Goal: Task Accomplishment & Management: Complete application form

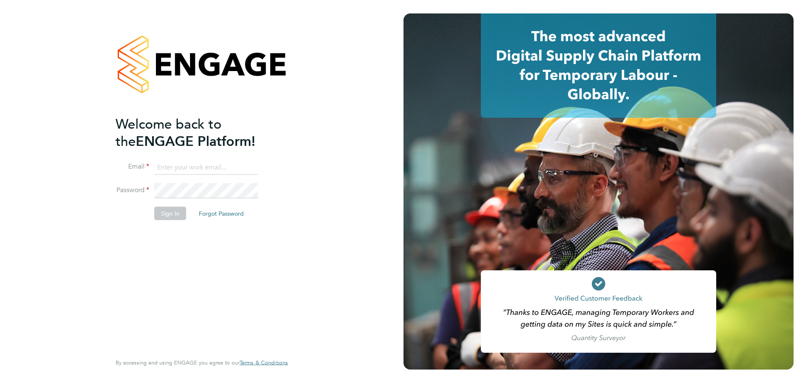
click at [192, 165] on input at bounding box center [206, 167] width 104 height 15
type input "[EMAIL_ADDRESS][DOMAIN_NAME]"
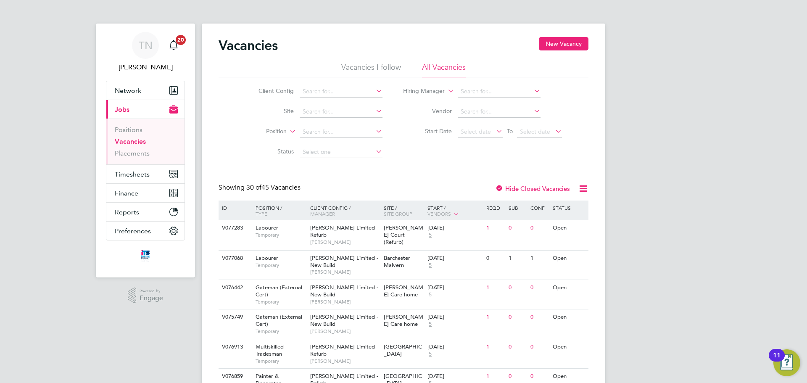
drag, startPoint x: 256, startPoint y: 90, endPoint x: 276, endPoint y: 112, distance: 28.9
click at [256, 90] on label "Client Config" at bounding box center [269, 91] width 48 height 8
click at [319, 112] on input at bounding box center [341, 112] width 83 height 12
click at [317, 110] on input "milb" at bounding box center [341, 112] width 83 height 12
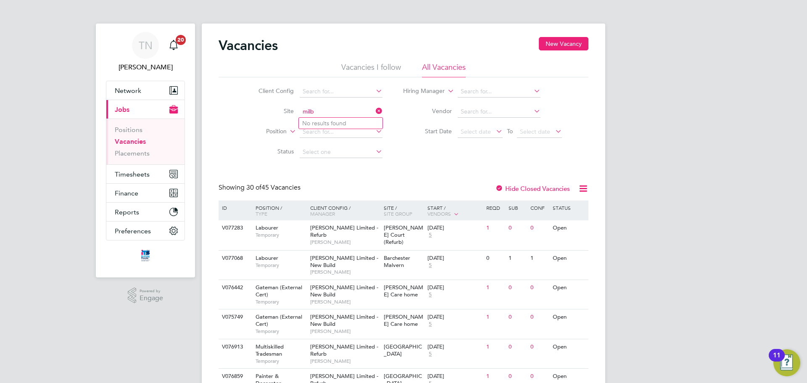
type input "milb"
click at [374, 110] on icon at bounding box center [374, 111] width 0 height 12
click at [343, 114] on input at bounding box center [341, 112] width 83 height 12
click at [333, 128] on li "Brookm ill Meadows LLP" at bounding box center [345, 123] width 93 height 11
type input "[GEOGRAPHIC_DATA][PERSON_NAME] LLP"
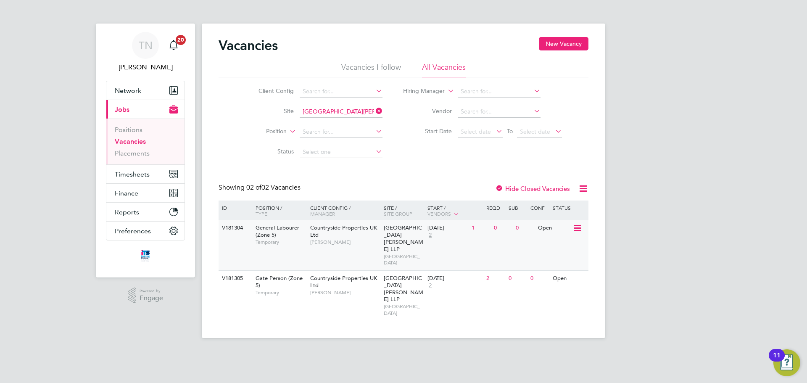
click at [334, 234] on div "Countryside Properties UK Ltd Megan Keeling" at bounding box center [345, 234] width 74 height 29
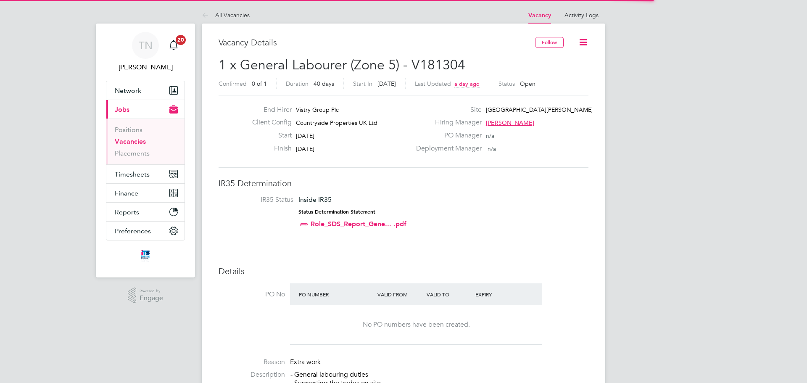
scroll to position [25, 59]
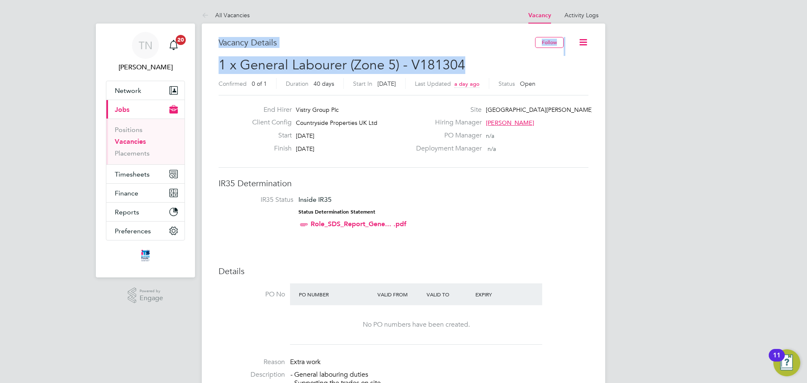
drag, startPoint x: 220, startPoint y: 42, endPoint x: 472, endPoint y: 65, distance: 253.2
click at [472, 65] on h2 "1 x General Labourer (Zone 5) - V181304 Confirmed 0 of 1 Duration 40 days Start…" at bounding box center [404, 73] width 370 height 35
drag, startPoint x: 474, startPoint y: 65, endPoint x: 226, endPoint y: 47, distance: 249.4
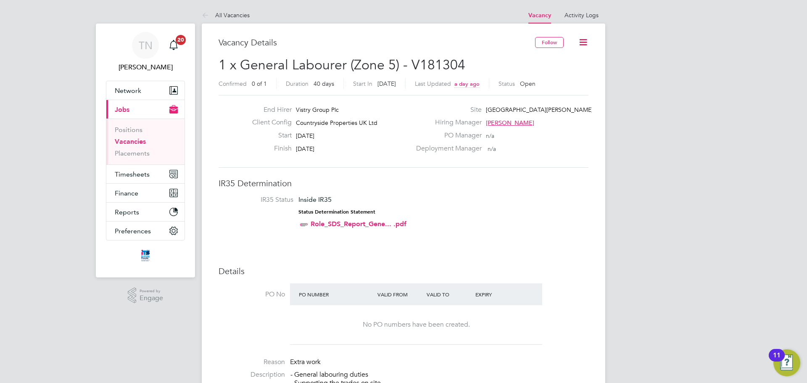
click at [223, 46] on h3 "Vacancy Details" at bounding box center [377, 42] width 316 height 11
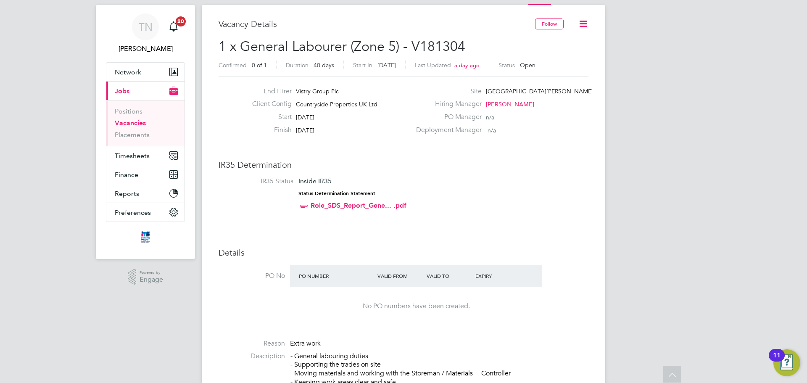
scroll to position [0, 0]
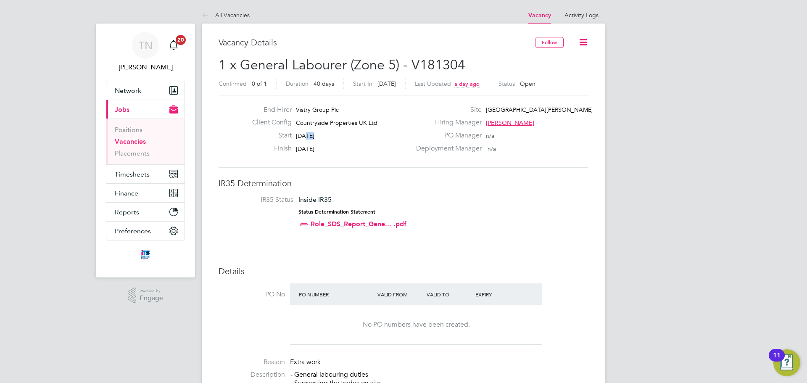
drag, startPoint x: 322, startPoint y: 139, endPoint x: 327, endPoint y: 144, distance: 7.4
click at [327, 144] on div "End Hirer Vistry Group Plc Client Config Countryside Properties UK Ltd Start 22…" at bounding box center [328, 131] width 166 height 52
click at [314, 148] on span "[DATE]" at bounding box center [305, 149] width 18 height 8
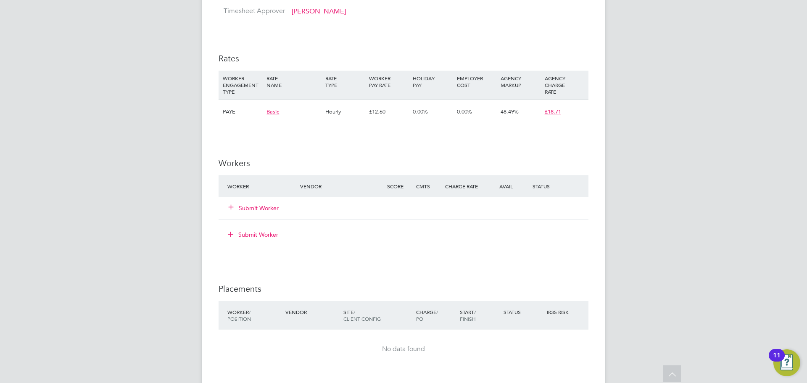
scroll to position [546, 0]
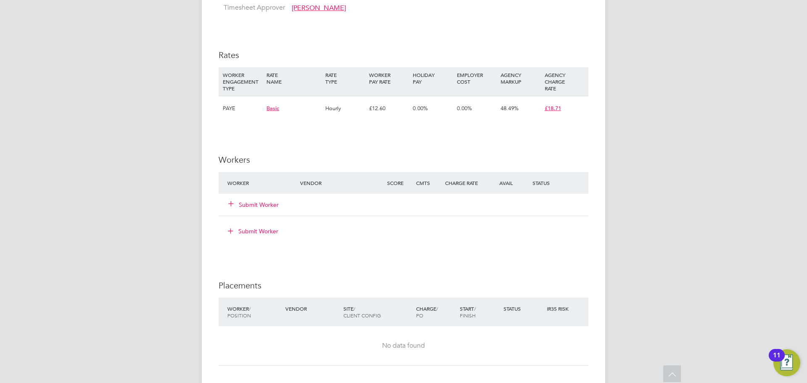
click at [266, 203] on button "Submit Worker" at bounding box center [254, 204] width 50 height 8
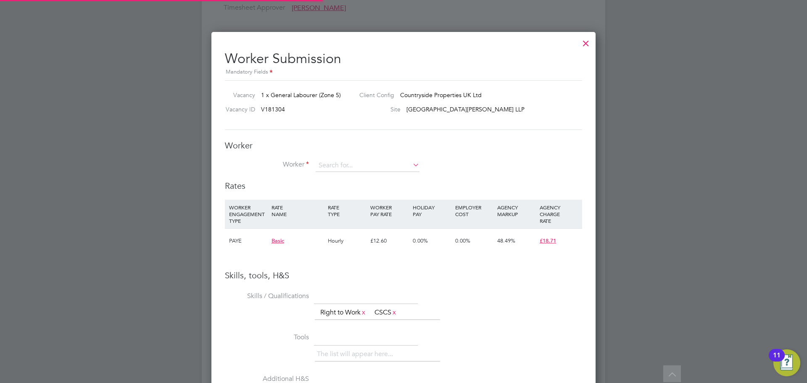
scroll to position [0, 0]
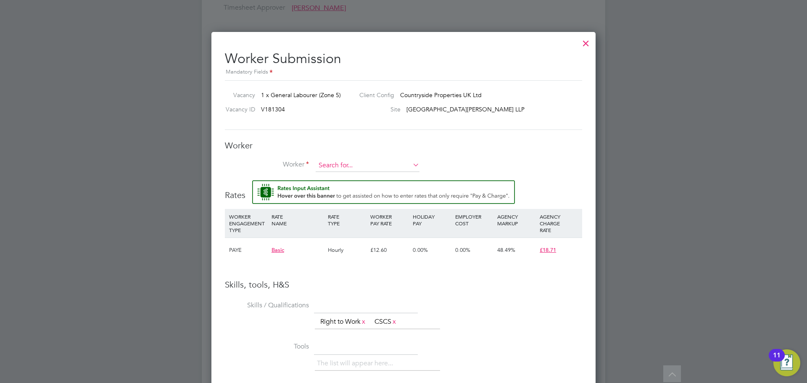
click at [339, 163] on input at bounding box center [368, 165] width 104 height 13
type input "t"
click at [358, 163] on input at bounding box center [368, 165] width 104 height 13
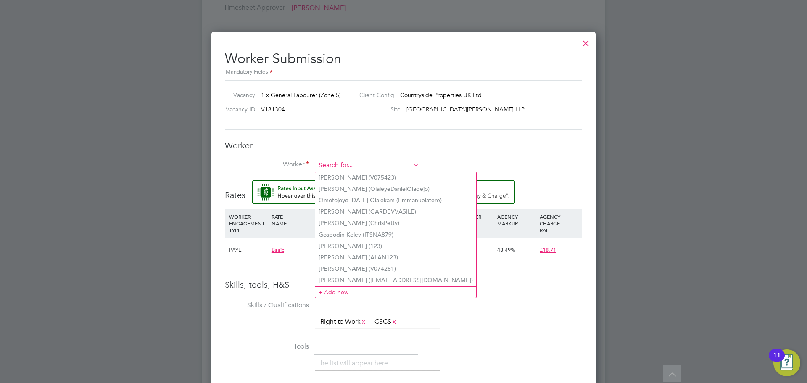
click at [335, 166] on input at bounding box center [368, 165] width 104 height 13
click at [327, 288] on li "+ Add new" at bounding box center [395, 291] width 161 height 11
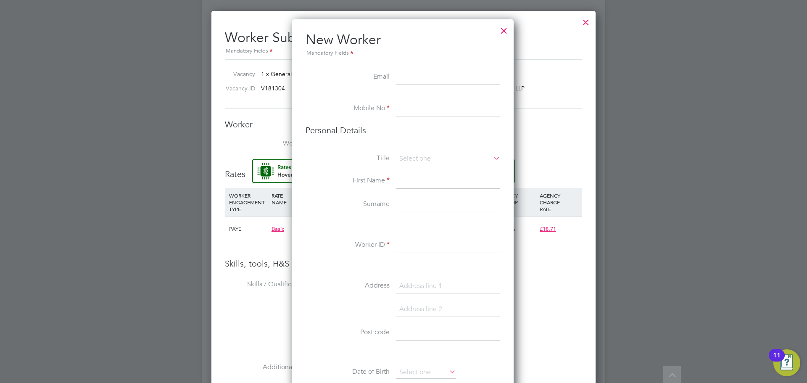
scroll to position [588, 0]
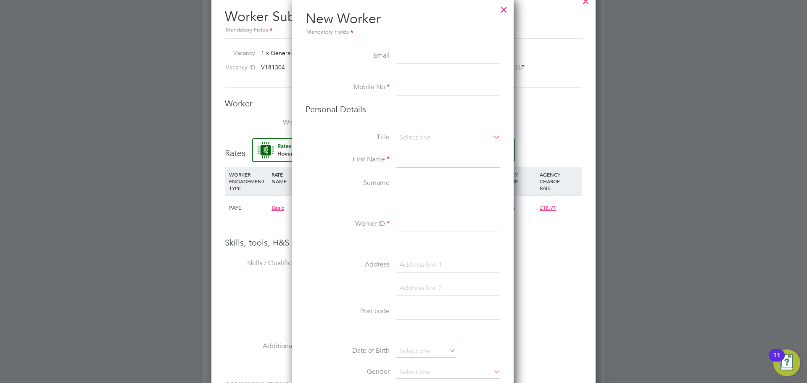
click at [416, 58] on input at bounding box center [448, 56] width 104 height 15
paste input "tommysheils@outlook.com"
type input "tommysheils@outlook.com"
click at [409, 88] on input at bounding box center [448, 87] width 104 height 15
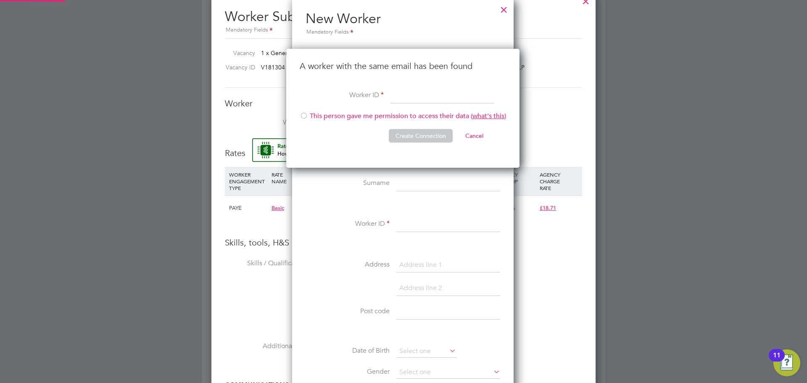
scroll to position [119, 234]
drag, startPoint x: 303, startPoint y: 64, endPoint x: 455, endPoint y: 63, distance: 152.1
click at [455, 63] on h3 "A worker with the same email has been found" at bounding box center [403, 66] width 206 height 11
drag, startPoint x: 431, startPoint y: 90, endPoint x: 446, endPoint y: 92, distance: 15.6
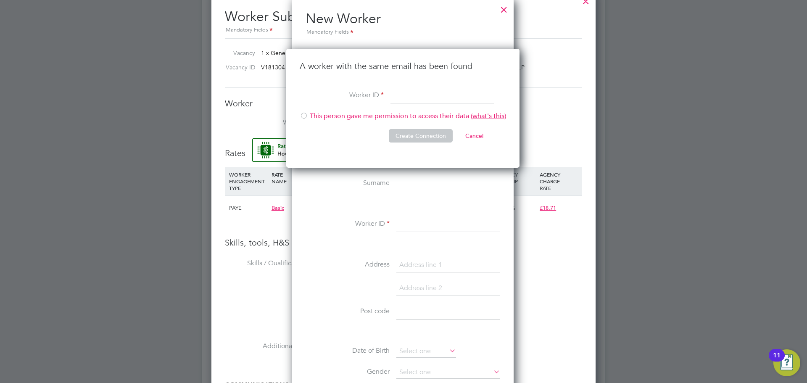
click at [431, 91] on input at bounding box center [442, 95] width 104 height 15
type input "ITSMidlands"
click at [302, 116] on div at bounding box center [304, 116] width 8 height 8
click at [400, 134] on button "Create Connection" at bounding box center [421, 135] width 64 height 13
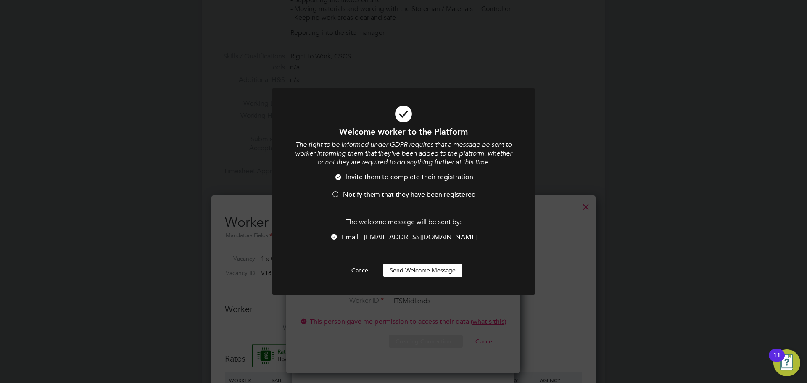
click at [400, 266] on button "Send Welcome Message" at bounding box center [422, 269] width 79 height 13
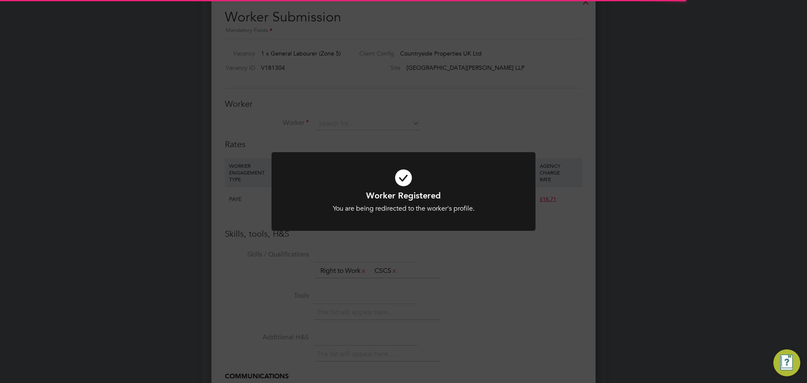
scroll to position [588, 0]
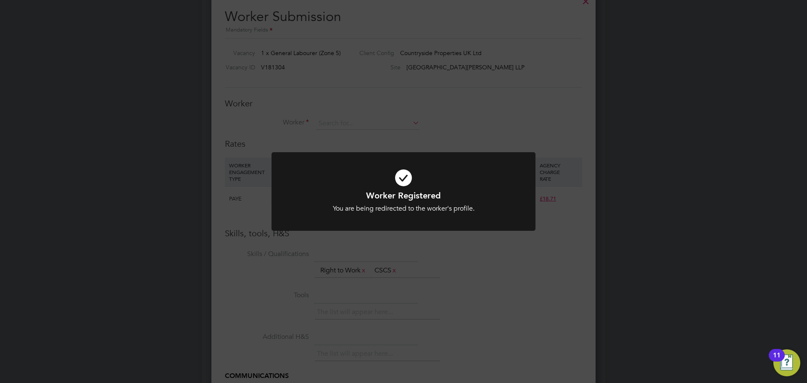
click at [330, 123] on div "Worker Registered You are being redirected to the worker's profile. Cancel Okay" at bounding box center [403, 191] width 807 height 383
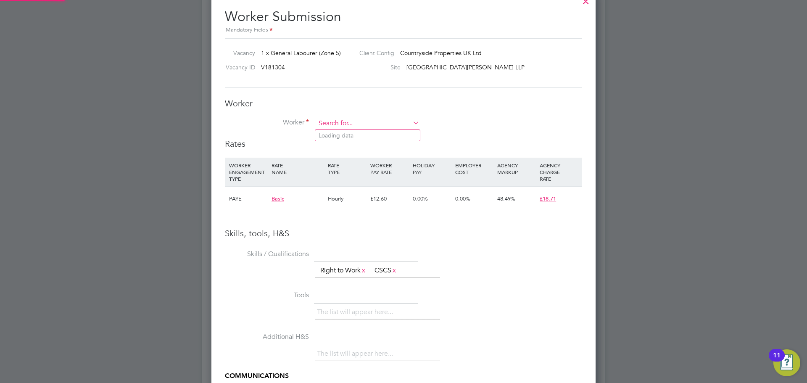
click at [331, 120] on input at bounding box center [368, 123] width 104 height 13
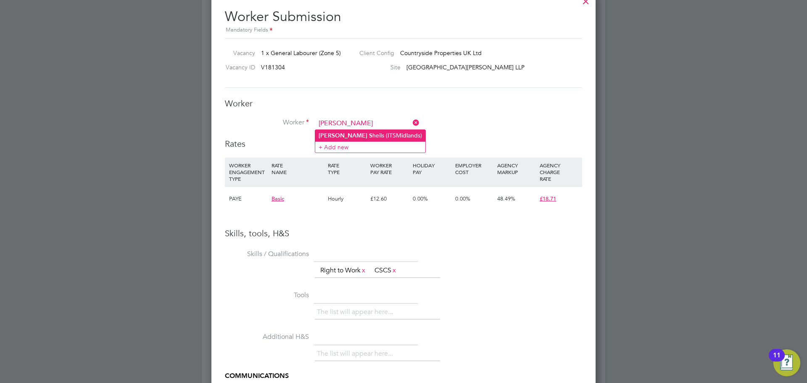
click at [354, 135] on li "Tommy S heils (ITSMidlands)" at bounding box center [370, 135] width 110 height 11
type input "Tommy Sheils (ITSMidlands)"
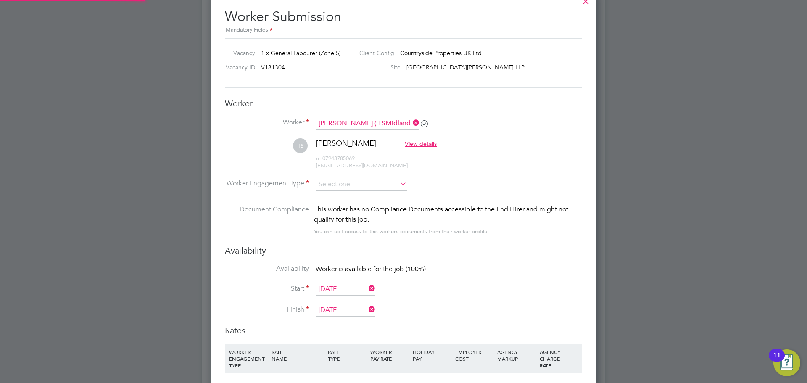
scroll to position [718, 385]
click at [245, 182] on label "Worker Engagement Type" at bounding box center [267, 183] width 84 height 9
click at [327, 187] on input at bounding box center [361, 184] width 91 height 13
click at [336, 208] on li "PAYE" at bounding box center [361, 207] width 92 height 11
type input "PAYE"
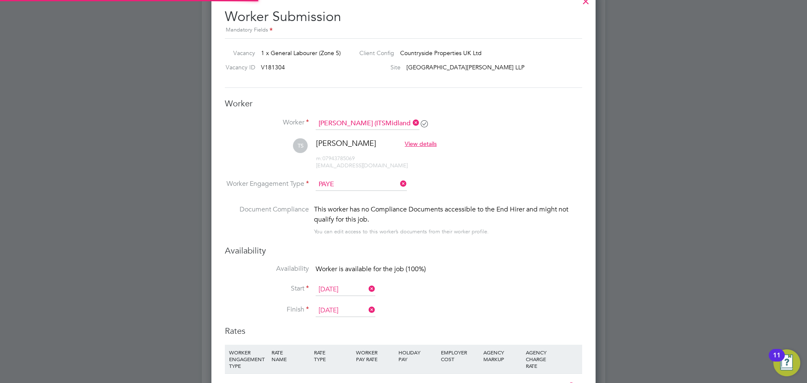
scroll to position [25, 43]
click at [265, 224] on label "Document Compliance" at bounding box center [267, 219] width 84 height 31
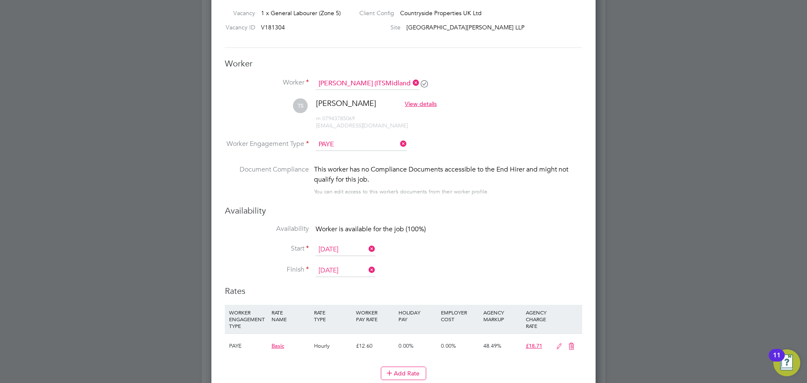
scroll to position [672, 0]
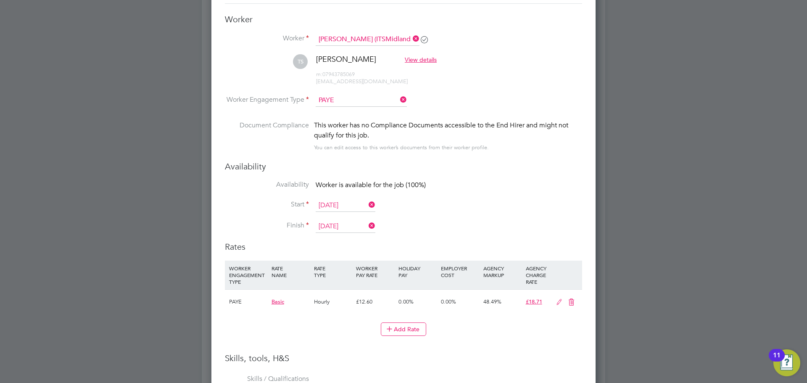
click at [334, 205] on input "[DATE]" at bounding box center [346, 205] width 60 height 13
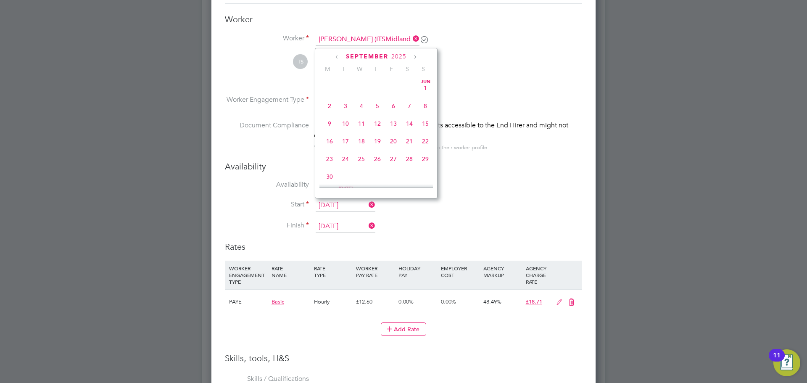
scroll to position [309, 0]
click at [362, 121] on span "24" at bounding box center [361, 116] width 16 height 16
type input "24 Sep 2025"
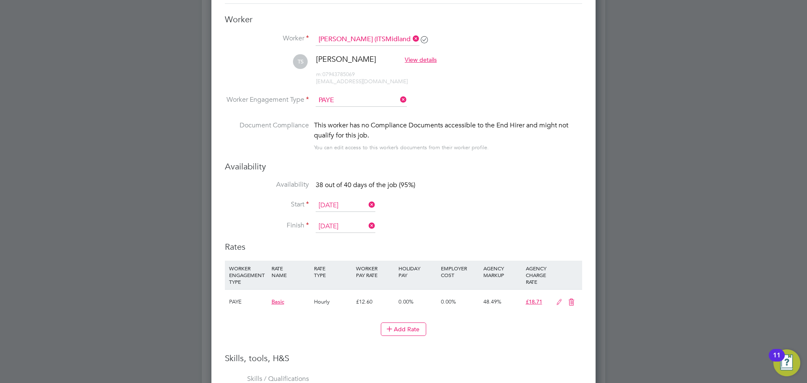
click at [349, 225] on input "[DATE]" at bounding box center [346, 226] width 60 height 13
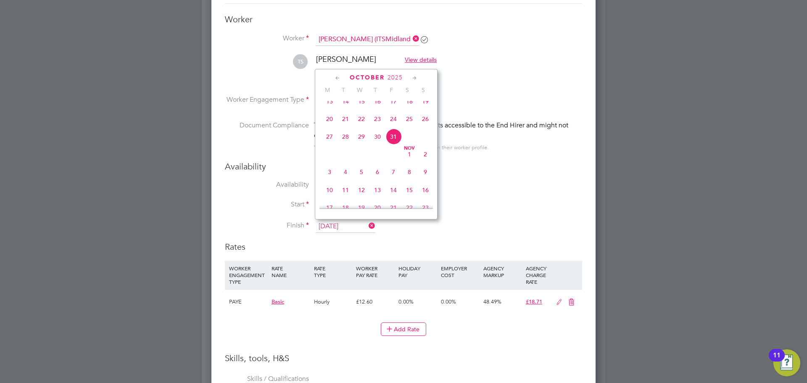
click at [535, 228] on li "Finish 31 Oct 2025" at bounding box center [403, 230] width 357 height 21
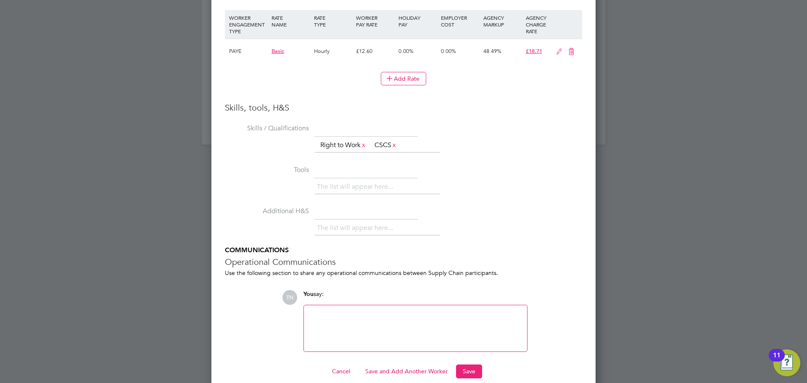
scroll to position [935, 0]
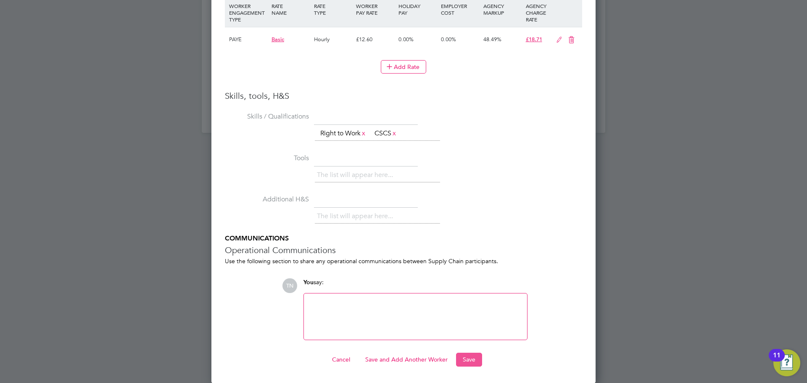
click at [470, 362] on button "Save" at bounding box center [469, 359] width 26 height 13
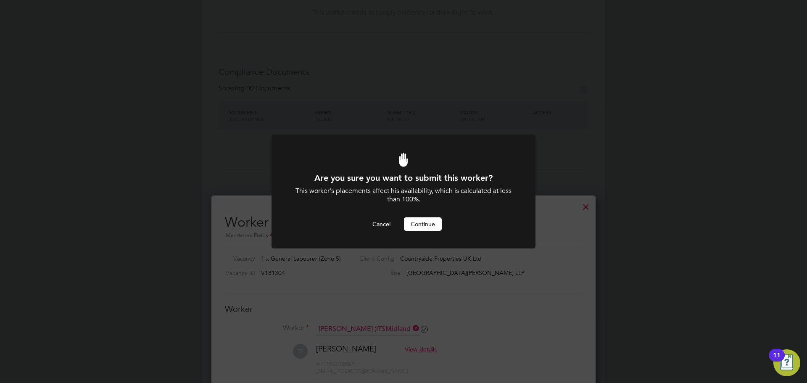
click at [416, 221] on button "Continue" at bounding box center [423, 223] width 38 height 13
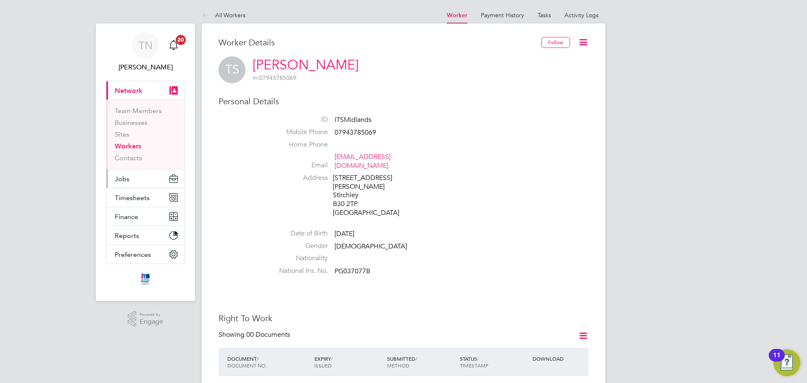
click at [128, 178] on span "Jobs" at bounding box center [122, 179] width 15 height 8
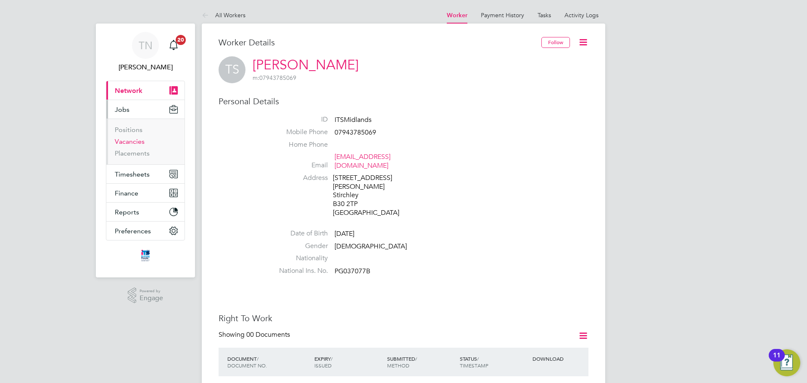
click at [135, 144] on link "Vacancies" at bounding box center [130, 141] width 30 height 8
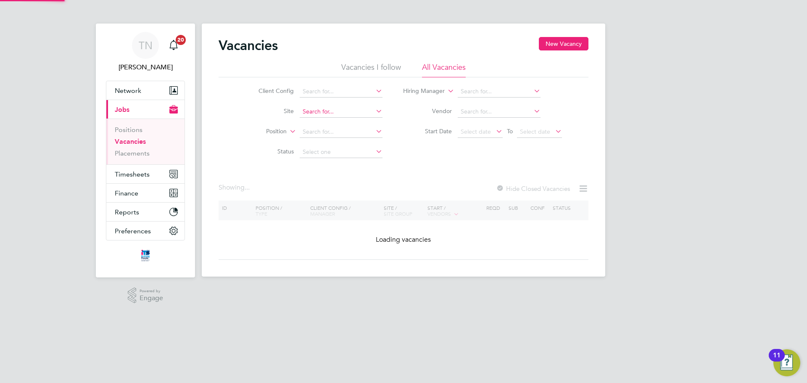
click at [321, 113] on input at bounding box center [341, 112] width 83 height 12
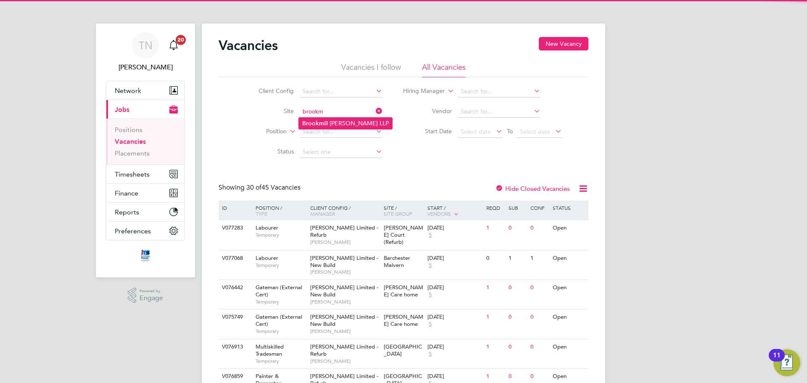
click at [327, 123] on li "Brookm ill Meadows LLP" at bounding box center [345, 123] width 93 height 11
type input "[GEOGRAPHIC_DATA][PERSON_NAME] LLP"
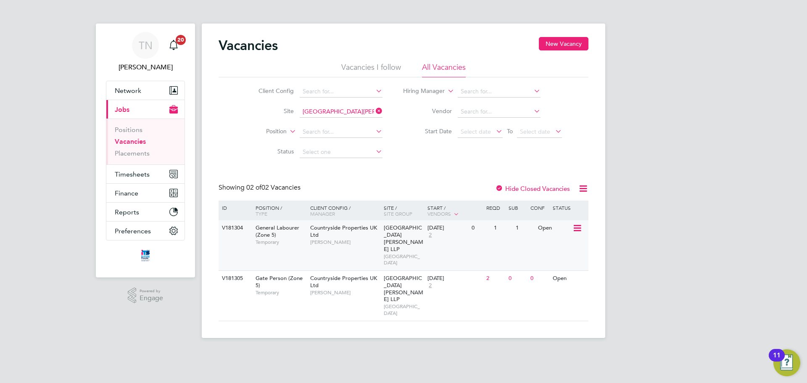
click at [346, 242] on span "[PERSON_NAME]" at bounding box center [344, 242] width 69 height 7
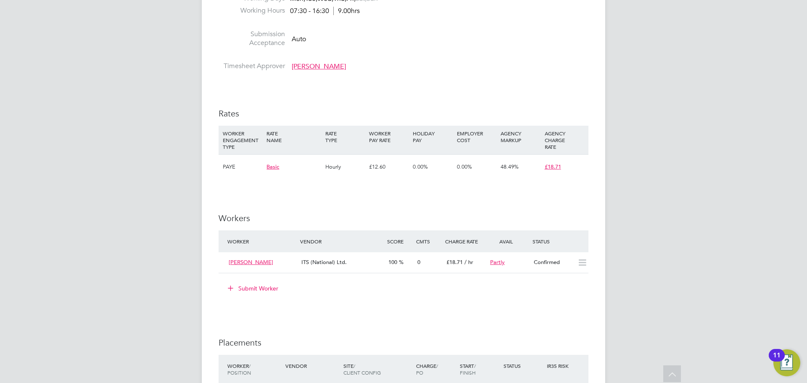
scroll to position [630, 0]
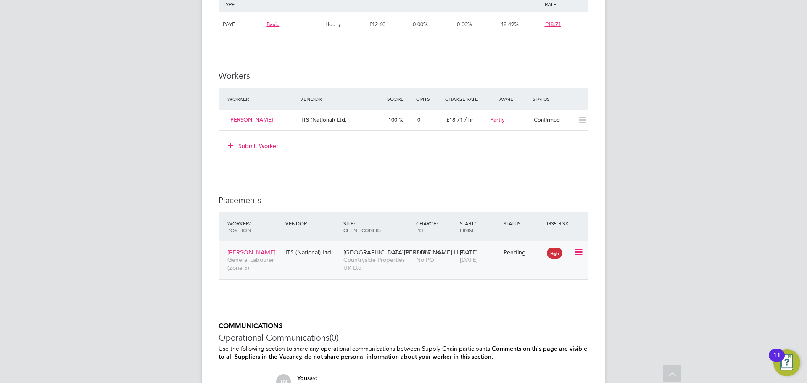
click at [580, 254] on icon at bounding box center [578, 252] width 8 height 10
click at [507, 303] on li "Start" at bounding box center [540, 304] width 86 height 12
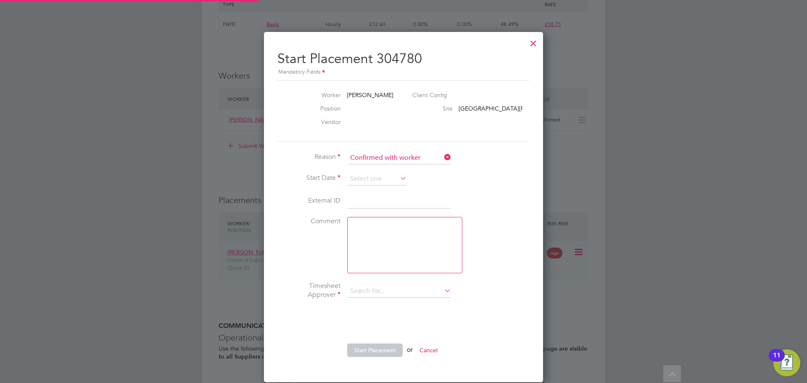
scroll to position [4, 4]
type input "[PERSON_NAME]"
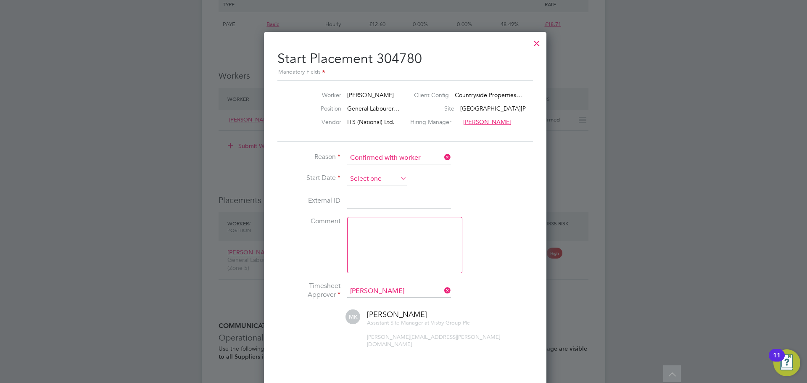
click at [355, 178] on input at bounding box center [377, 179] width 60 height 13
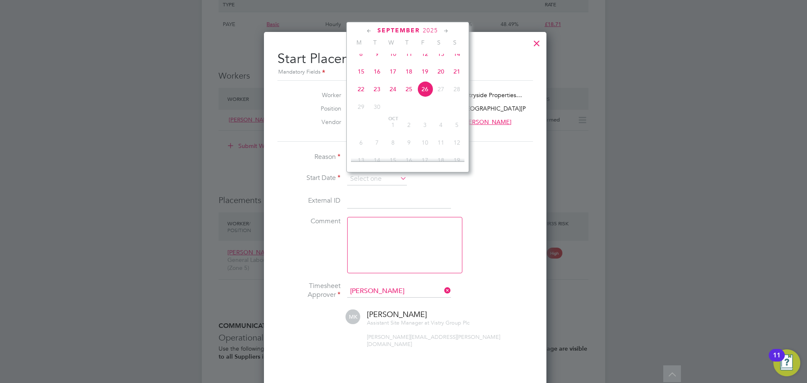
click at [390, 96] on span "24" at bounding box center [393, 89] width 16 height 16
type input "24 Sep 2025"
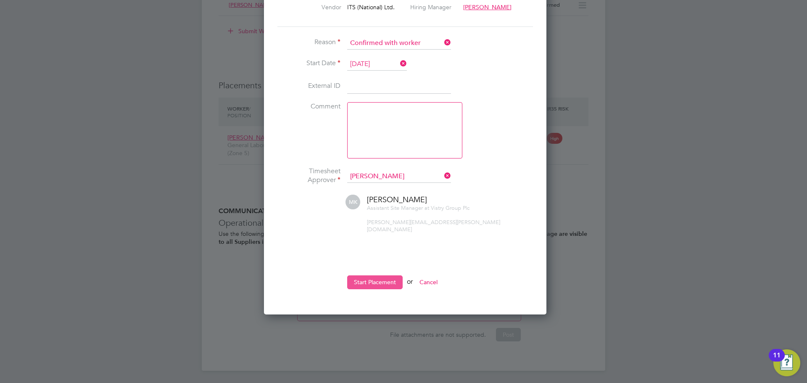
click at [381, 275] on button "Start Placement" at bounding box center [374, 281] width 55 height 13
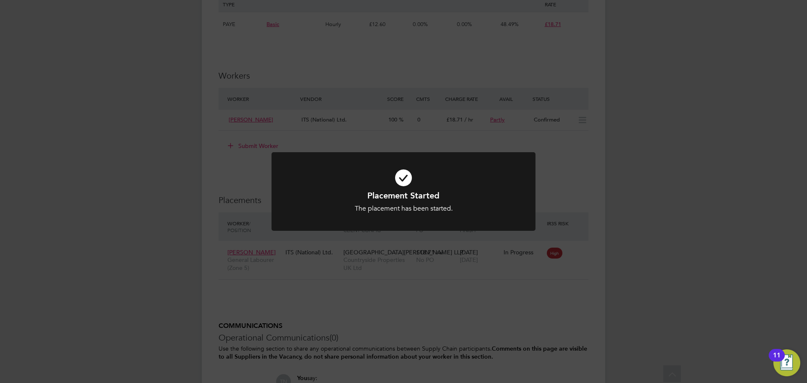
drag, startPoint x: 407, startPoint y: 190, endPoint x: 456, endPoint y: 177, distance: 50.9
click at [406, 190] on h1 "Placement Started" at bounding box center [403, 195] width 219 height 11
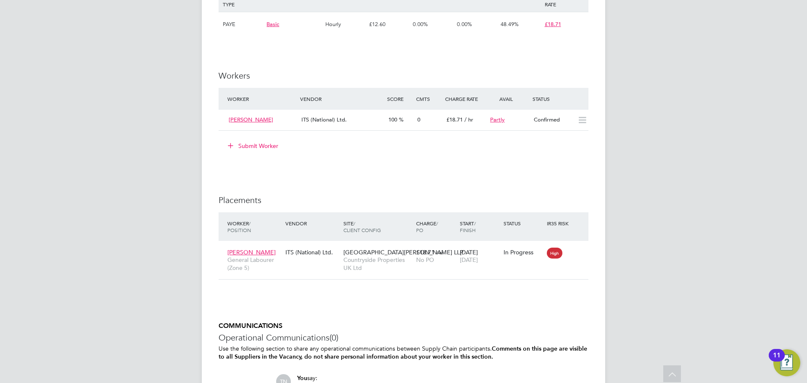
click at [247, 139] on button "Submit Worker" at bounding box center [253, 145] width 63 height 13
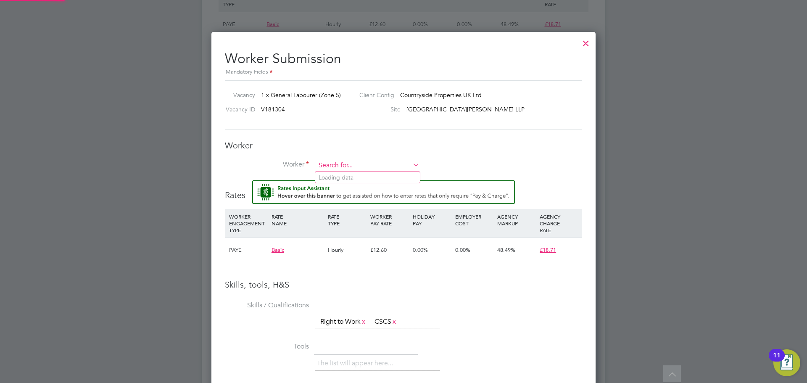
click at [333, 161] on input at bounding box center [368, 165] width 104 height 13
drag, startPoint x: 334, startPoint y: 167, endPoint x: 345, endPoint y: 167, distance: 10.5
click at [336, 168] on input at bounding box center [368, 165] width 104 height 13
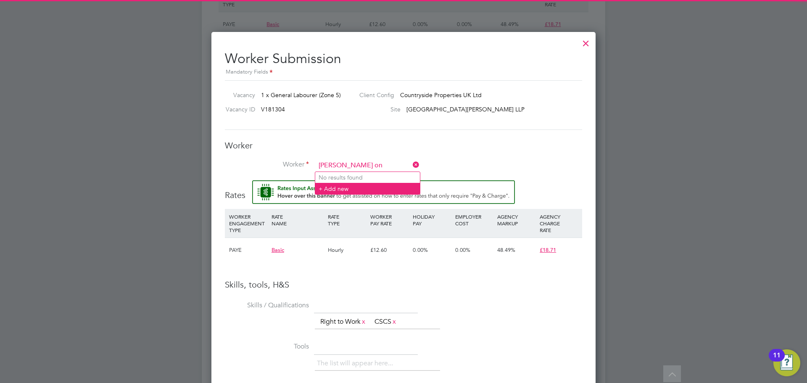
type input "john on"
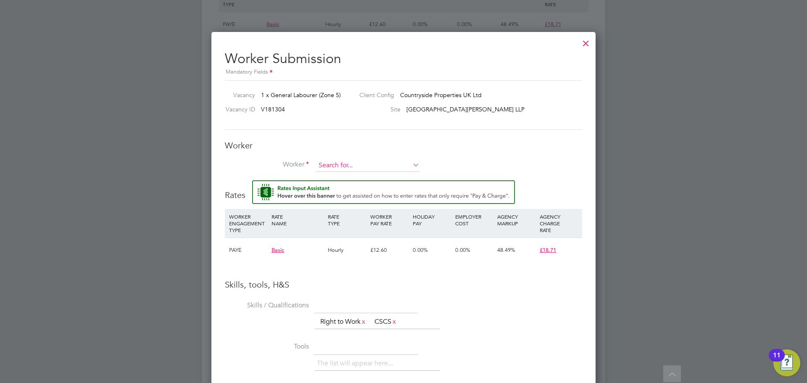
click at [340, 167] on input at bounding box center [368, 165] width 104 height 13
click at [340, 287] on li "+ Add new" at bounding box center [395, 291] width 161 height 11
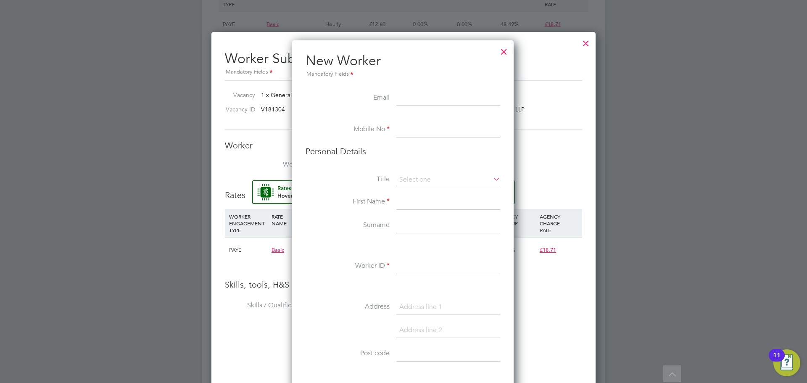
click at [416, 97] on input at bounding box center [448, 98] width 104 height 15
click at [423, 90] on li "New Worker Mandatory Fields" at bounding box center [403, 71] width 195 height 39
click at [421, 94] on input at bounding box center [448, 98] width 104 height 15
paste input "ohepojohnonyilo@gmail.com"
type input "ohepojohnonyilo@gmail.com"
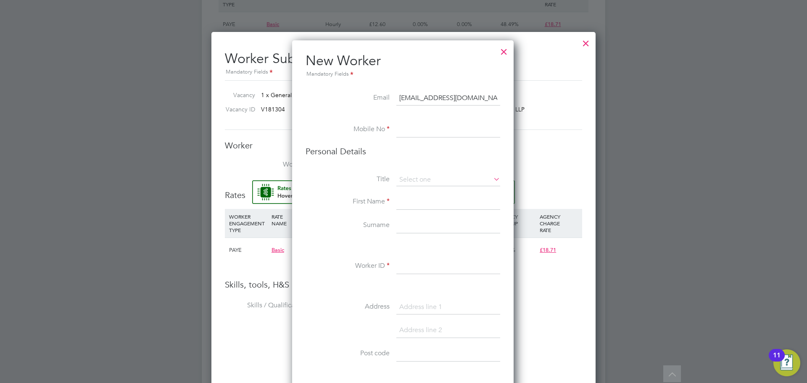
click at [418, 126] on input at bounding box center [448, 129] width 104 height 15
click at [401, 125] on input at bounding box center [448, 129] width 104 height 15
paste input "07780105124"
type input "07780105124"
click at [413, 171] on li "Personal Details" at bounding box center [403, 160] width 195 height 28
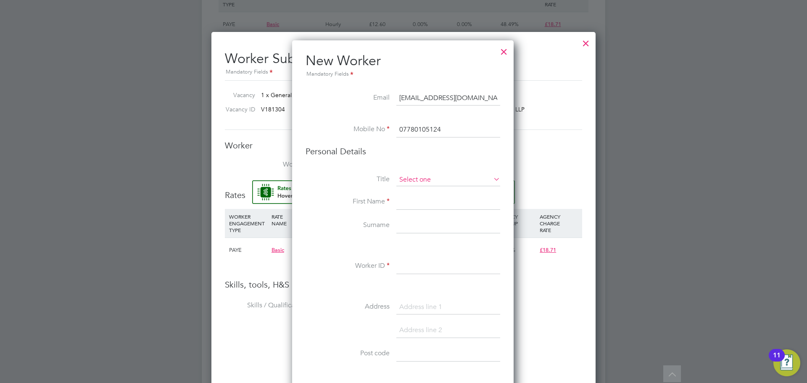
click at [415, 175] on input at bounding box center [448, 180] width 104 height 13
click at [411, 192] on li "Mr" at bounding box center [448, 191] width 105 height 11
type input "Mr"
click at [409, 200] on input at bounding box center [448, 202] width 104 height 15
click at [430, 199] on input at bounding box center [448, 202] width 104 height 15
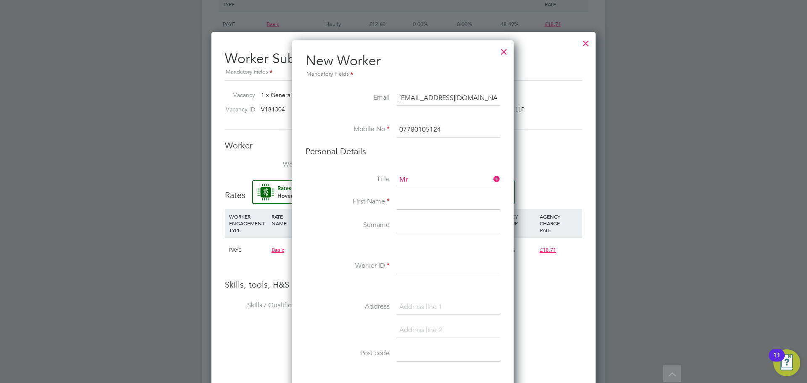
paste input "John Ohepo"
type input "John Ohepo"
click at [434, 222] on input at bounding box center [448, 225] width 104 height 15
paste input "Onyilo"
type input "Onyilo"
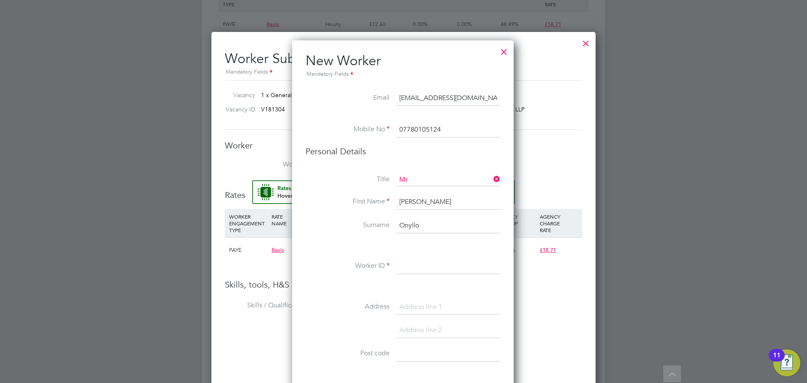
click at [423, 273] on input at bounding box center [448, 266] width 104 height 15
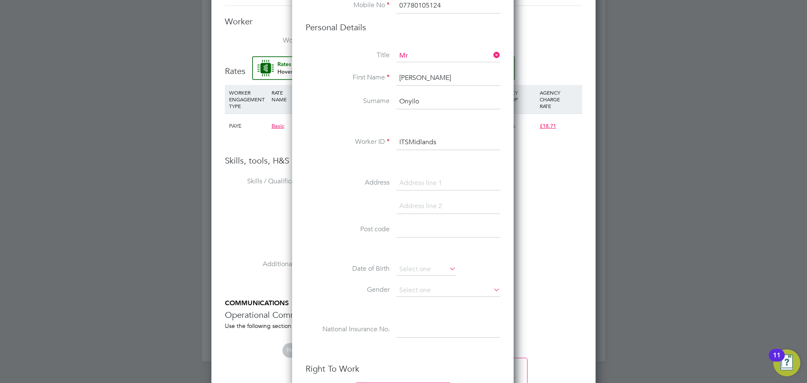
scroll to position [798, 0]
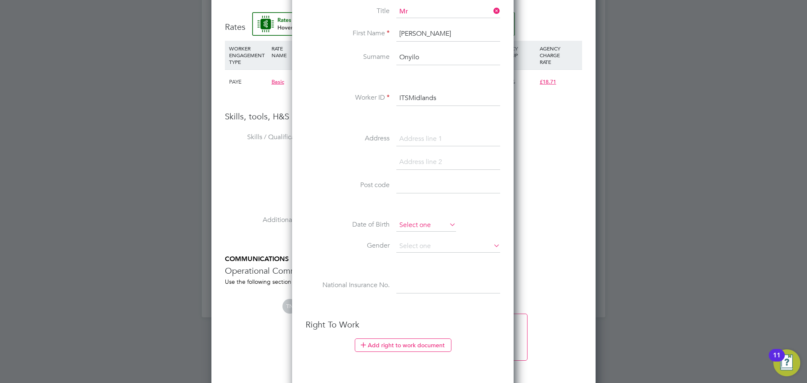
type input "ITSMidlands"
click at [428, 224] on input at bounding box center [426, 225] width 60 height 13
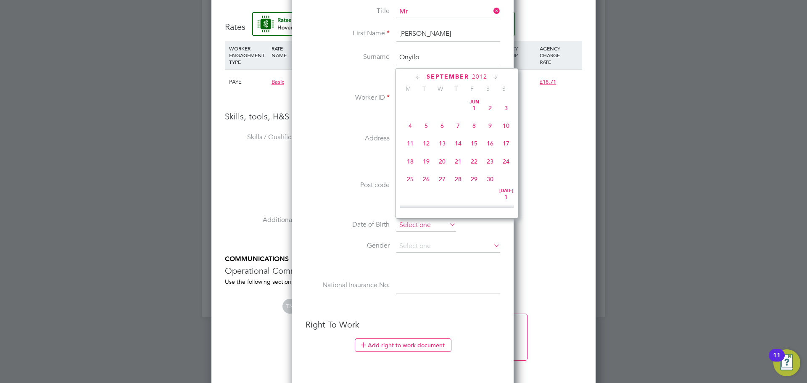
scroll to position [327, 0]
click at [479, 73] on div "September 2012" at bounding box center [456, 77] width 113 height 8
click at [479, 78] on span "2012" at bounding box center [479, 76] width 15 height 7
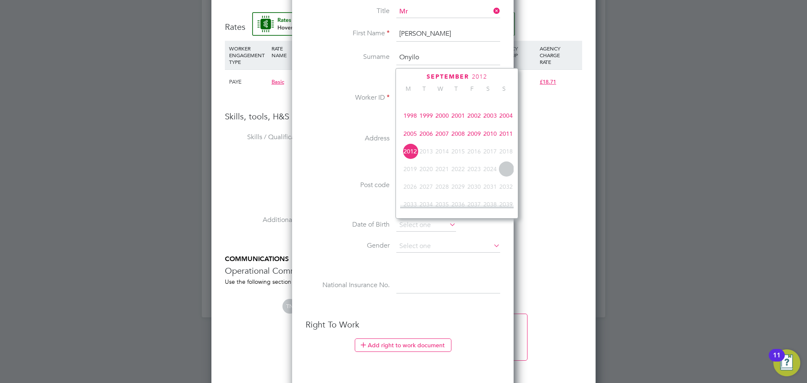
click at [478, 77] on span "2012" at bounding box center [479, 76] width 15 height 7
click at [475, 77] on span "2012" at bounding box center [472, 76] width 15 height 7
click at [461, 103] on span "1994" at bounding box center [458, 98] width 16 height 16
click at [504, 104] on span "15" at bounding box center [506, 104] width 16 height 16
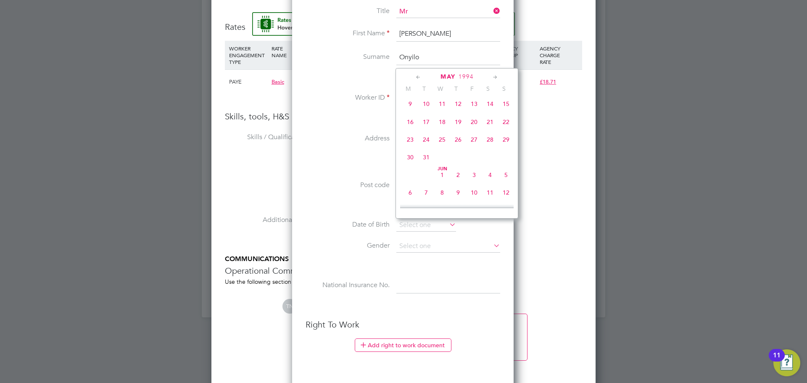
type input "15 May 1994"
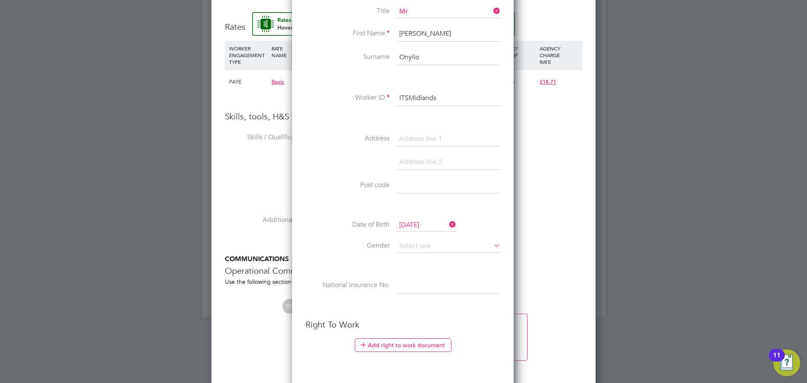
click at [415, 239] on li "Date of Birth 15 May 1994" at bounding box center [403, 229] width 195 height 21
click at [416, 245] on input at bounding box center [448, 246] width 104 height 13
click at [414, 253] on li "Male" at bounding box center [448, 258] width 105 height 11
type input "Male"
click at [408, 284] on input at bounding box center [448, 285] width 104 height 15
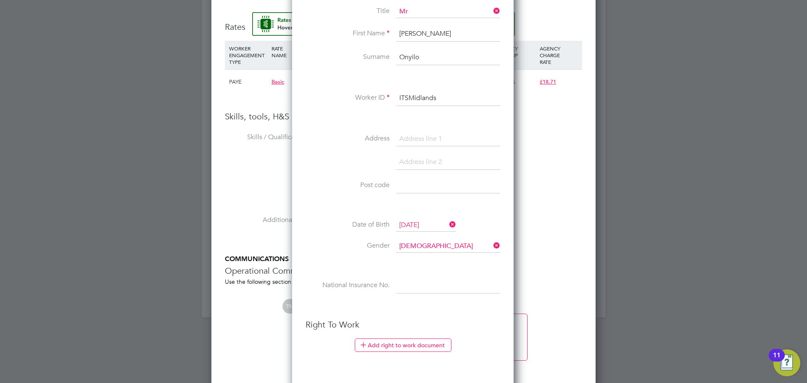
paste input "TJ546514C"
type input "TJ 54 65 14 C"
click at [390, 308] on li at bounding box center [403, 306] width 195 height 9
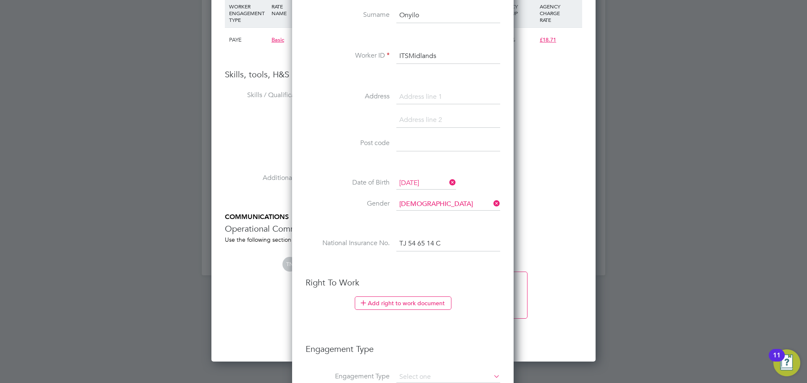
scroll to position [967, 0]
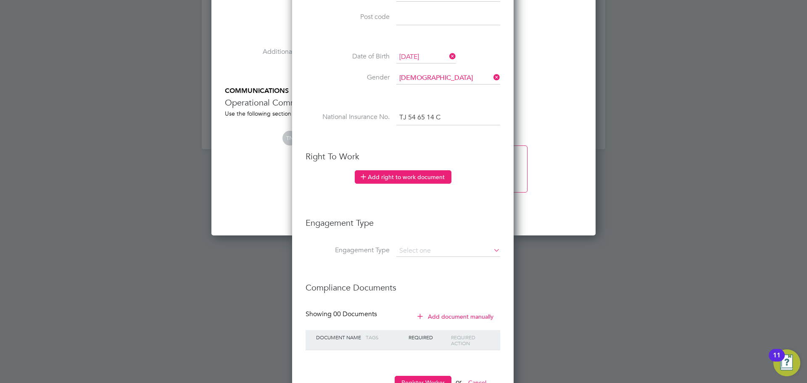
click at [407, 176] on button "Add right to work document" at bounding box center [403, 176] width 97 height 13
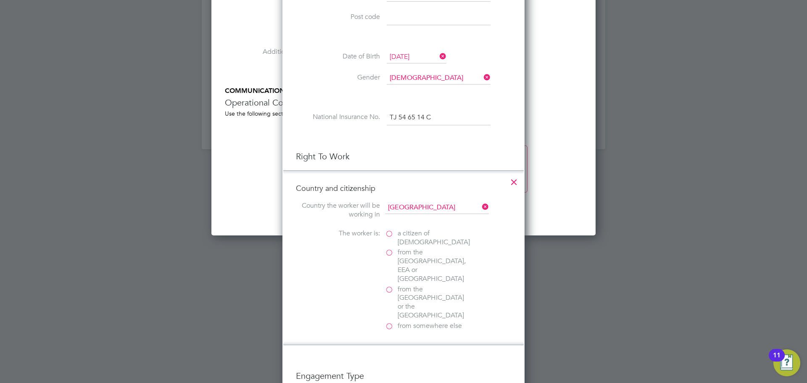
scroll to position [837, 242]
click at [389, 321] on label "from somewhere else" at bounding box center [427, 325] width 84 height 9
click at [0, 0] on input "from somewhere else" at bounding box center [0, 0] width 0 height 0
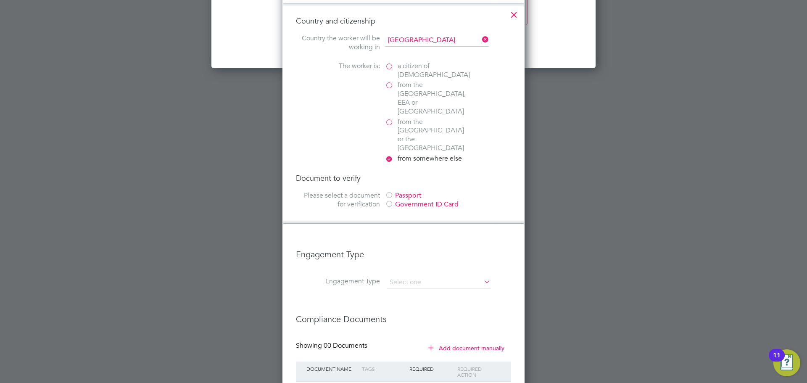
scroll to position [1135, 0]
click at [388, 200] on div at bounding box center [389, 204] width 8 height 8
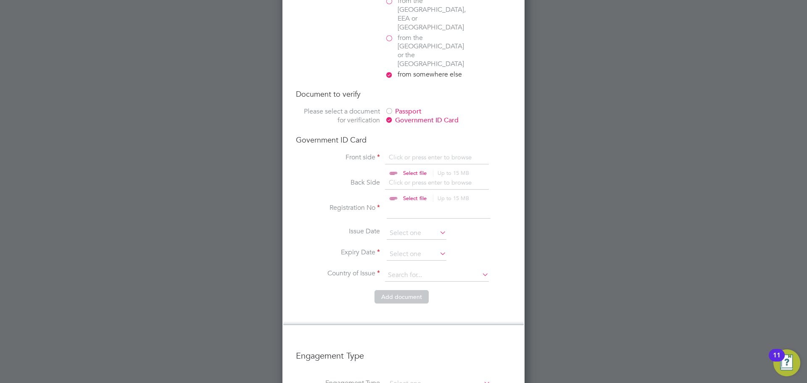
scroll to position [1219, 0]
click at [401, 152] on input "file" at bounding box center [423, 164] width 132 height 25
type input "C:\fakepath\John Onyilo.PDF"
click at [394, 203] on input at bounding box center [439, 210] width 104 height 15
click at [406, 247] on input at bounding box center [417, 253] width 60 height 13
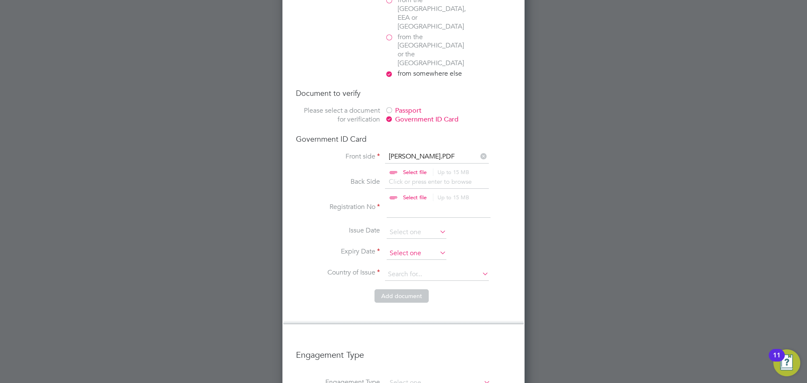
scroll to position [309, 0]
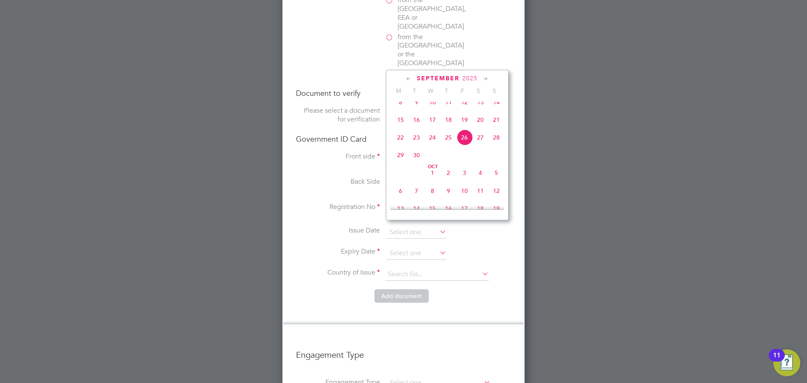
click at [472, 79] on span "2025" at bounding box center [469, 78] width 15 height 7
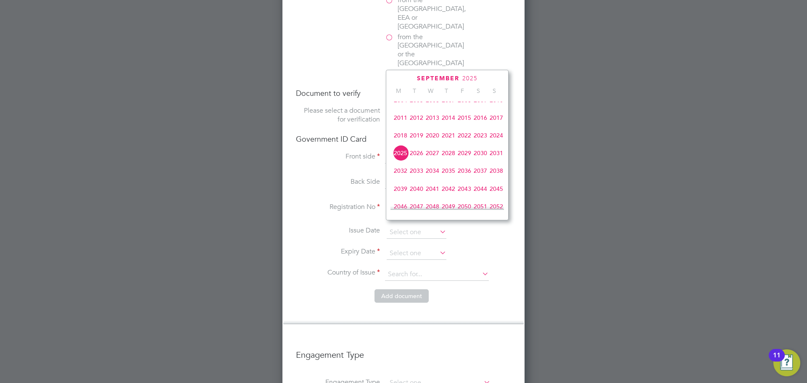
click at [428, 159] on span "2027" at bounding box center [432, 153] width 16 height 16
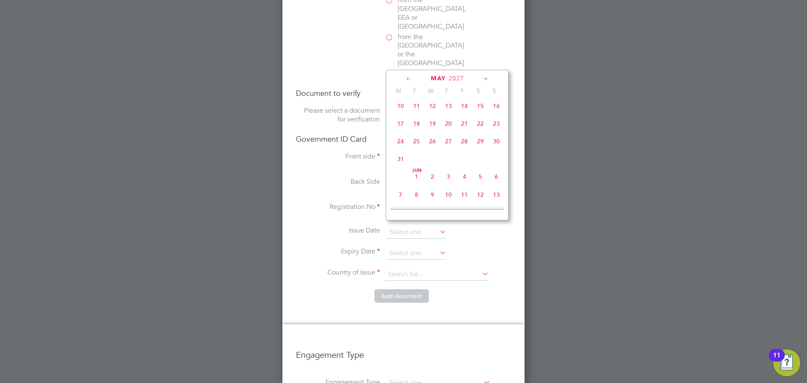
scroll to position [86, 0]
click at [496, 135] on span "9" at bounding box center [496, 130] width 16 height 16
type input "09 May 2027"
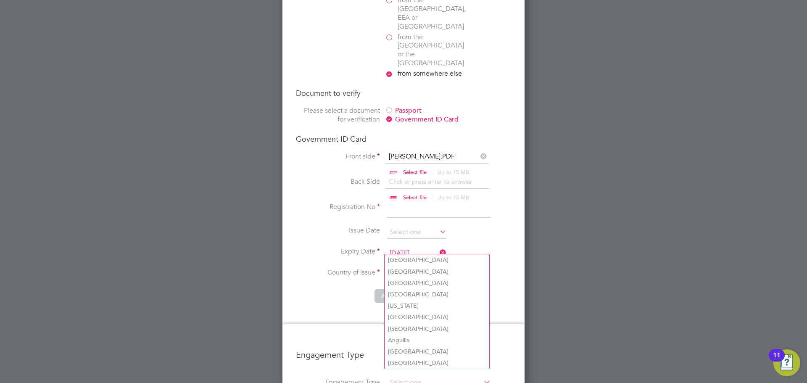
click at [427, 268] on input at bounding box center [437, 274] width 104 height 13
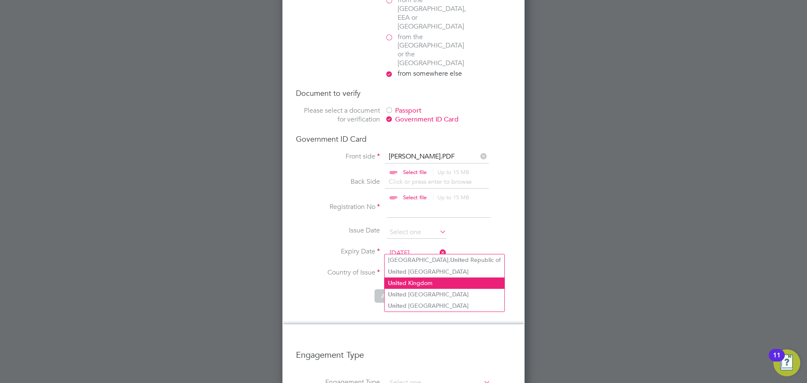
click at [422, 282] on li "Unit ed Kingdom" at bounding box center [445, 282] width 120 height 11
type input "United Kingdom"
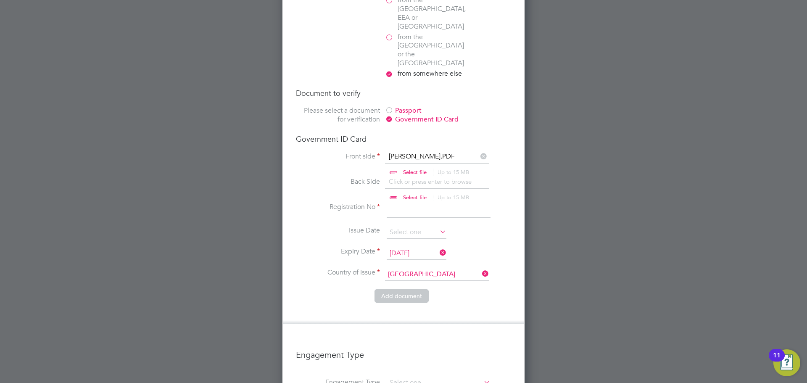
click at [399, 203] on input at bounding box center [439, 210] width 104 height 15
type input "MWGBG63-KW"
click at [403, 289] on button "Add document" at bounding box center [401, 295] width 54 height 13
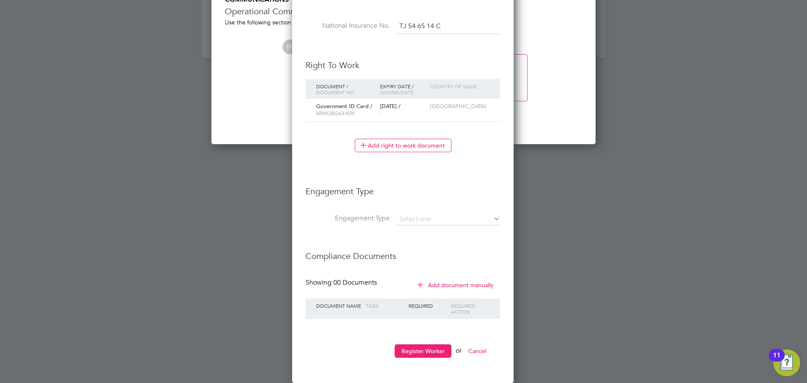
scroll to position [770, 223]
click at [422, 220] on input at bounding box center [448, 219] width 104 height 12
click at [421, 242] on li "PAYE Direct" at bounding box center [448, 243] width 105 height 12
type input "PAYE Direct"
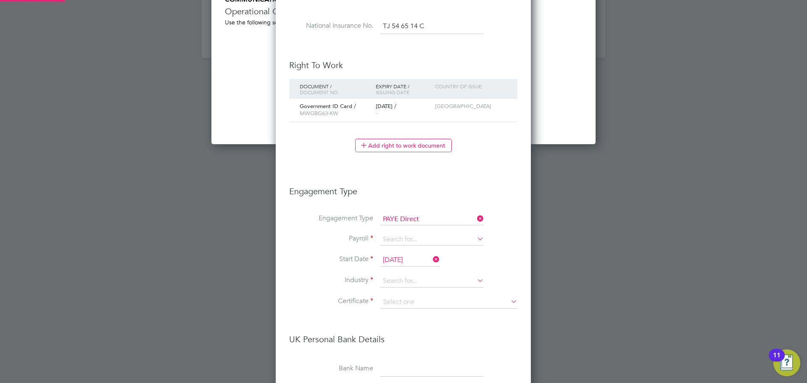
scroll to position [1015, 256]
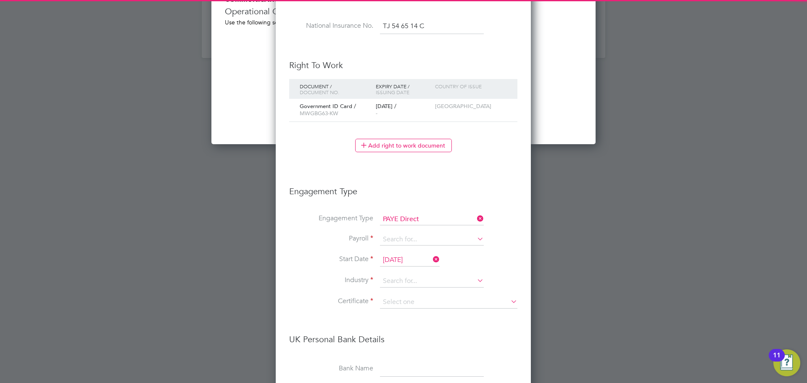
click at [316, 246] on li "Payroll" at bounding box center [403, 244] width 228 height 20
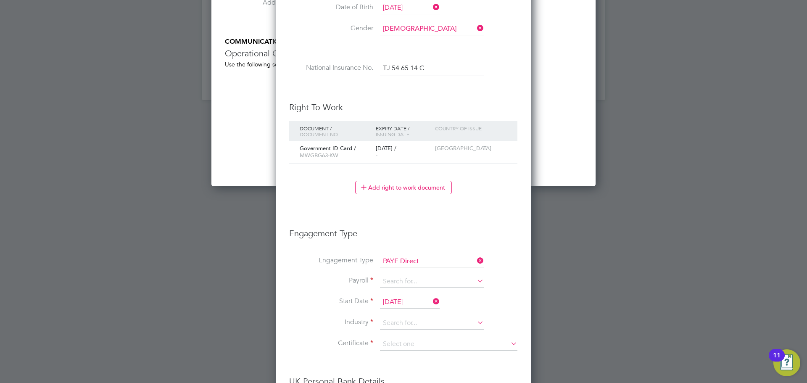
scroll to position [1142, 0]
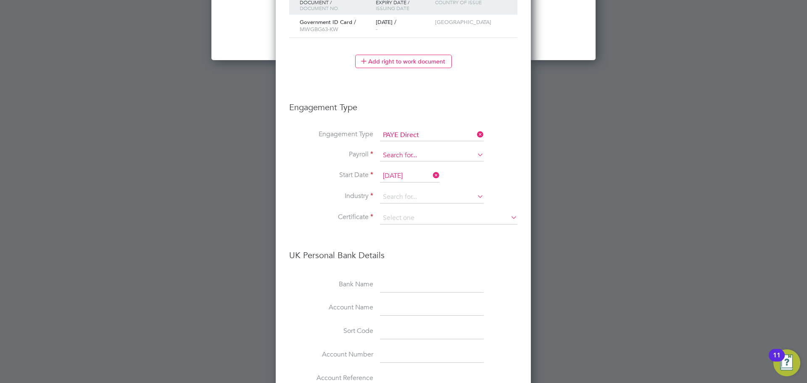
click at [413, 156] on input at bounding box center [432, 156] width 104 height 12
click at [409, 164] on li "Agency PAYE" at bounding box center [431, 167] width 105 height 12
type input "Agency PAYE"
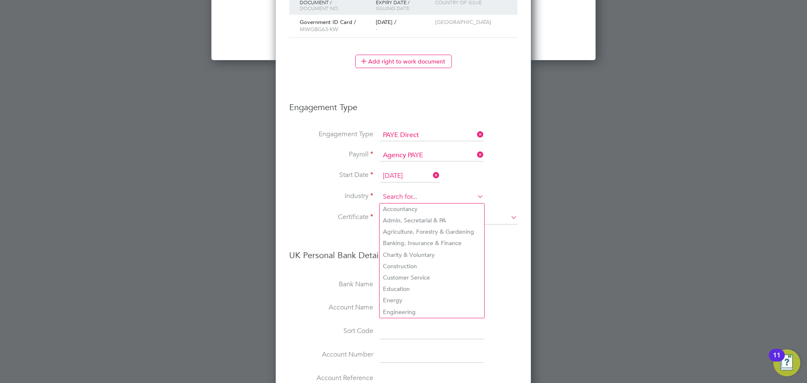
click at [391, 194] on input at bounding box center [432, 197] width 104 height 13
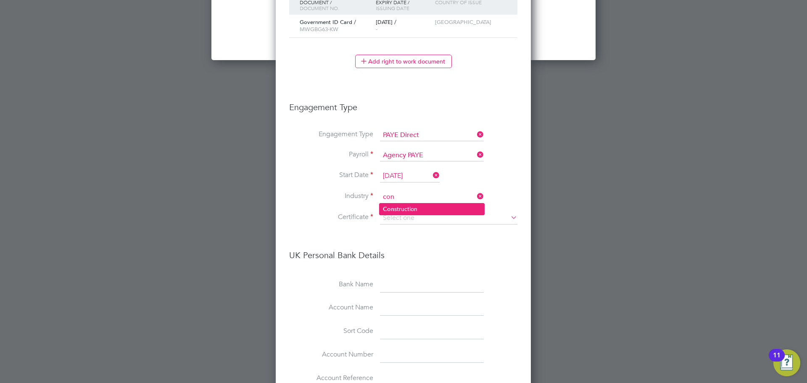
click at [393, 206] on b "Con" at bounding box center [388, 208] width 11 height 7
type input "Construction"
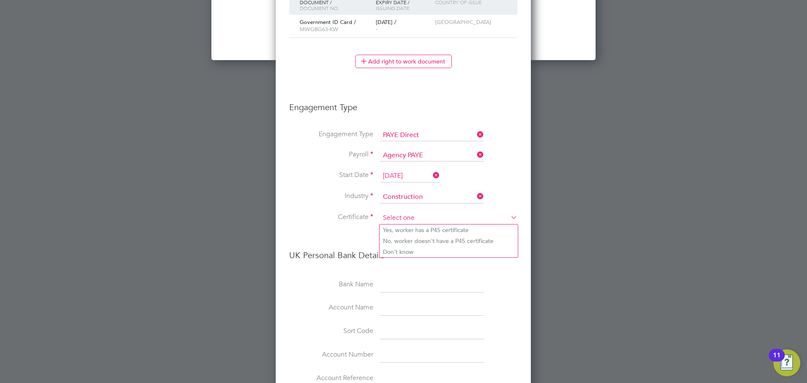
click at [395, 216] on input at bounding box center [448, 218] width 137 height 13
click at [402, 249] on li "Don't know" at bounding box center [448, 251] width 138 height 11
type input "Don't know"
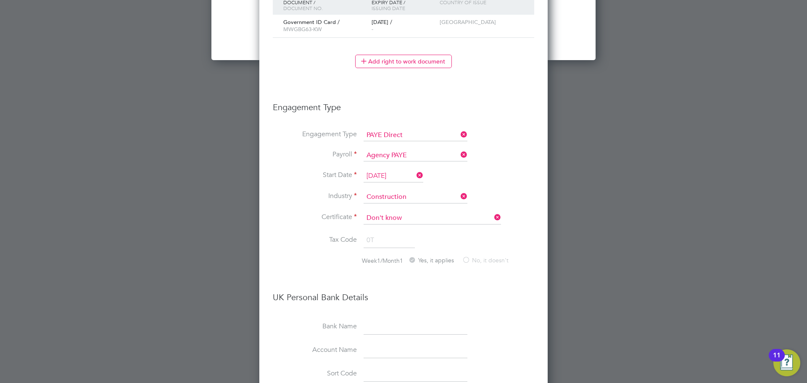
click at [339, 279] on div "Certificate Don't know Tax Code 0T Week1/Month1 Yes, it applies No, it doesn't …" at bounding box center [403, 324] width 261 height 225
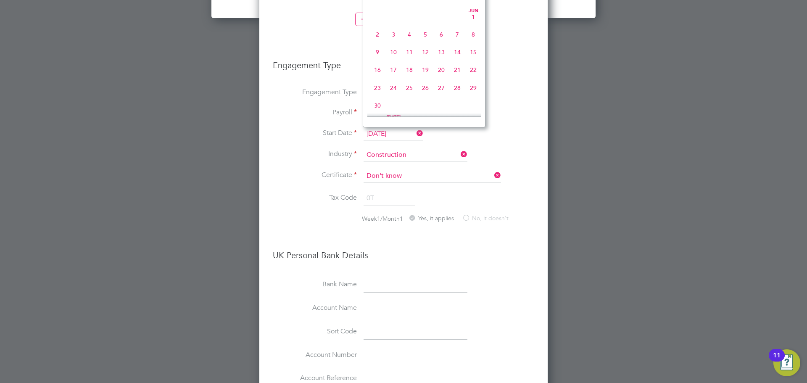
click at [406, 134] on input "[DATE]" at bounding box center [393, 134] width 60 height 13
click at [395, 52] on span "23" at bounding box center [393, 44] width 16 height 16
type input "[DATE]"
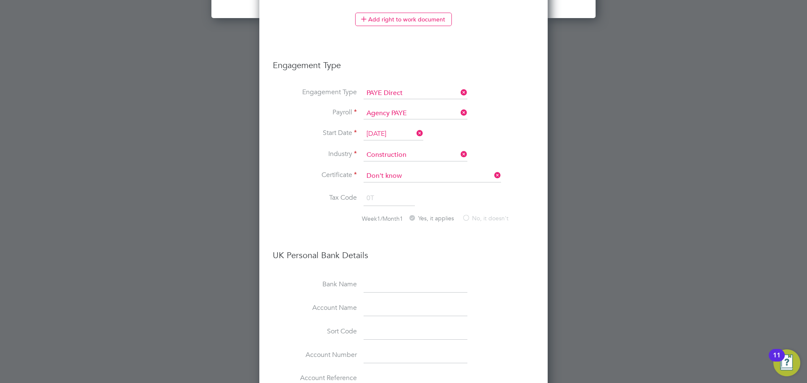
click at [396, 247] on h3 "UK Personal Bank Details" at bounding box center [403, 250] width 261 height 19
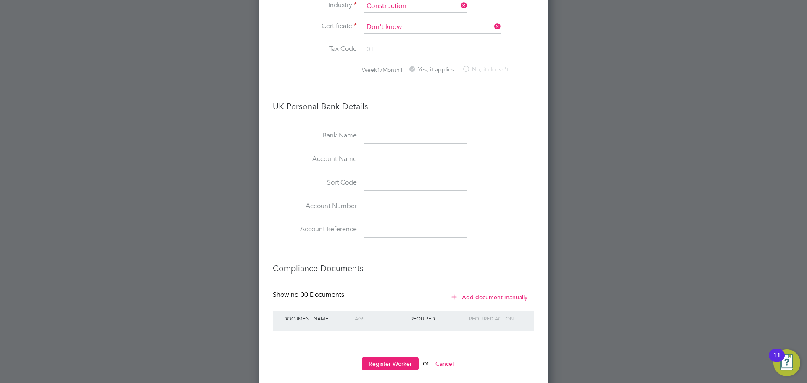
scroll to position [1345, 0]
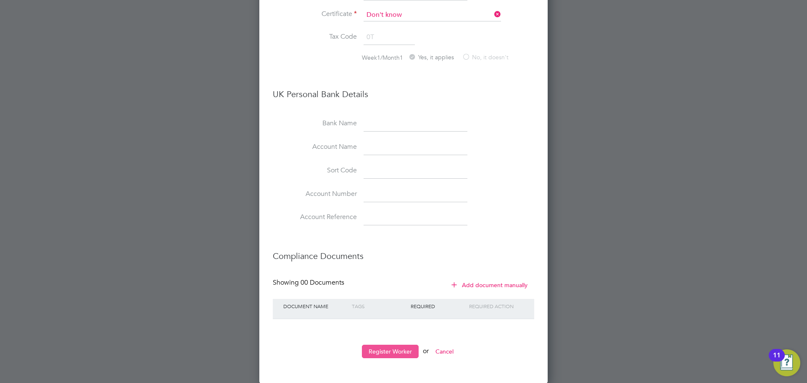
click at [372, 353] on button "Register Worker" at bounding box center [390, 351] width 57 height 13
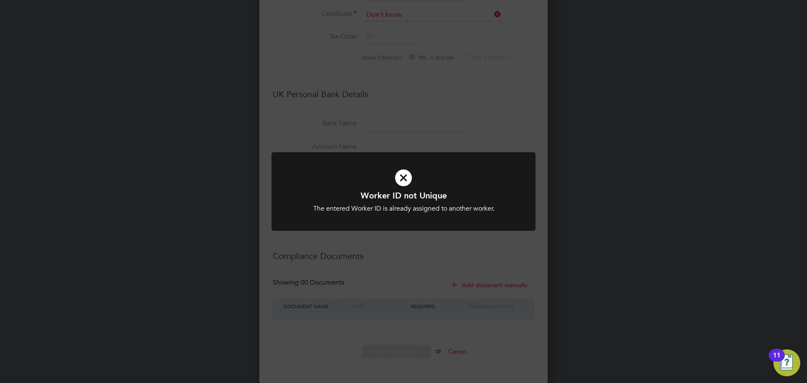
click at [430, 202] on div "Worker ID not Unique The entered Worker ID is already assigned to another worke…" at bounding box center [403, 201] width 219 height 23
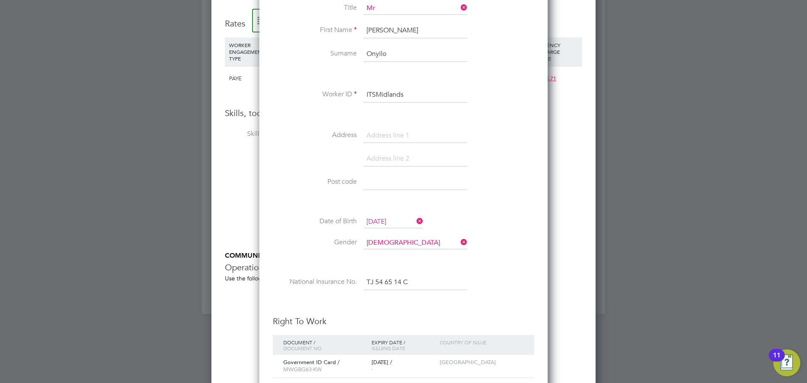
scroll to position [798, 0]
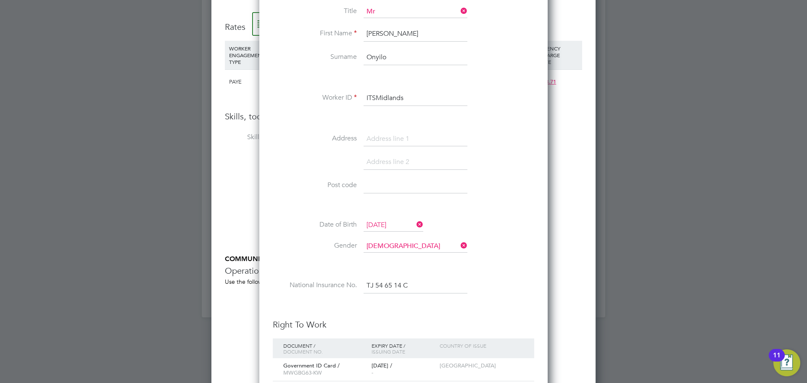
click at [413, 97] on input "ITSMidlands" at bounding box center [415, 98] width 104 height 15
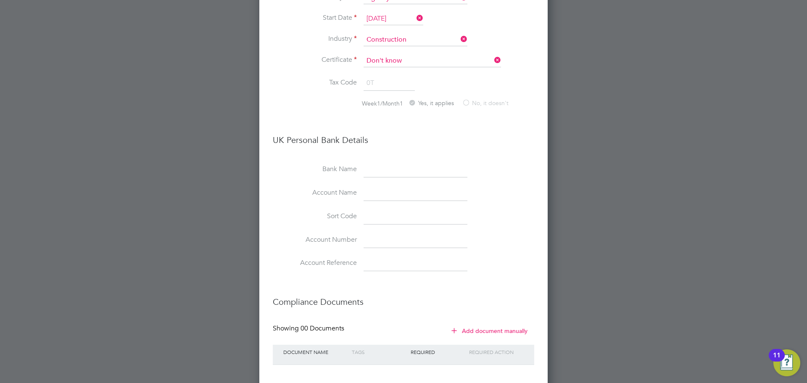
scroll to position [1345, 0]
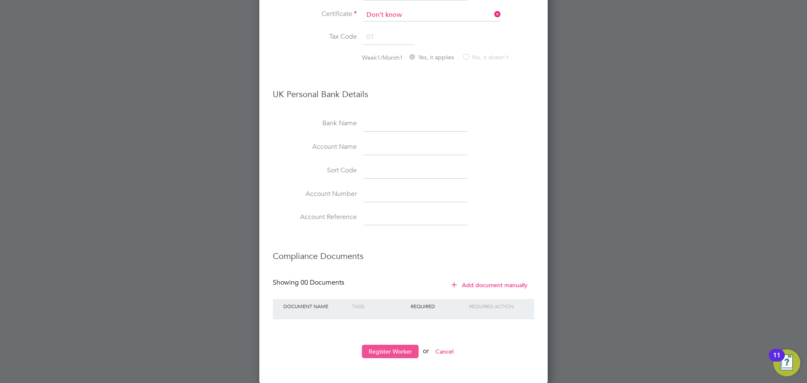
type input "ITSMidlandsIffy"
click at [387, 353] on button "Register Worker" at bounding box center [390, 351] width 57 height 13
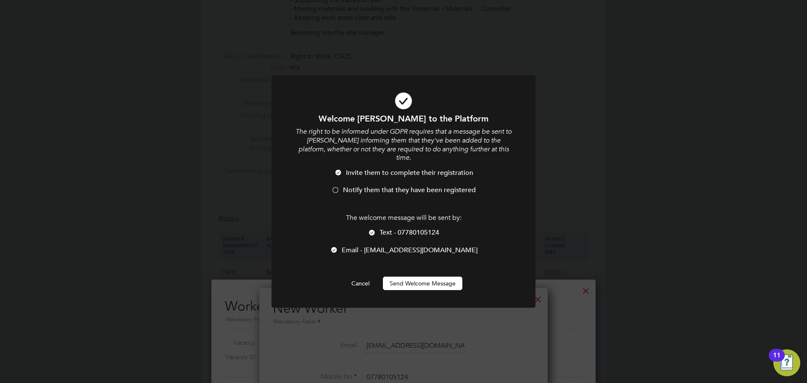
click at [372, 231] on div at bounding box center [372, 233] width 8 height 8
click at [432, 278] on button "Send Welcome Message" at bounding box center [422, 283] width 79 height 13
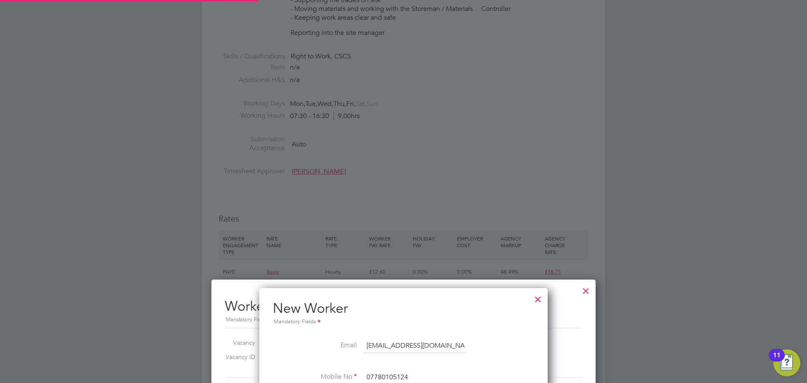
type input "John Ohepo Onyilo (ITSMidlandsIffy)"
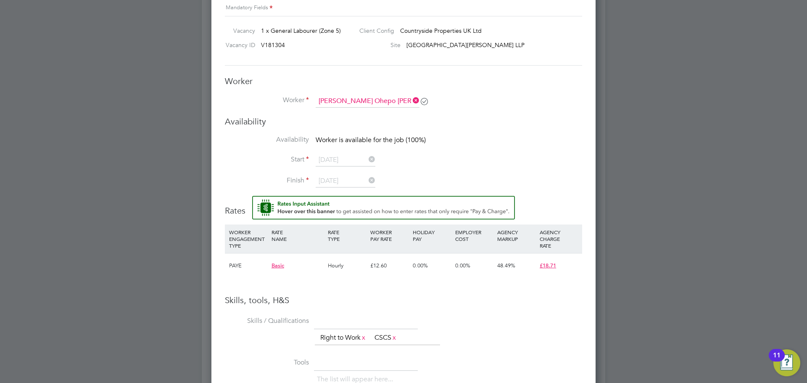
scroll to position [719, 0]
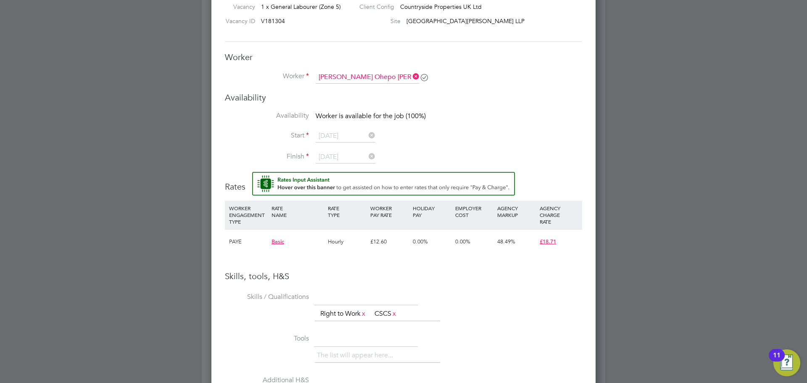
click at [294, 96] on h3 "Availability" at bounding box center [403, 97] width 357 height 11
click at [411, 76] on icon at bounding box center [411, 77] width 0 height 12
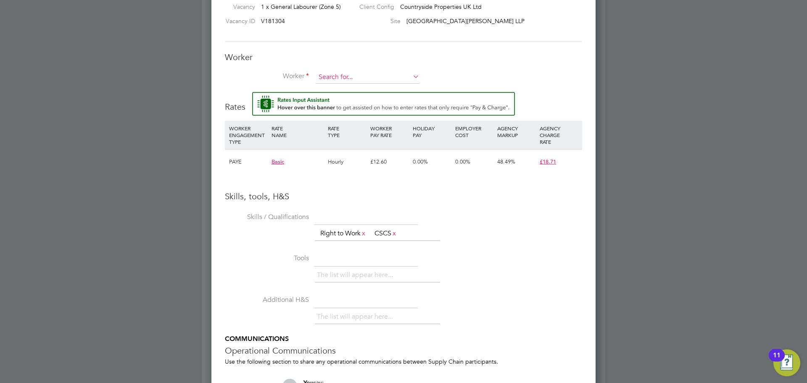
scroll to position [541, 385]
click at [350, 77] on input at bounding box center [368, 77] width 104 height 13
click at [366, 88] on li "J o hn Ohepo Onyilo (ITSMidlandsIffy)" at bounding box center [367, 89] width 105 height 11
type input "John Ohepo Onyilo (ITSMidlandsIffy)"
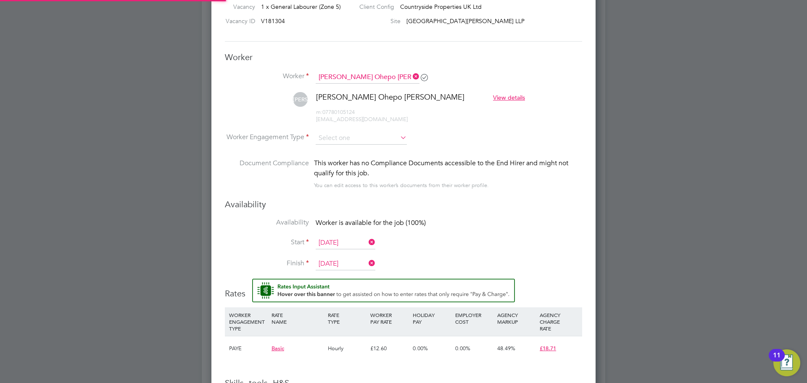
scroll to position [727, 385]
click at [339, 138] on input at bounding box center [361, 138] width 91 height 13
click at [331, 161] on li "PAYE" at bounding box center [361, 160] width 92 height 11
type input "PAYE"
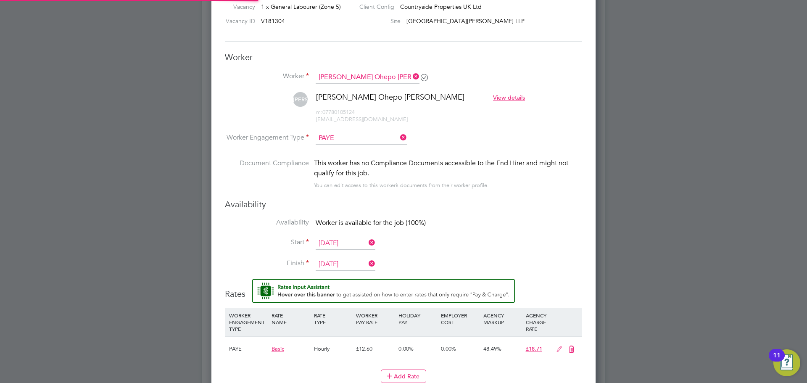
scroll to position [4, 4]
click at [279, 167] on label "Document Compliance" at bounding box center [267, 173] width 84 height 31
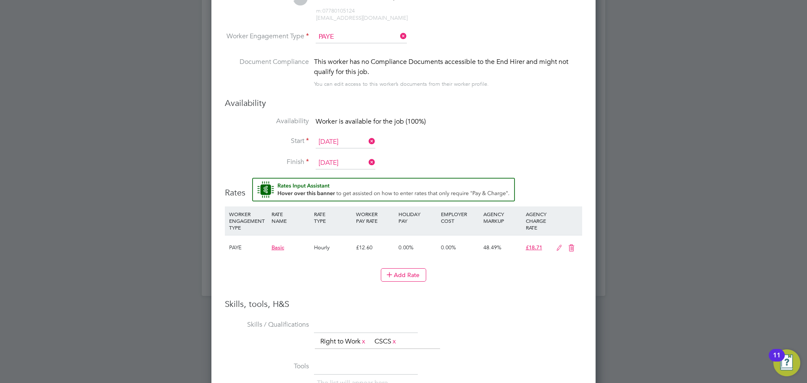
scroll to position [845, 0]
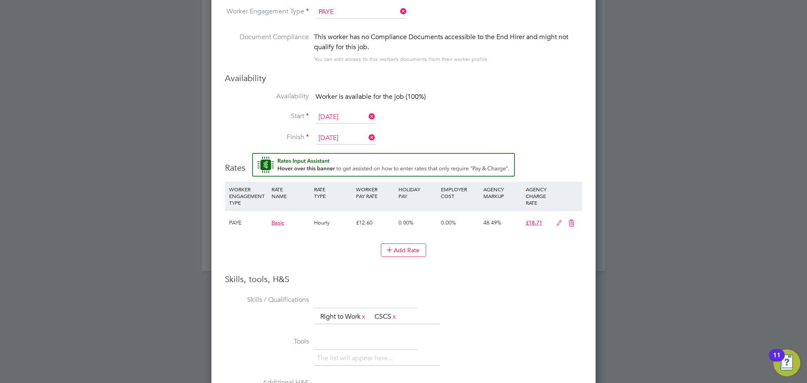
click at [349, 117] on input "[DATE]" at bounding box center [346, 117] width 60 height 13
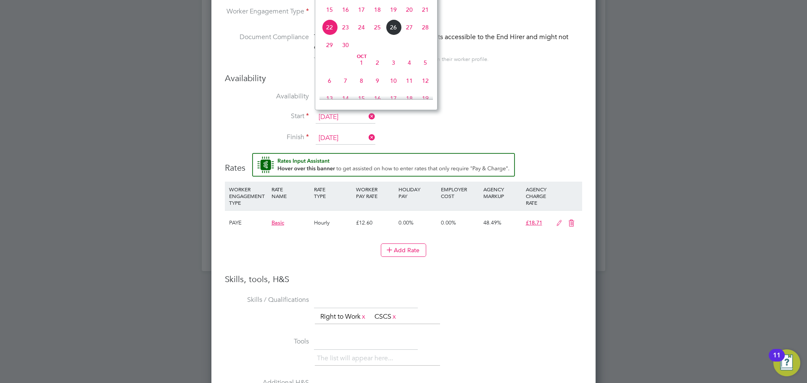
click at [345, 34] on span "23" at bounding box center [345, 27] width 16 height 16
type input "[DATE]"
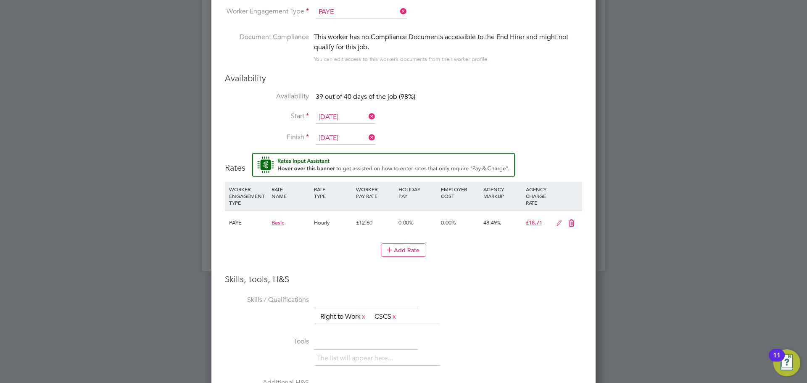
click at [347, 133] on input "[DATE]" at bounding box center [346, 138] width 60 height 13
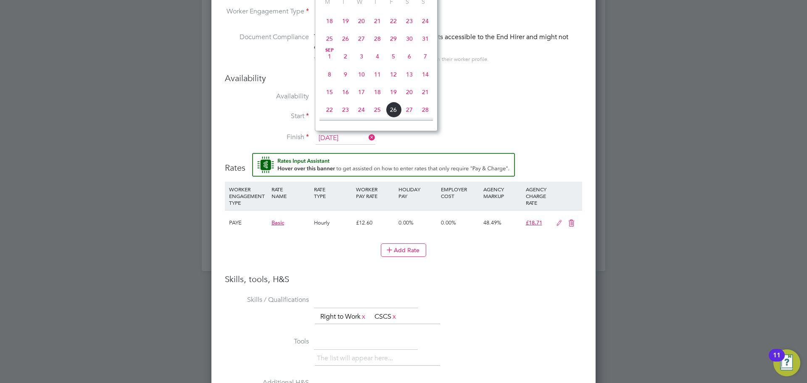
scroll to position [141, 0]
click at [345, 113] on span "23" at bounding box center [345, 110] width 16 height 16
type input "[DATE]"
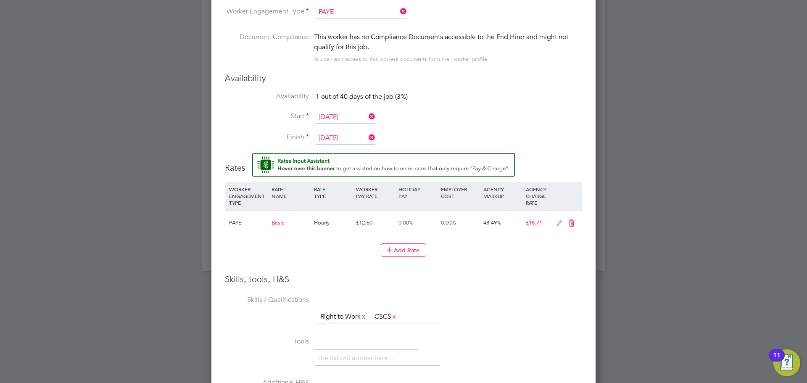
click at [235, 136] on label "Finish" at bounding box center [267, 137] width 84 height 9
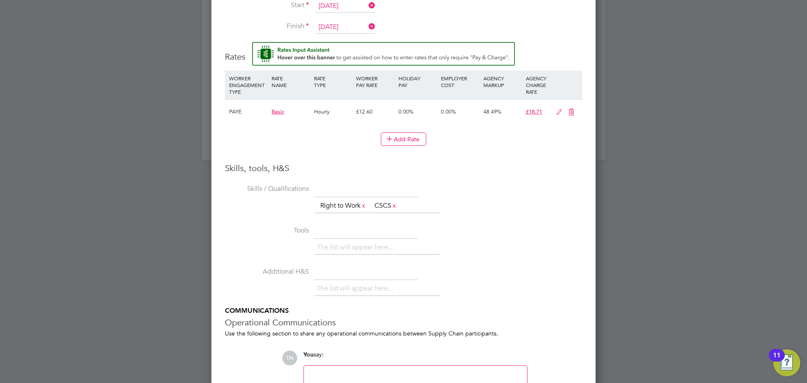
scroll to position [1028, 0]
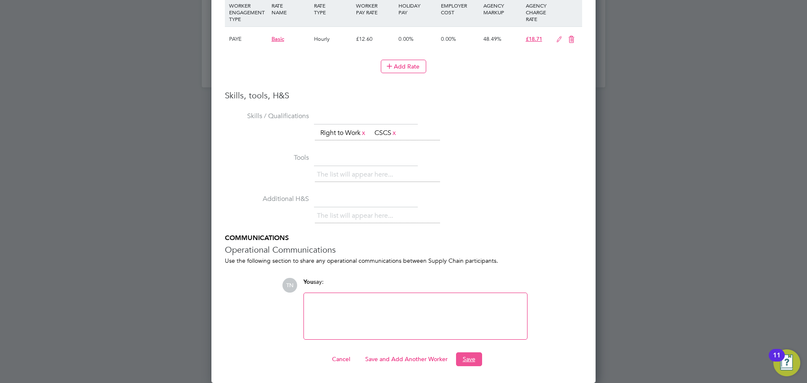
click at [469, 362] on button "Save" at bounding box center [469, 358] width 26 height 13
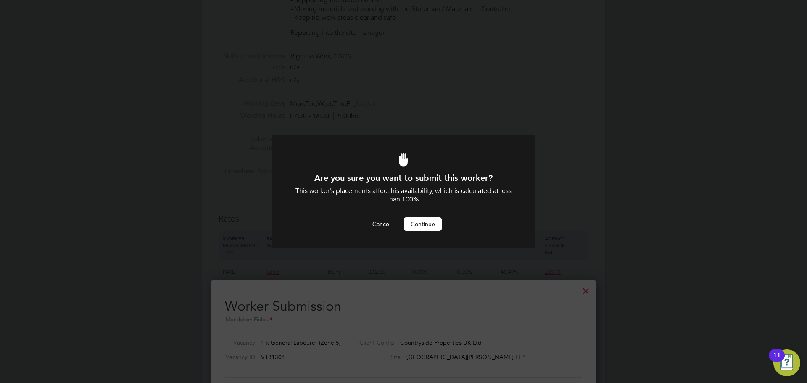
click at [417, 227] on button "Continue" at bounding box center [423, 223] width 38 height 13
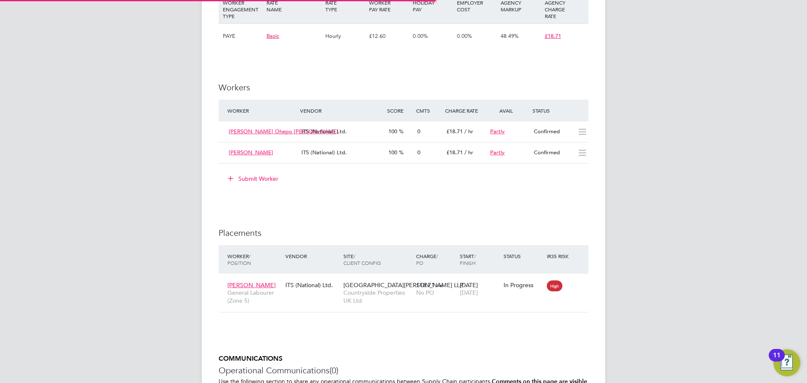
scroll to position [25, 59]
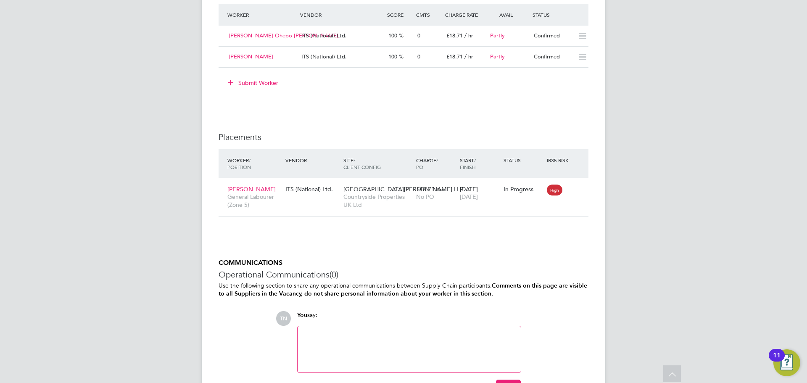
click at [581, 35] on icon at bounding box center [582, 36] width 11 height 7
click at [408, 38] on div "100" at bounding box center [399, 36] width 29 height 14
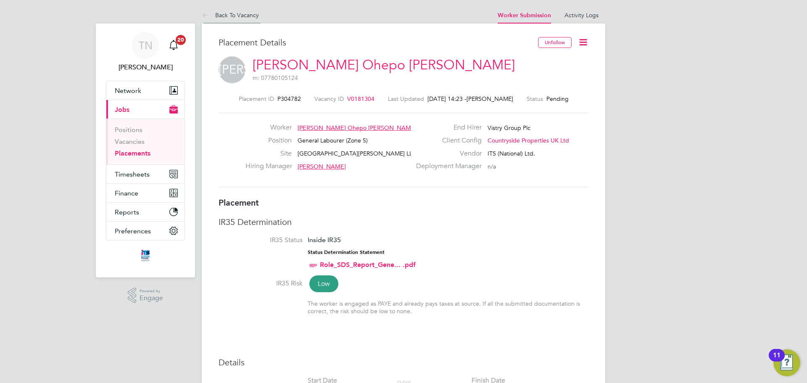
click at [242, 16] on link "Back To Vacancy" at bounding box center [230, 15] width 57 height 8
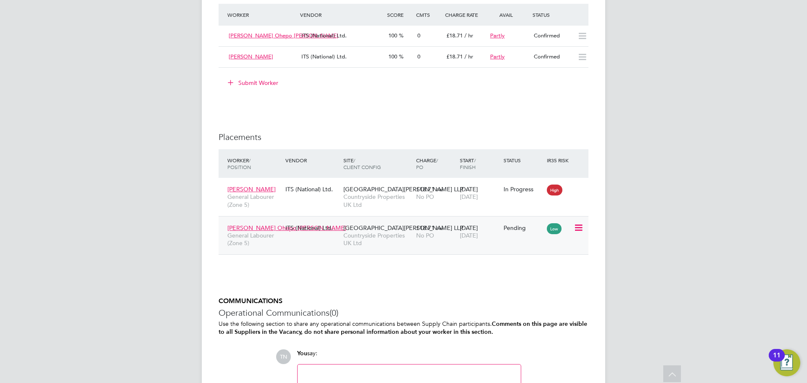
click at [578, 229] on icon at bounding box center [578, 228] width 8 height 10
click at [521, 278] on li "Start" at bounding box center [540, 280] width 86 height 12
type input "[PERSON_NAME]"
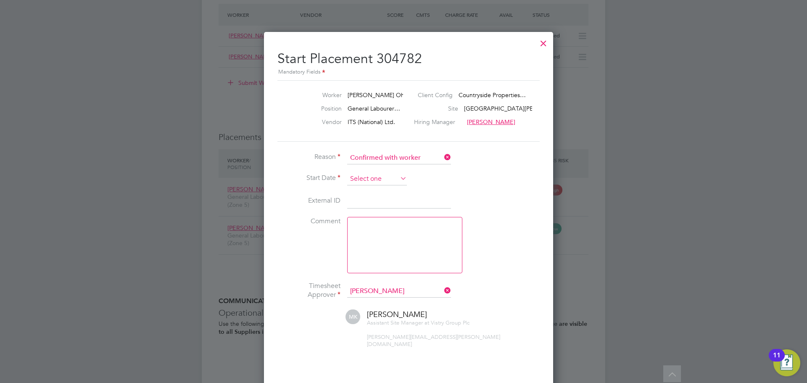
click at [366, 176] on input at bounding box center [377, 179] width 60 height 13
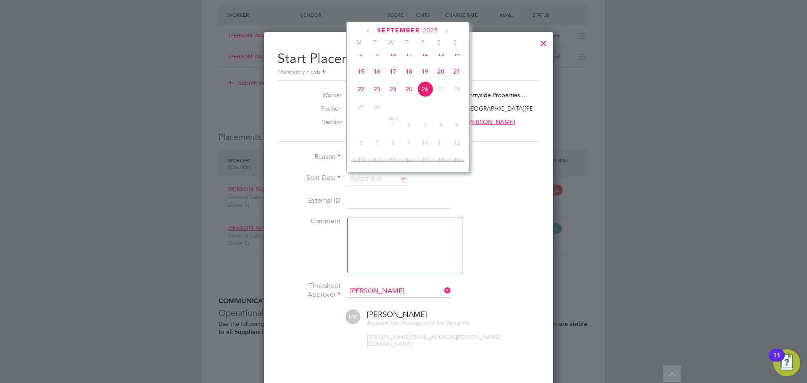
click at [376, 97] on span "23" at bounding box center [377, 89] width 16 height 16
type input "[DATE]"
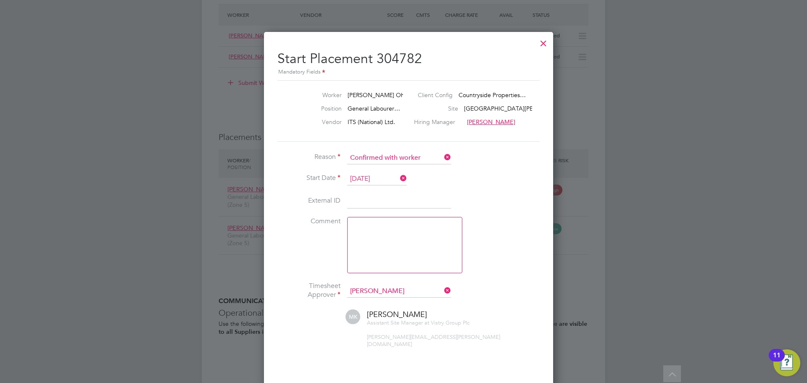
click at [503, 251] on li "Comment" at bounding box center [403, 249] width 252 height 65
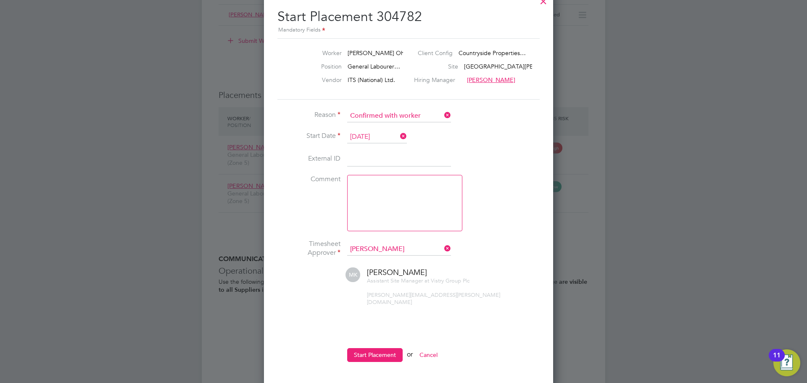
click at [371, 340] on ul "Reason Confirmed with worker Start Date 23 Sep 2025 External ID Comment Timeshe…" at bounding box center [403, 240] width 252 height 261
click at [371, 348] on button "Start Placement" at bounding box center [374, 354] width 55 height 13
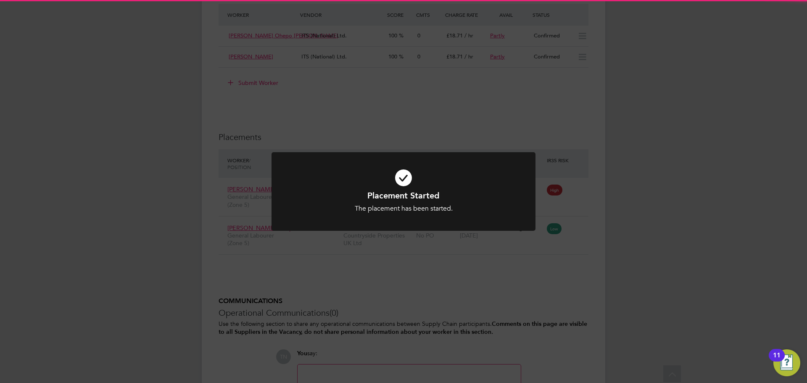
click at [416, 198] on h1 "Placement Started" at bounding box center [403, 195] width 219 height 11
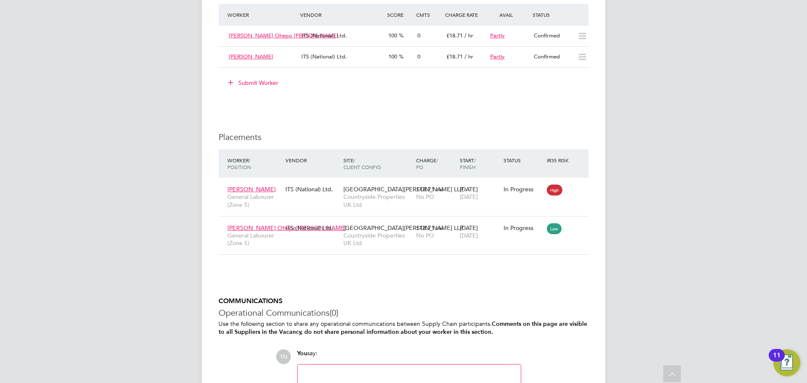
click at [305, 86] on div "Submit Worker" at bounding box center [405, 82] width 366 height 13
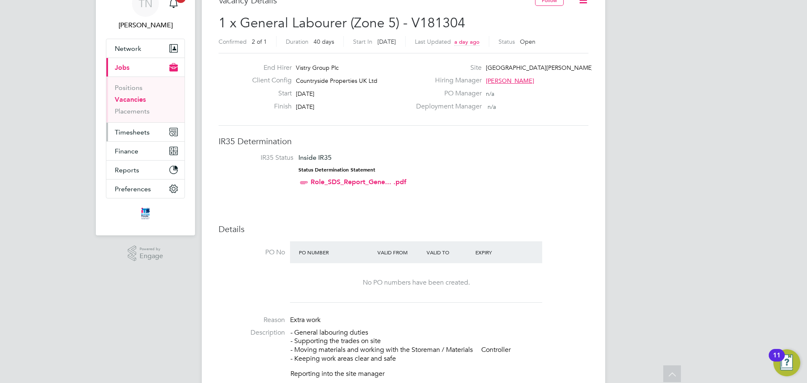
click at [132, 132] on span "Timesheets" at bounding box center [132, 132] width 35 height 8
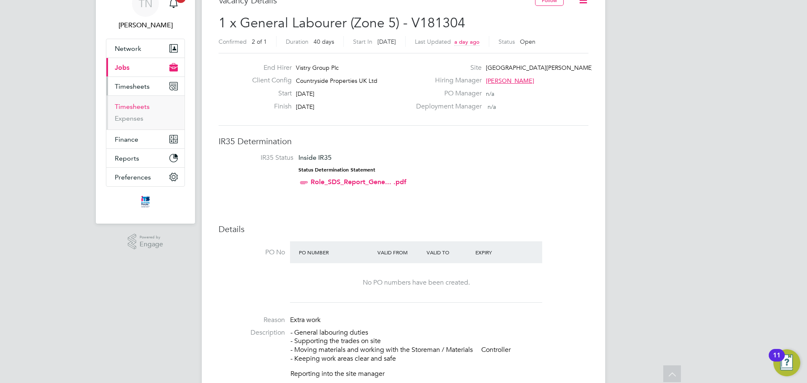
click at [137, 107] on link "Timesheets" at bounding box center [132, 107] width 35 height 8
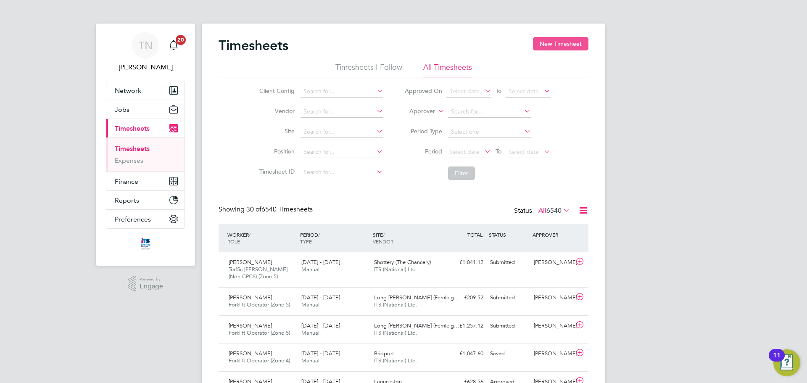
click at [565, 42] on button "New Timesheet" at bounding box center [560, 43] width 55 height 13
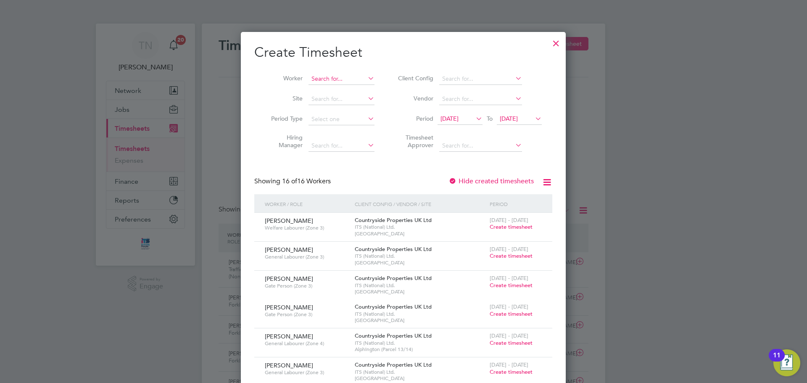
click at [319, 78] on input at bounding box center [341, 79] width 66 height 12
click at [325, 88] on b "Tommy" at bounding box center [335, 90] width 49 height 7
type input "Tommy Sheils"
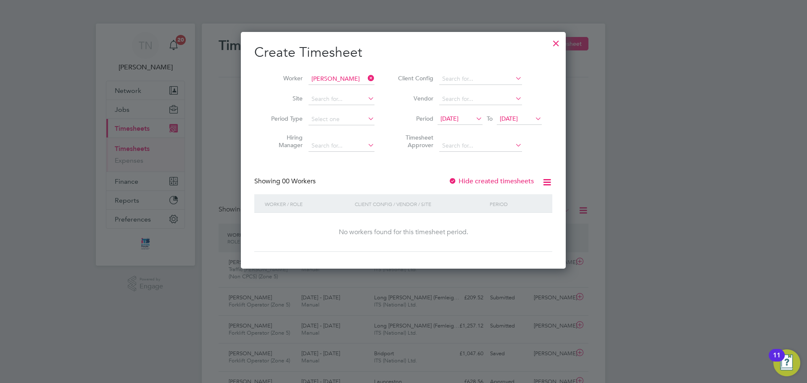
click at [500, 118] on span "19 Sep 2025" at bounding box center [509, 119] width 18 height 8
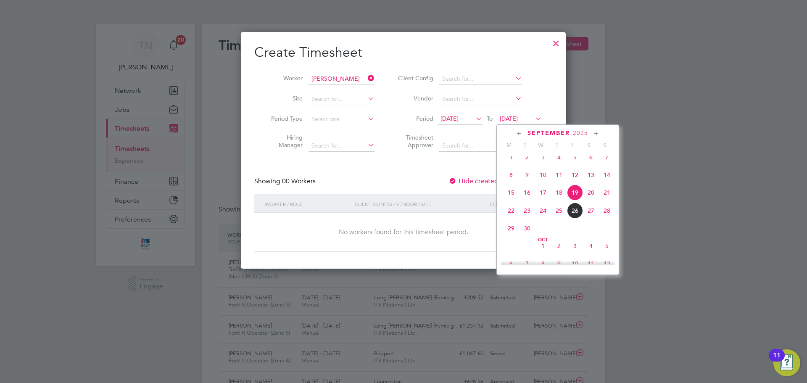
click at [573, 219] on span "26" at bounding box center [575, 211] width 16 height 16
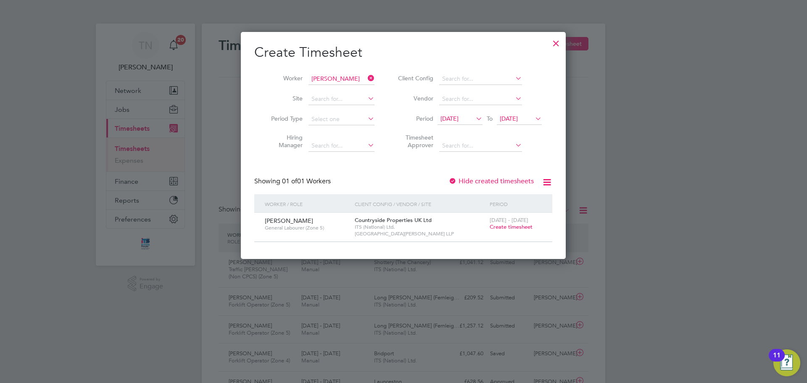
click at [515, 226] on span "Create timesheet" at bounding box center [511, 226] width 43 height 7
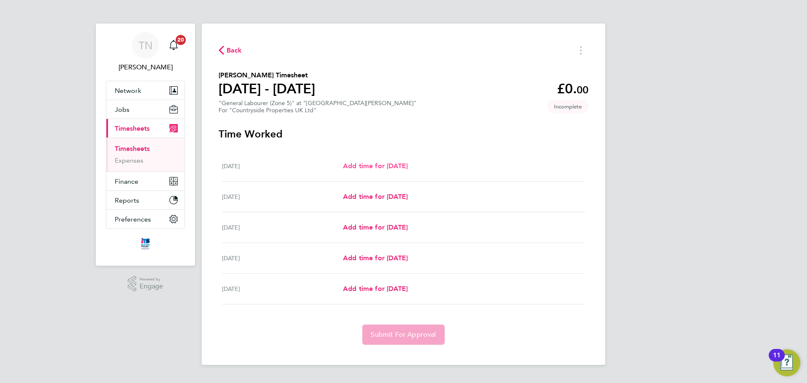
click at [361, 167] on span "Add time for Wed 24 Sep" at bounding box center [375, 166] width 65 height 8
select select "30"
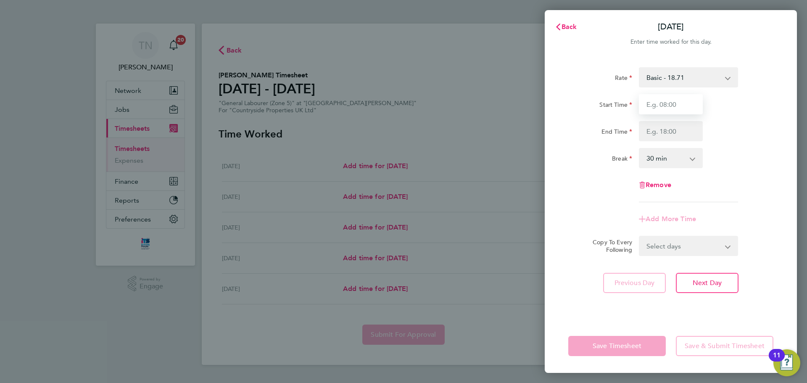
click at [656, 104] on input "Start Time" at bounding box center [671, 104] width 64 height 20
type input "07:30"
click at [664, 132] on input "End Time" at bounding box center [671, 131] width 64 height 20
type input "16:30"
click at [589, 194] on div "Remove" at bounding box center [671, 185] width 212 height 20
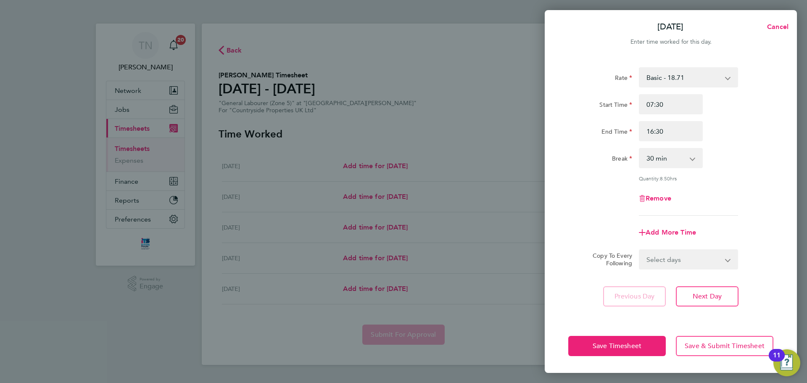
click at [654, 159] on select "0 min 15 min 30 min 45 min 60 min 75 min 90 min" at bounding box center [666, 158] width 52 height 18
select select "0"
click at [640, 149] on select "0 min 15 min 30 min 45 min 60 min 75 min 90 min" at bounding box center [666, 158] width 52 height 18
click at [611, 178] on div "Quantity: 9.00 hrs" at bounding box center [671, 178] width 212 height 7
click at [584, 145] on div "Rate Basic - 18.71 Start Time 07:30 End Time 16:30 Break 0 min 15 min 30 min 45…" at bounding box center [670, 141] width 205 height 148
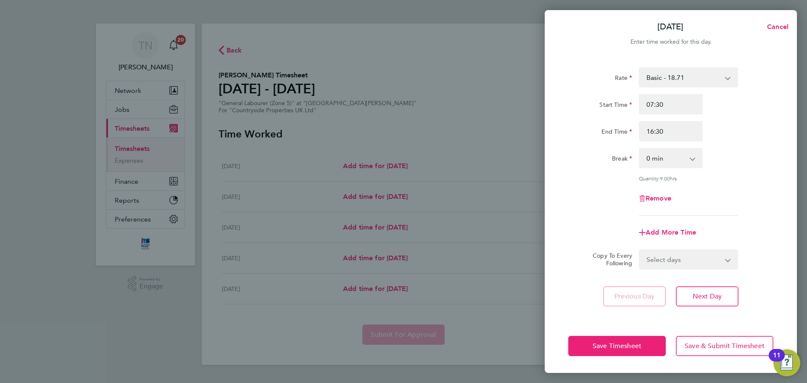
click at [579, 187] on div "Rate Basic - 18.71 Start Time 07:30 End Time 16:30 Break 0 min 15 min 30 min 45…" at bounding box center [670, 141] width 205 height 148
click at [671, 133] on input "16:30" at bounding box center [671, 131] width 64 height 20
drag, startPoint x: 671, startPoint y: 129, endPoint x: 565, endPoint y: 131, distance: 106.3
click at [555, 129] on div "Rate Basic - 18.71 Start Time 07:30 End Time 16:30 Break 0 min 15 min 30 min 45…" at bounding box center [671, 188] width 252 height 262
type input "17:00"
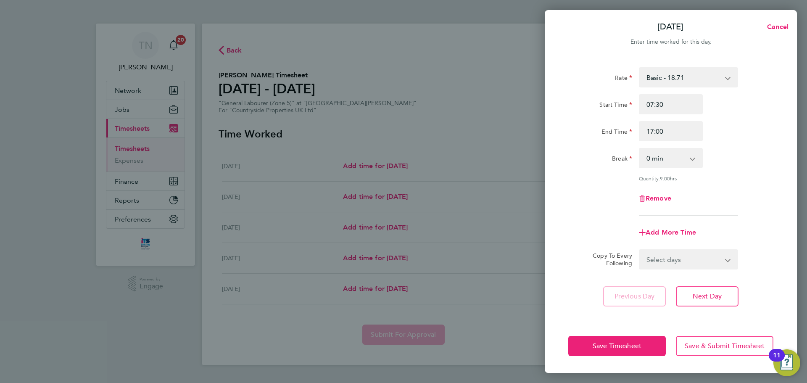
click at [598, 150] on div "Break" at bounding box center [600, 156] width 64 height 17
click at [667, 158] on select "0 min 15 min 30 min 45 min 60 min 75 min 90 min" at bounding box center [666, 158] width 52 height 18
select select "30"
click at [640, 149] on select "0 min 15 min 30 min 45 min 60 min 75 min 90 min" at bounding box center [666, 158] width 52 height 18
click at [608, 204] on div "Remove" at bounding box center [671, 198] width 212 height 20
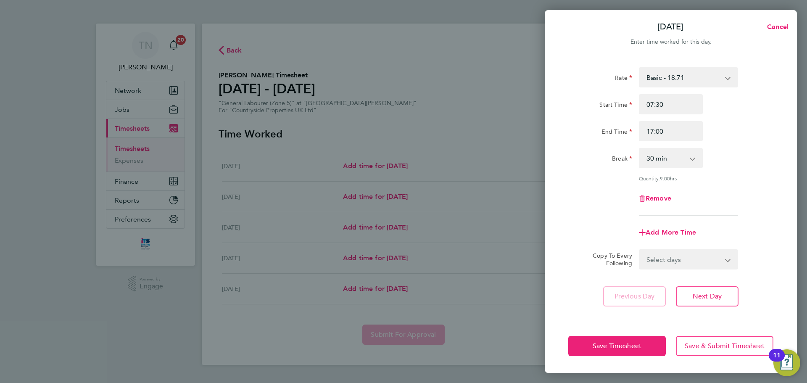
click at [663, 261] on select "Select days Day Weekday (Mon-Fri) Weekend (Sat-Sun) Thursday Friday Saturday Su…" at bounding box center [684, 259] width 88 height 18
select select "WEEKDAY"
click at [640, 250] on select "Select days Day Weekday (Mon-Fri) Weekend (Sat-Sun) Thursday Friday Saturday Su…" at bounding box center [684, 259] width 88 height 18
select select "2025-09-28"
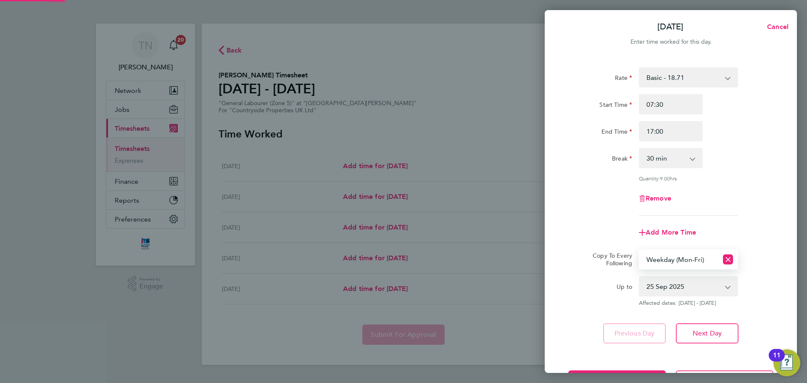
click at [598, 259] on label "Copy To Every Following" at bounding box center [609, 259] width 46 height 15
click at [640, 259] on select "Select days Day Weekday (Mon-Fri) Weekend (Sat-Sun) Thursday Friday Saturday Su…" at bounding box center [679, 259] width 78 height 18
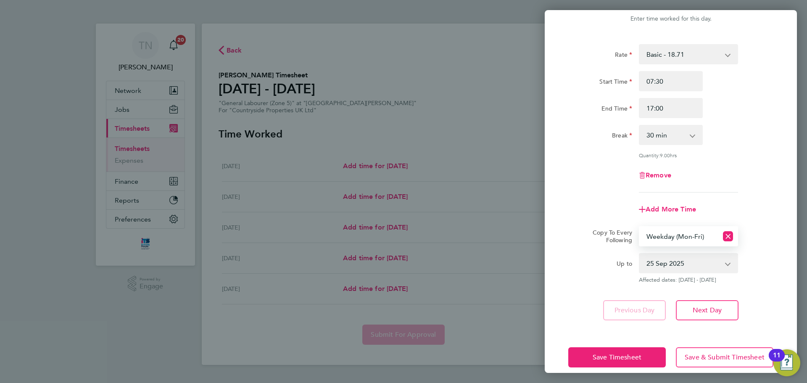
scroll to position [34, 0]
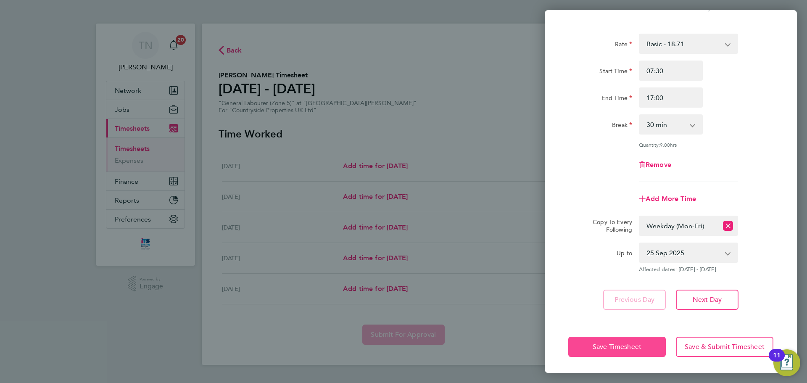
click at [627, 348] on span "Save Timesheet" at bounding box center [617, 346] width 49 height 8
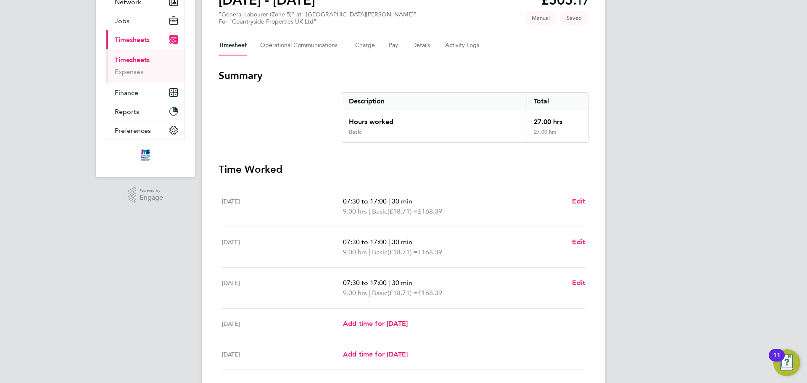
scroll to position [150, 0]
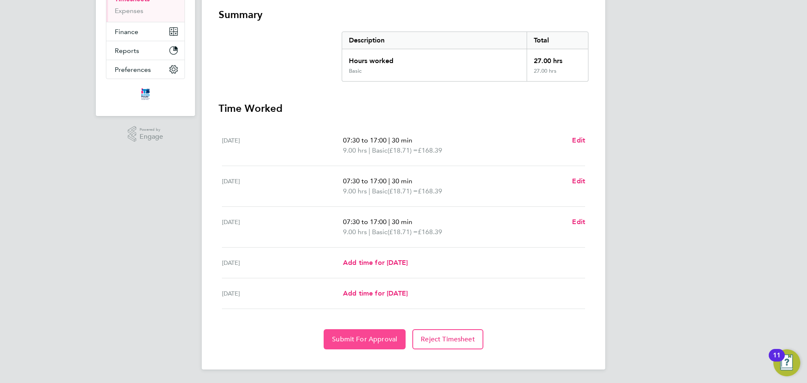
click at [363, 331] on button "Submit For Approval" at bounding box center [365, 339] width 82 height 20
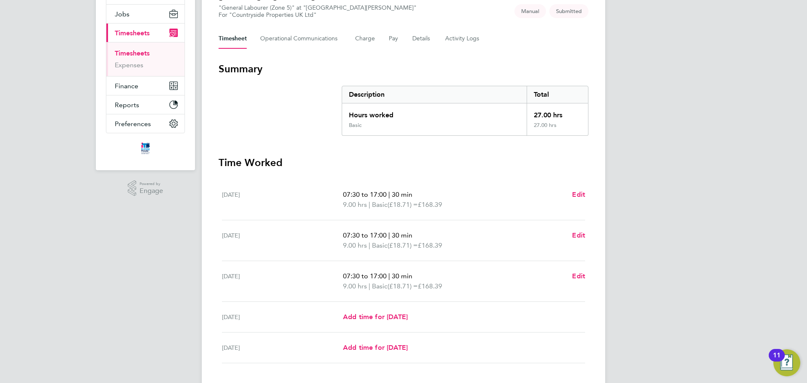
scroll to position [0, 0]
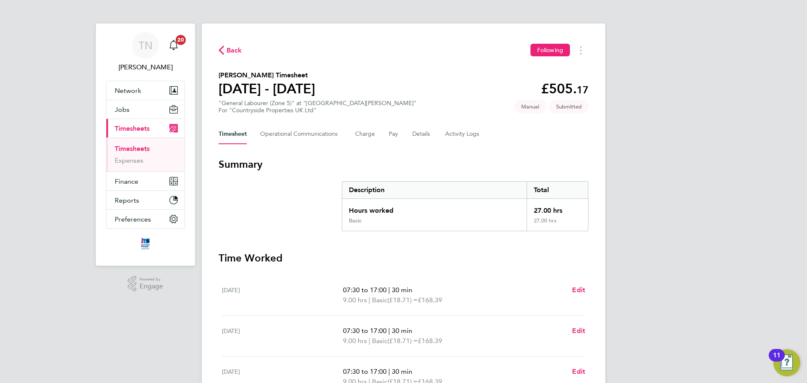
click at [228, 48] on span "Back" at bounding box center [234, 50] width 16 height 10
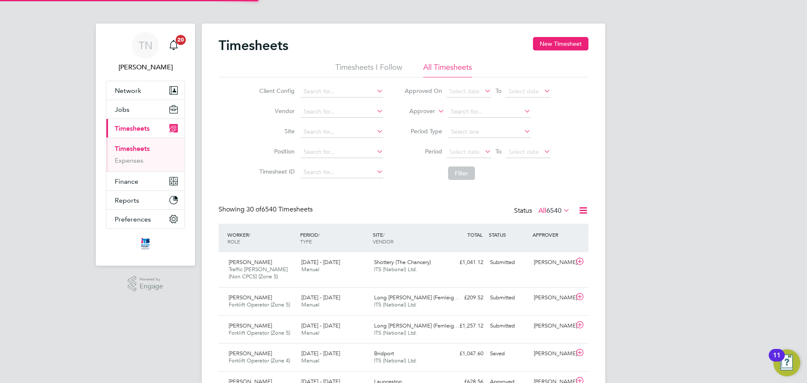
scroll to position [21, 73]
click at [549, 46] on button "New Timesheet" at bounding box center [560, 43] width 55 height 13
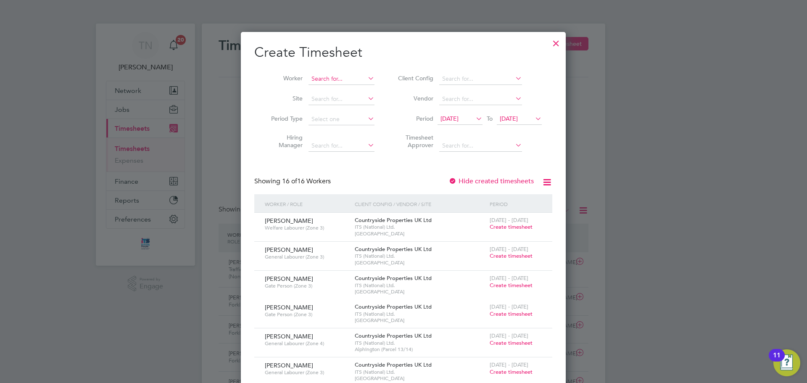
click at [329, 74] on input at bounding box center [341, 79] width 66 height 12
click at [340, 87] on li "J o hn Ohepo Onyilo" at bounding box center [341, 89] width 67 height 11
type input "John Ohepo Onyilo"
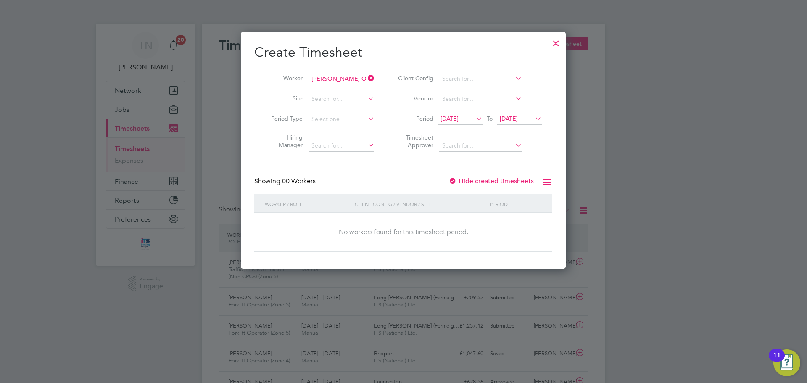
click at [511, 115] on span "19 Sep 2025" at bounding box center [509, 119] width 18 height 8
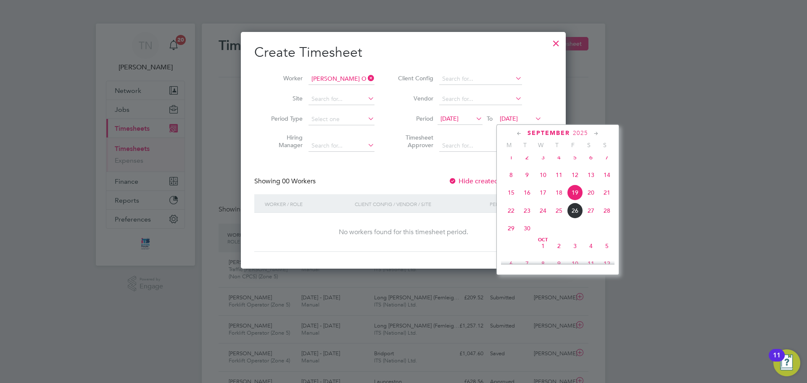
click at [577, 219] on span "26" at bounding box center [575, 211] width 16 height 16
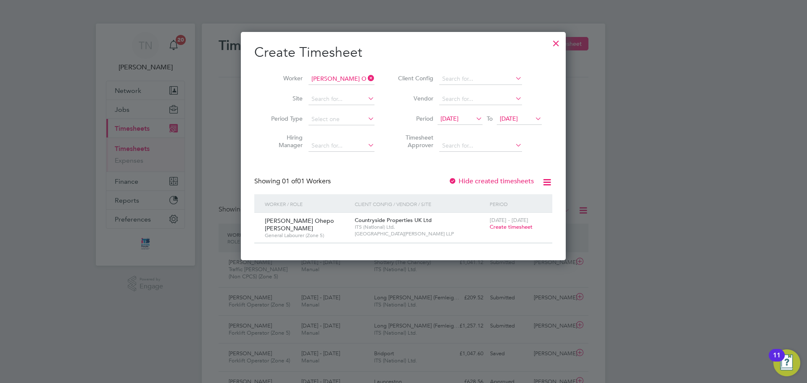
click at [509, 227] on span "Create timesheet" at bounding box center [511, 226] width 43 height 7
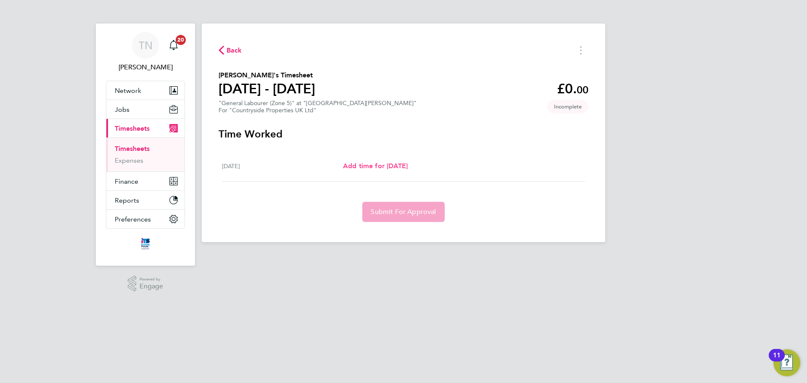
click at [356, 165] on span "Add time for Tue 23 Sep" at bounding box center [375, 166] width 65 height 8
select select "30"
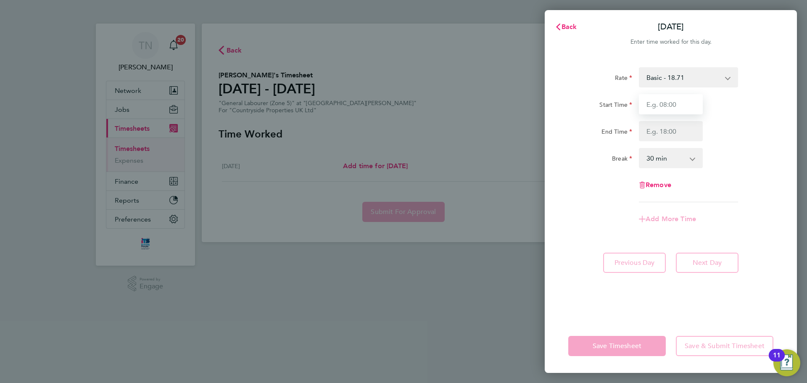
click at [651, 104] on input "Start Time" at bounding box center [671, 104] width 64 height 20
type input "07:30"
click at [666, 129] on input "End Time" at bounding box center [671, 131] width 64 height 20
type input "17:00"
click at [568, 181] on div "Rate Basic - 18.71 Start Time 07:30 End Time 17:00 Break 0 min 15 min 30 min 45…" at bounding box center [670, 134] width 205 height 135
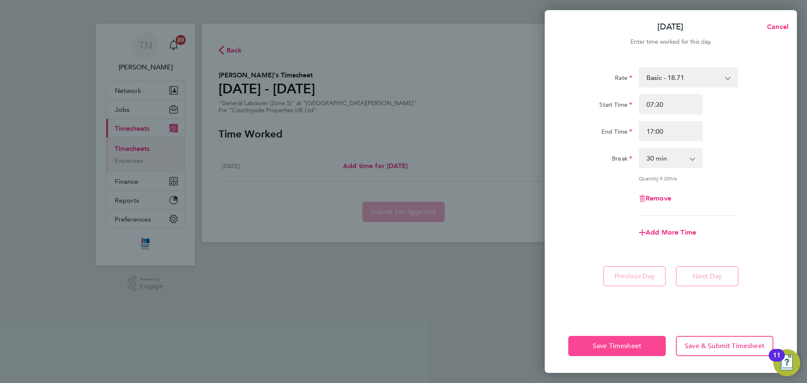
click at [636, 345] on span "Save Timesheet" at bounding box center [617, 346] width 49 height 8
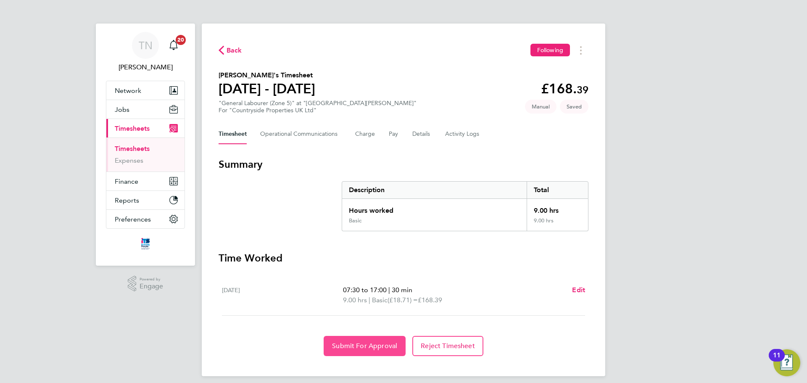
click at [370, 348] on span "Submit For Approval" at bounding box center [364, 346] width 65 height 8
click at [126, 107] on span "Jobs" at bounding box center [122, 109] width 15 height 8
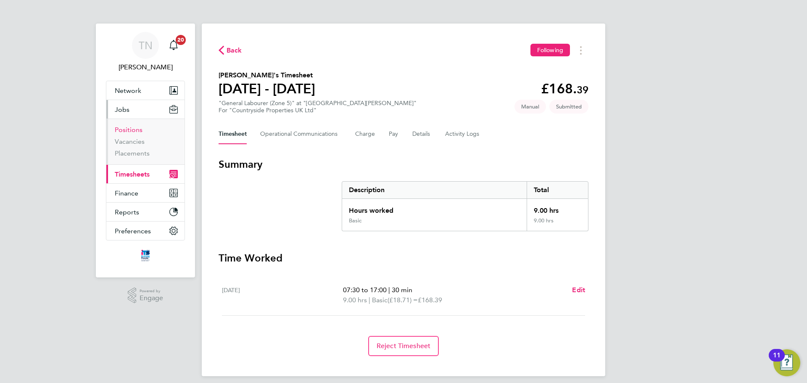
click at [132, 131] on link "Positions" at bounding box center [129, 130] width 28 height 8
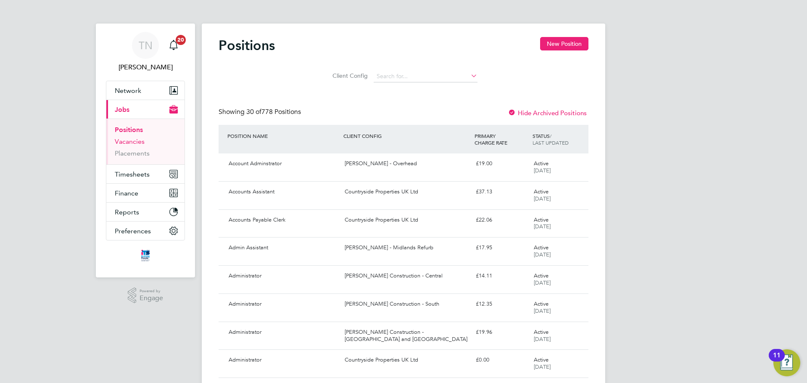
click at [134, 144] on link "Vacancies" at bounding box center [130, 141] width 30 height 8
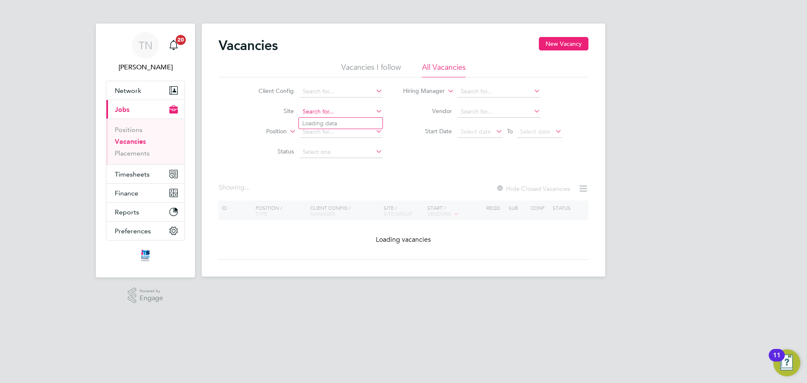
click at [313, 107] on input at bounding box center [341, 112] width 83 height 12
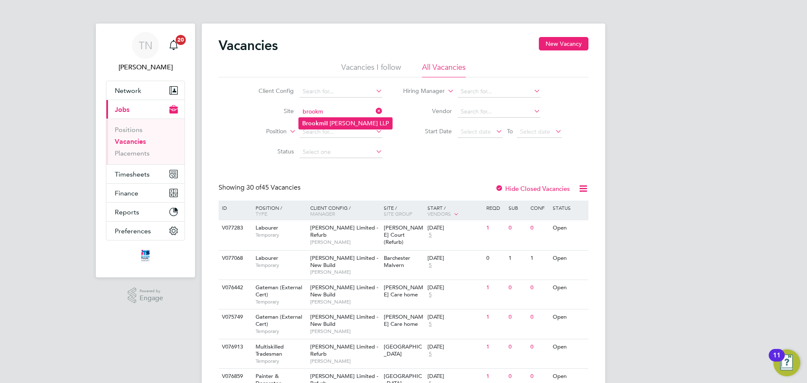
click at [329, 119] on li "Brookm ill Meadows LLP" at bounding box center [345, 123] width 93 height 11
type input "[GEOGRAPHIC_DATA][PERSON_NAME] LLP"
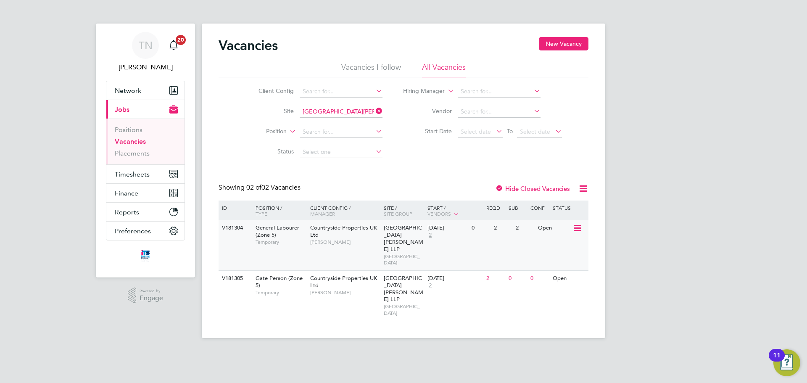
click at [319, 237] on div "Countryside Properties UK Ltd Megan Keeling" at bounding box center [345, 234] width 74 height 29
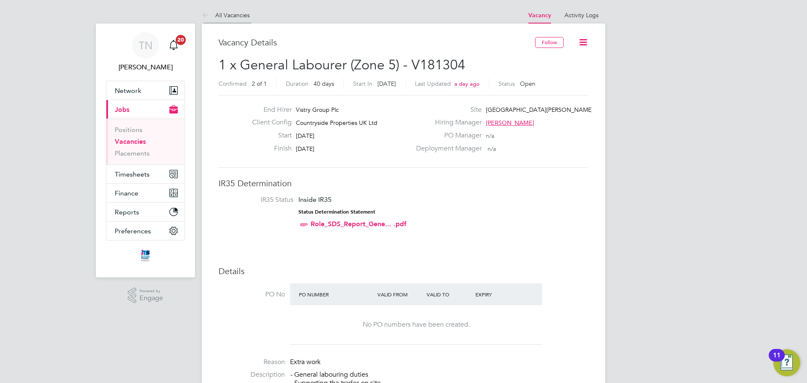
click at [219, 14] on link "All Vacancies" at bounding box center [226, 15] width 48 height 8
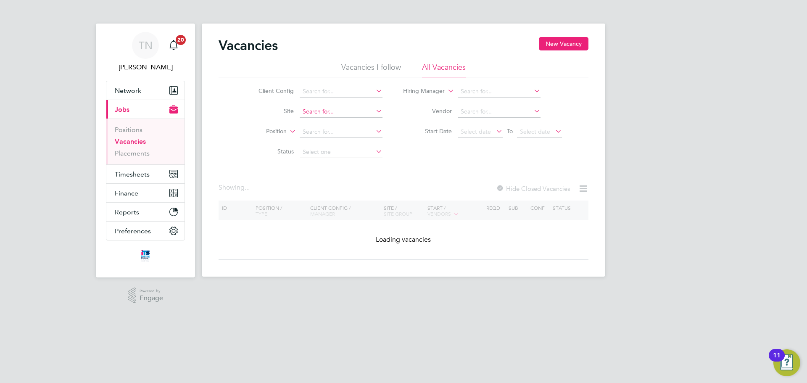
click at [310, 111] on input at bounding box center [341, 112] width 83 height 12
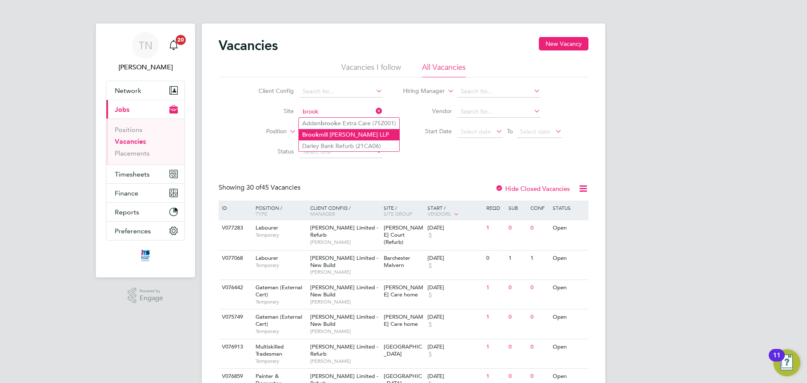
click at [326, 134] on li "[GEOGRAPHIC_DATA][PERSON_NAME] LLP" at bounding box center [349, 134] width 100 height 11
type input "[GEOGRAPHIC_DATA][PERSON_NAME] LLP"
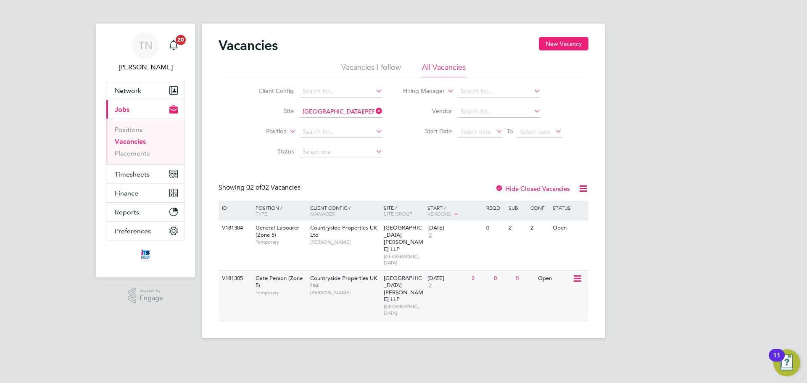
click at [347, 274] on span "Countryside Properties UK Ltd" at bounding box center [343, 281] width 67 height 14
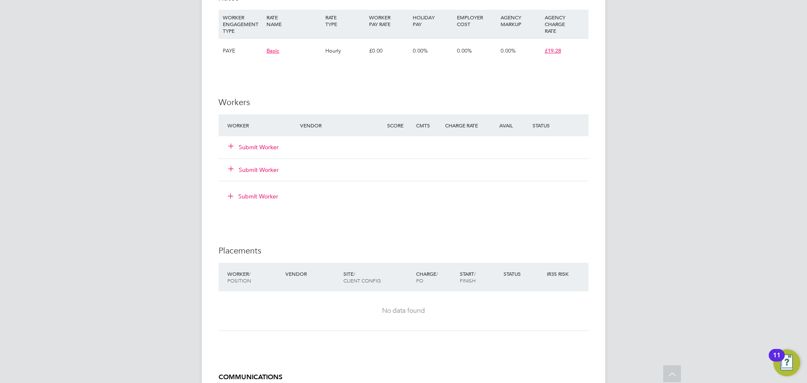
scroll to position [672, 0]
drag, startPoint x: 218, startPoint y: 99, endPoint x: 252, endPoint y: 100, distance: 33.7
click at [252, 100] on h3 "Workers" at bounding box center [404, 101] width 370 height 11
drag, startPoint x: 255, startPoint y: 102, endPoint x: 247, endPoint y: 98, distance: 9.4
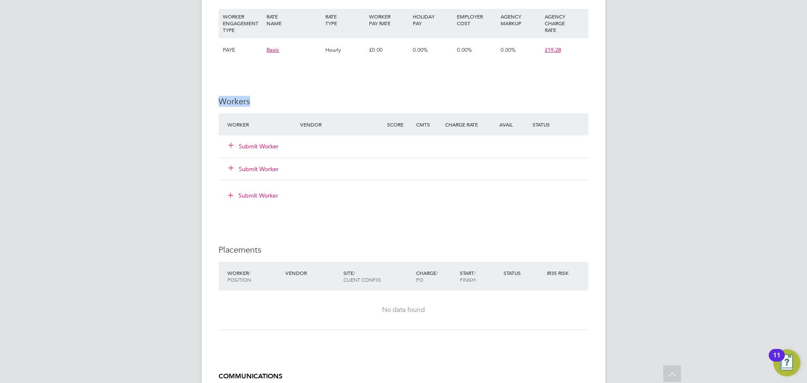
click at [247, 98] on h3 "Workers" at bounding box center [404, 101] width 370 height 11
drag, startPoint x: 220, startPoint y: 98, endPoint x: 258, endPoint y: 105, distance: 39.3
click at [258, 105] on h3 "Workers" at bounding box center [404, 101] width 370 height 11
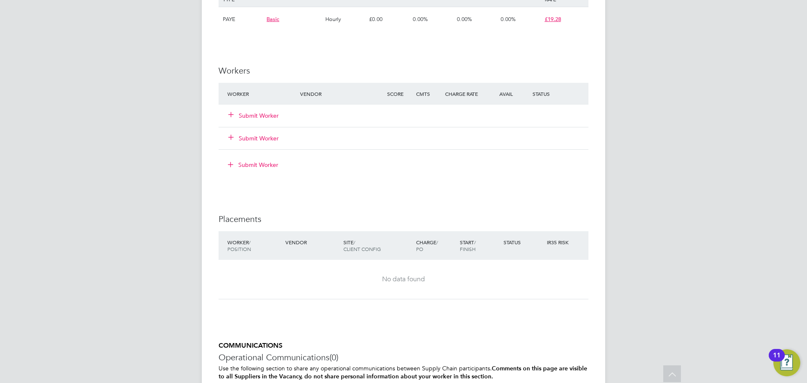
scroll to position [714, 0]
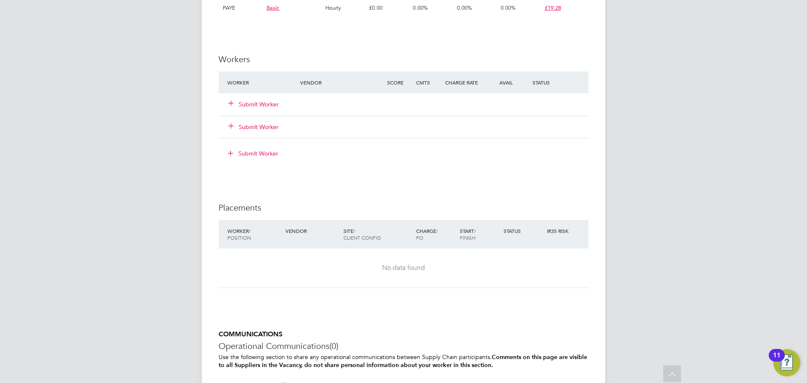
click at [256, 103] on button "Submit Worker" at bounding box center [254, 104] width 50 height 8
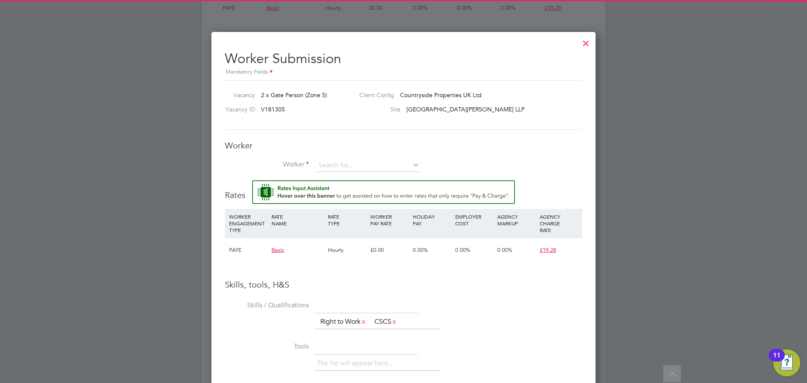
scroll to position [0, 0]
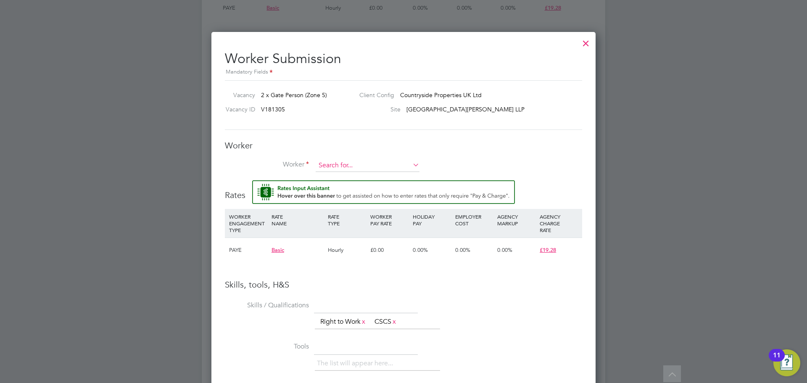
click at [342, 166] on input at bounding box center [368, 165] width 104 height 13
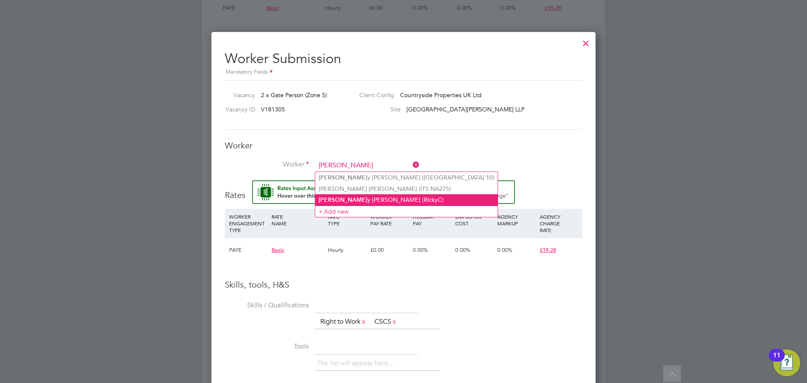
click at [354, 197] on li "[PERSON_NAME] y [PERSON_NAME] (RickyC)" at bounding box center [406, 199] width 182 height 11
type input "[PERSON_NAME] (RickyC)"
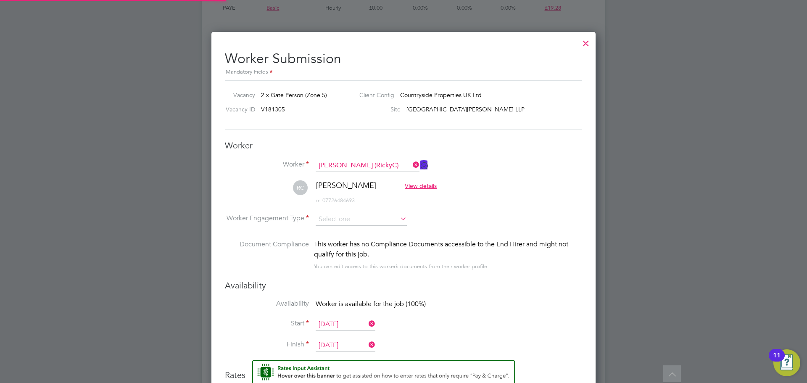
scroll to position [720, 385]
click at [333, 217] on input at bounding box center [361, 219] width 91 height 13
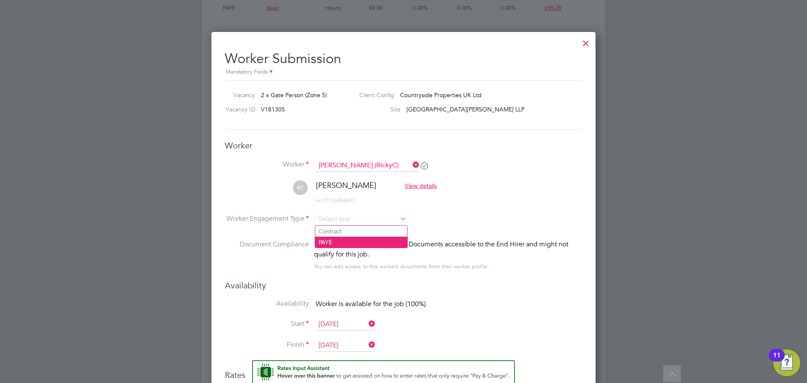
click at [332, 240] on li "PAYE" at bounding box center [361, 242] width 92 height 11
type input "PAYE"
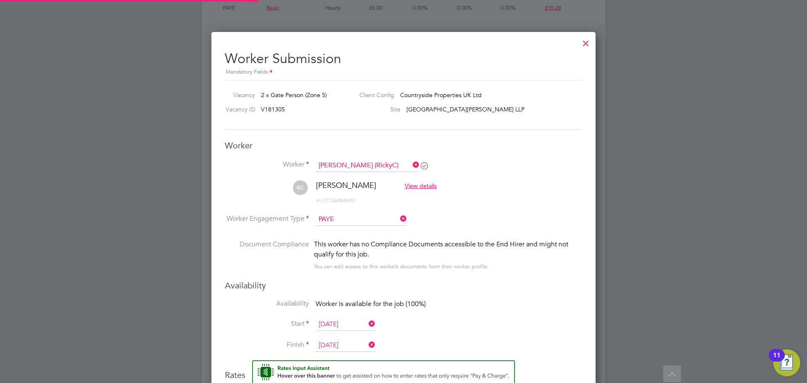
scroll to position [25, 43]
click at [503, 218] on li "Worker Engagement Type PAYE" at bounding box center [403, 226] width 357 height 26
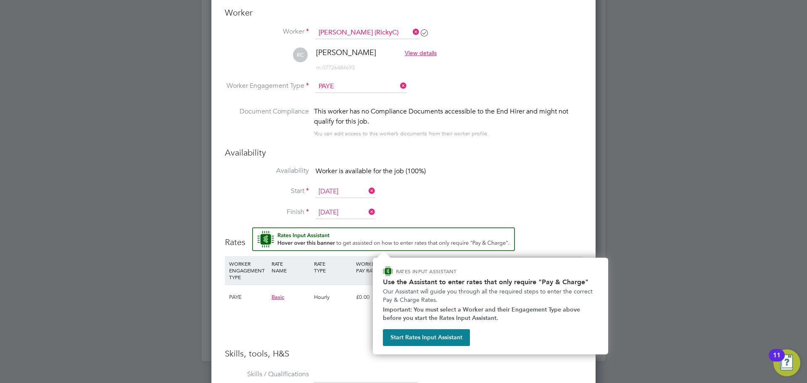
scroll to position [882, 0]
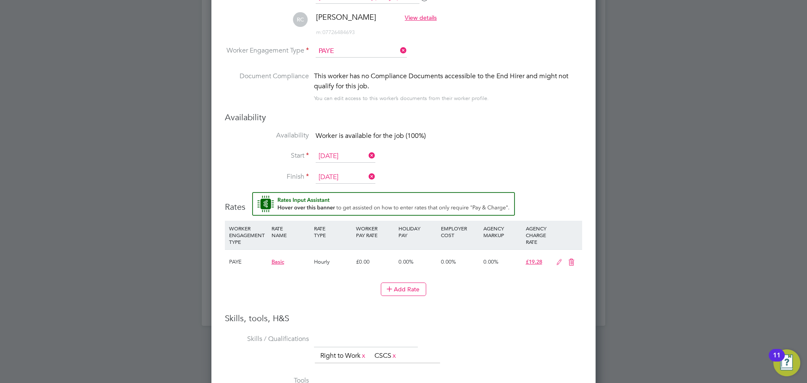
click at [332, 157] on input "[DATE]" at bounding box center [346, 156] width 60 height 13
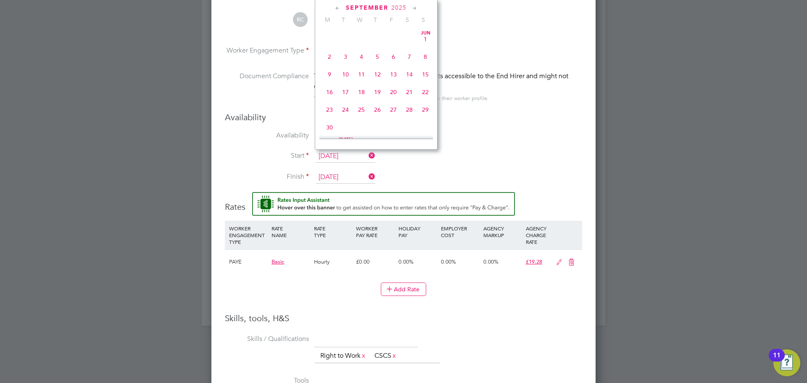
scroll to position [309, 0]
click at [392, 69] on span "26" at bounding box center [393, 66] width 16 height 16
type input "[DATE]"
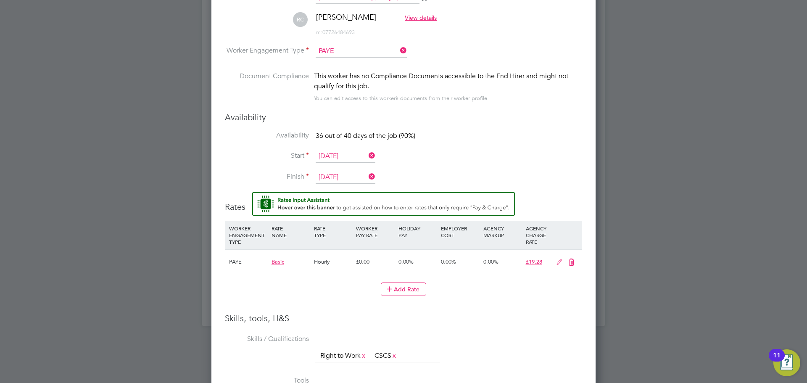
click at [451, 162] on li "Start [DATE]" at bounding box center [403, 160] width 357 height 21
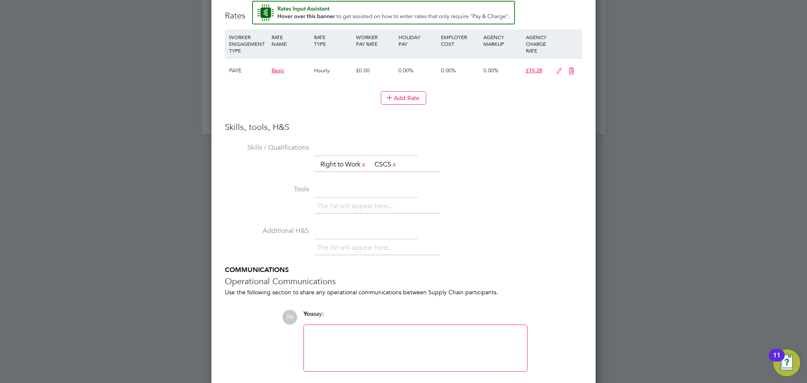
scroll to position [1105, 0]
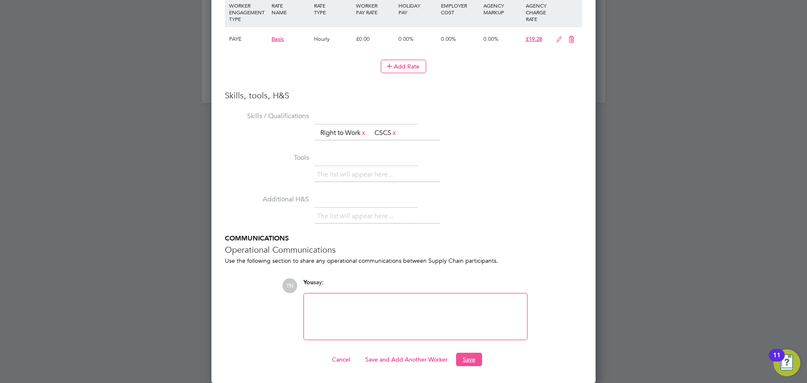
click at [471, 359] on button "Save" at bounding box center [469, 359] width 26 height 13
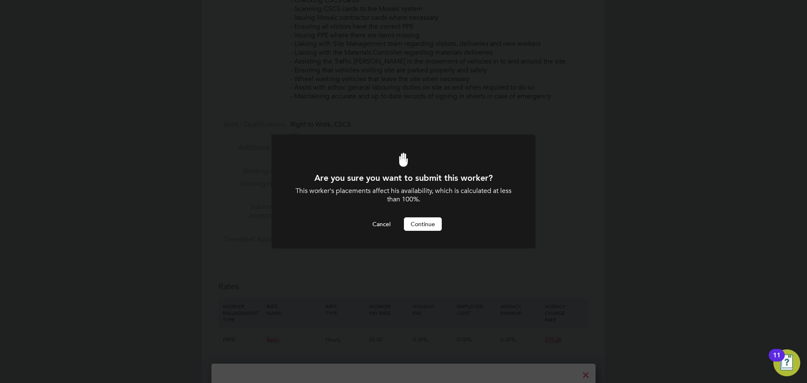
click at [419, 223] on button "Continue" at bounding box center [423, 223] width 38 height 13
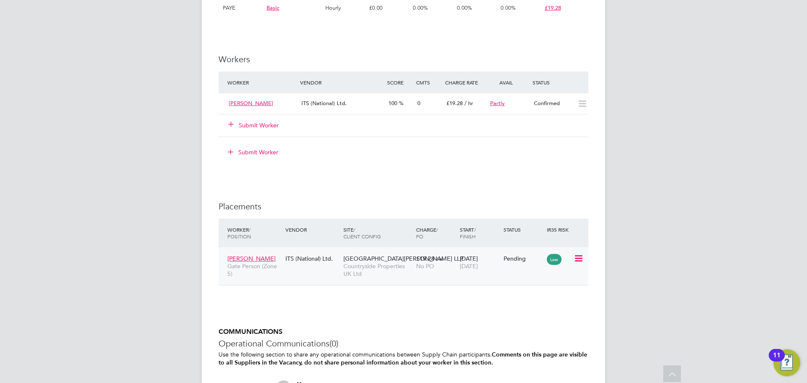
click at [580, 257] on icon at bounding box center [578, 258] width 8 height 10
click at [508, 308] on li "Start" at bounding box center [540, 310] width 86 height 12
type input "[PERSON_NAME]"
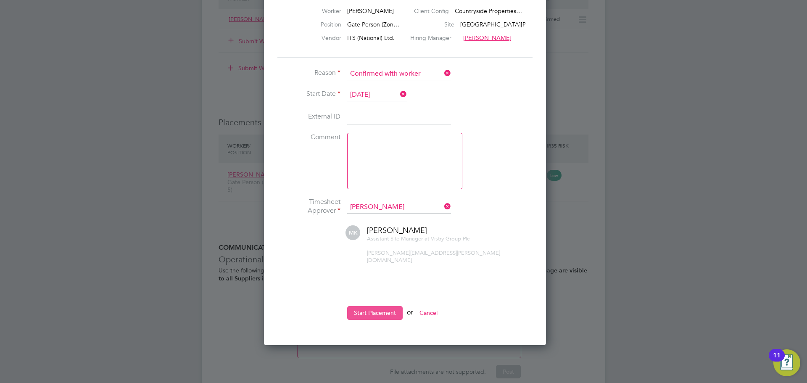
click at [388, 306] on button "Start Placement" at bounding box center [374, 312] width 55 height 13
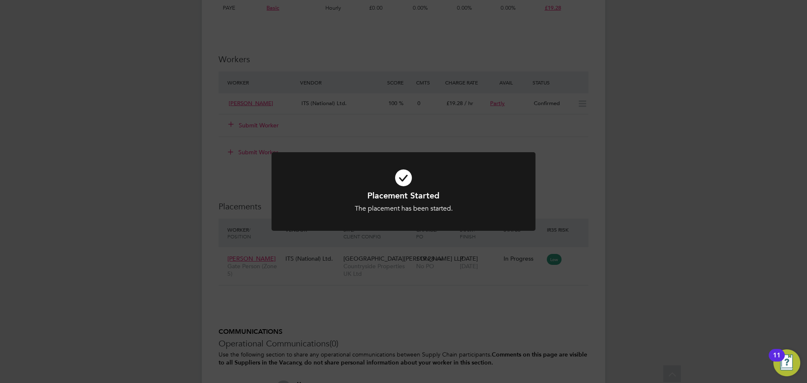
click at [250, 171] on div "Placement Started The placement has been started. Cancel Okay" at bounding box center [403, 191] width 807 height 383
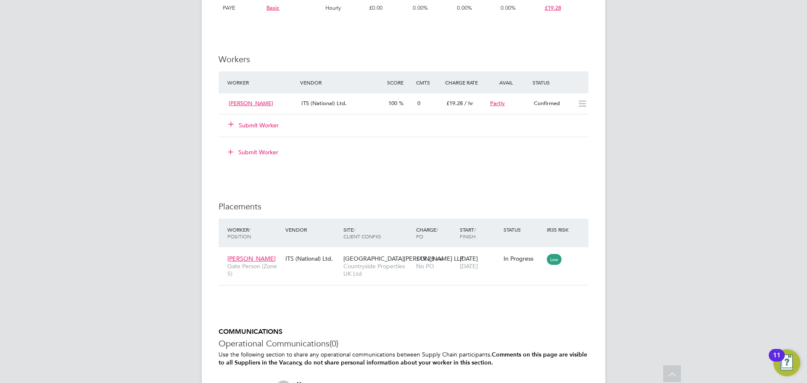
click at [257, 126] on button "Submit Worker" at bounding box center [254, 125] width 50 height 8
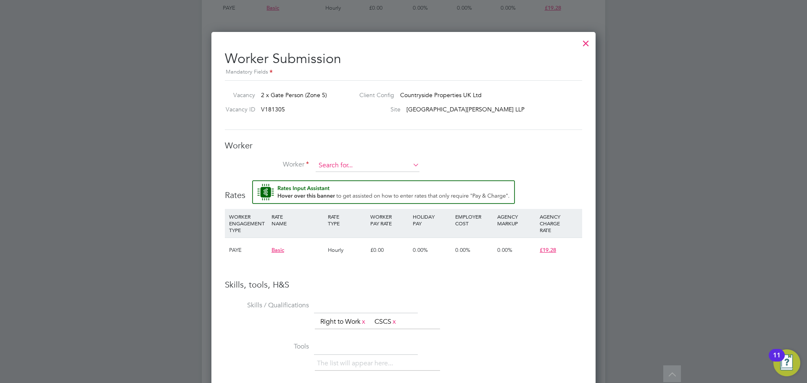
click at [340, 163] on input at bounding box center [368, 165] width 104 height 13
click at [372, 174] on li "[PERSON_NAME] (ShaunB)" at bounding box center [367, 177] width 105 height 11
type input "[PERSON_NAME] (ShaunB)"
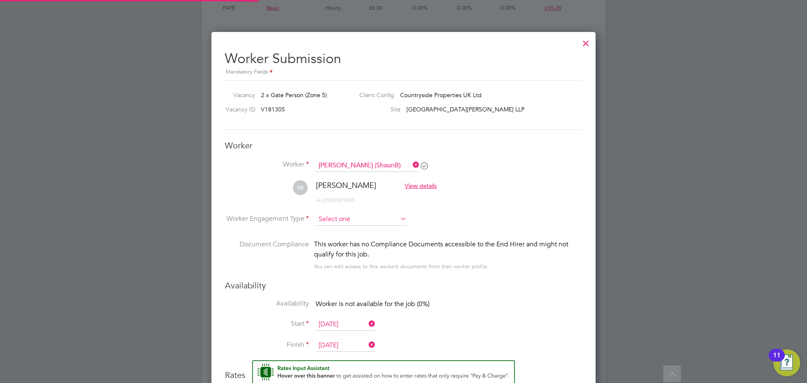
click at [336, 217] on input at bounding box center [361, 219] width 91 height 13
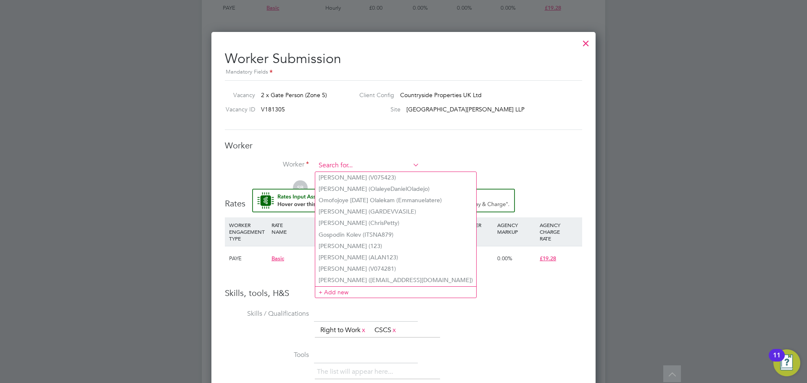
click at [365, 163] on input at bounding box center [368, 165] width 104 height 13
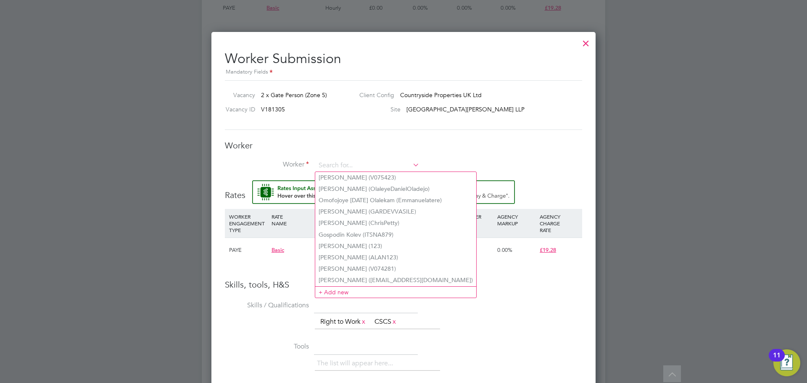
click at [312, 140] on h3 "Worker" at bounding box center [403, 145] width 357 height 11
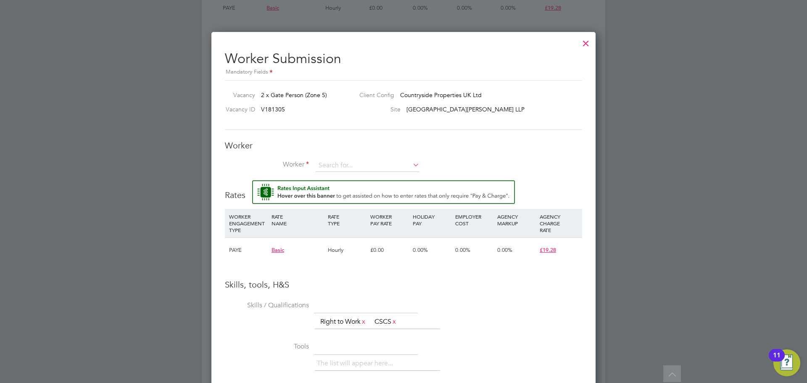
click at [585, 46] on div at bounding box center [585, 41] width 15 height 15
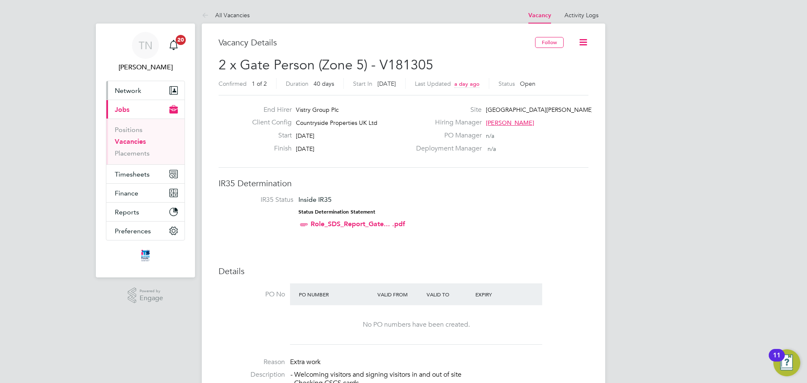
click at [129, 90] on span "Network" at bounding box center [128, 91] width 26 height 8
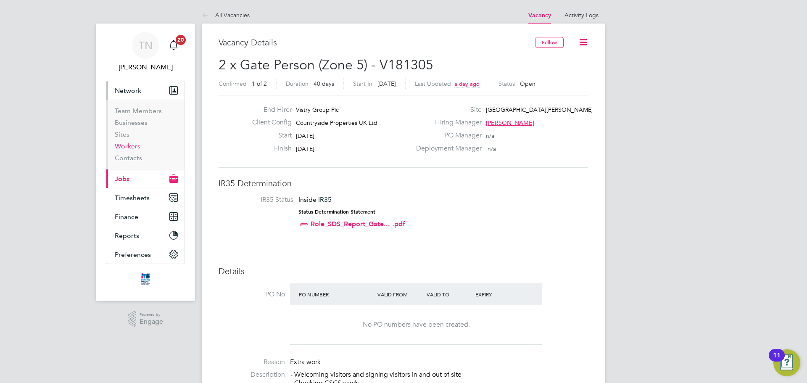
click at [130, 145] on link "Workers" at bounding box center [128, 146] width 26 height 8
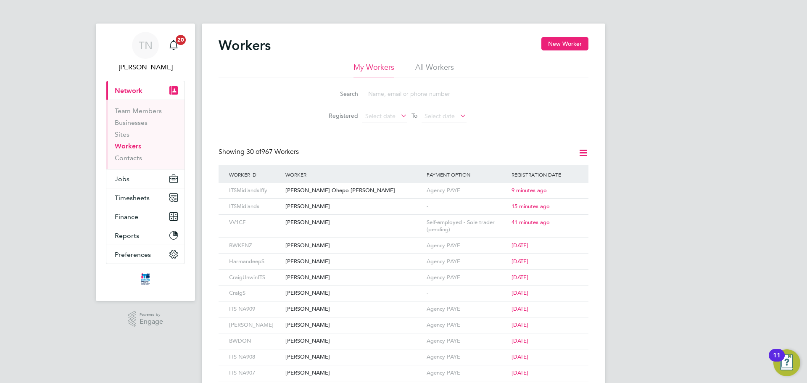
click at [392, 94] on input at bounding box center [425, 94] width 123 height 16
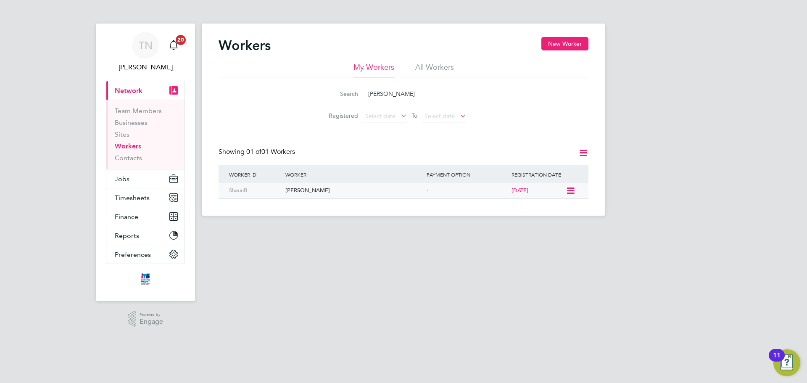
type input "[PERSON_NAME]"
click at [358, 193] on div "[PERSON_NAME]" at bounding box center [353, 191] width 141 height 16
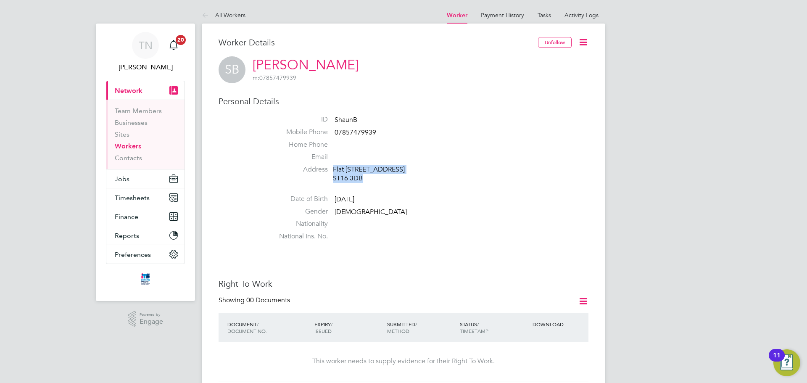
drag, startPoint x: 389, startPoint y: 191, endPoint x: 329, endPoint y: 166, distance: 65.6
click at [329, 166] on li "Address [STREET_ADDRESS][PERSON_NAME]" at bounding box center [428, 175] width 319 height 20
click at [344, 174] on div "Flat 5 Lichfield House, 24A Lovatt Street, Stafford ST16 3DB" at bounding box center [373, 174] width 80 height 18
click at [129, 183] on button "Jobs" at bounding box center [145, 178] width 78 height 18
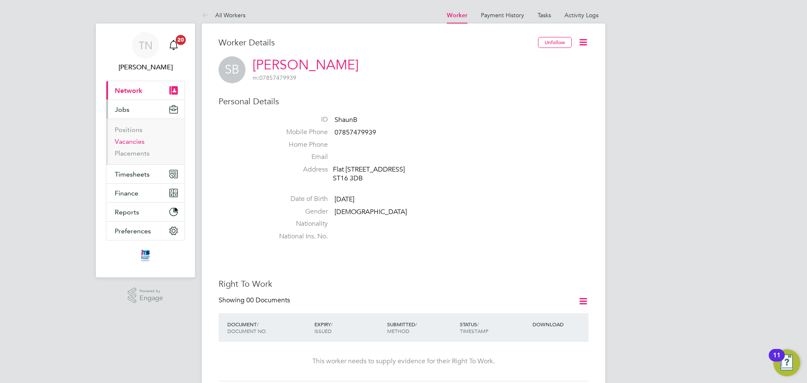
drag, startPoint x: 132, startPoint y: 141, endPoint x: 140, endPoint y: 142, distance: 8.9
click at [131, 141] on link "Vacancies" at bounding box center [130, 141] width 30 height 8
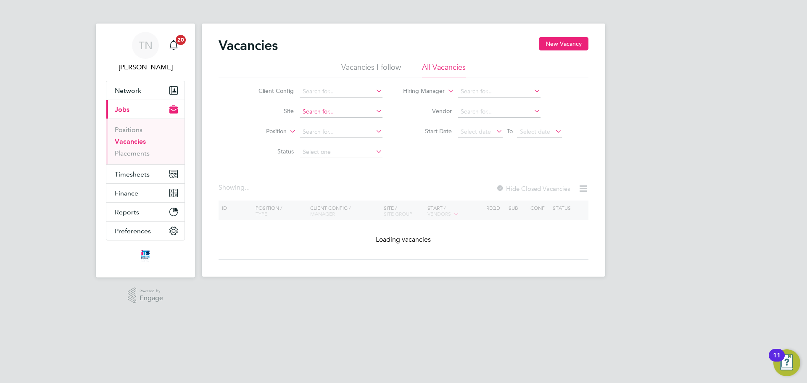
click at [313, 110] on input at bounding box center [341, 112] width 83 height 12
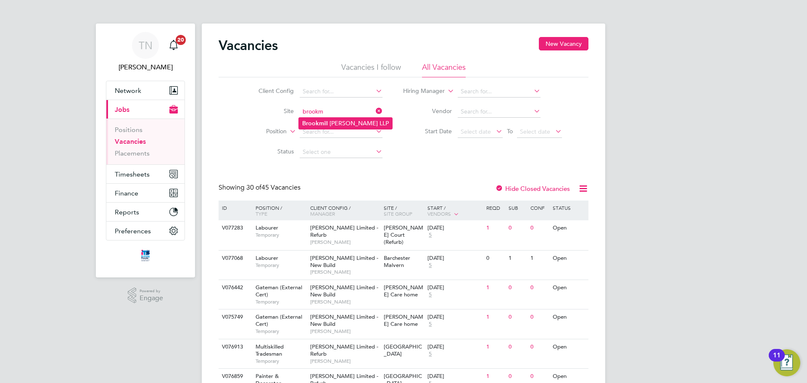
click at [327, 123] on li "Brookm ill Meadows LLP" at bounding box center [345, 123] width 93 height 11
type input "[GEOGRAPHIC_DATA][PERSON_NAME] LLP"
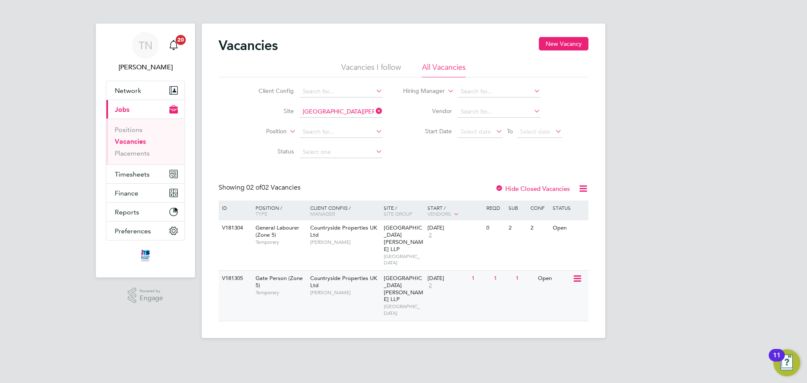
click at [333, 289] on span "[PERSON_NAME]" at bounding box center [344, 292] width 69 height 7
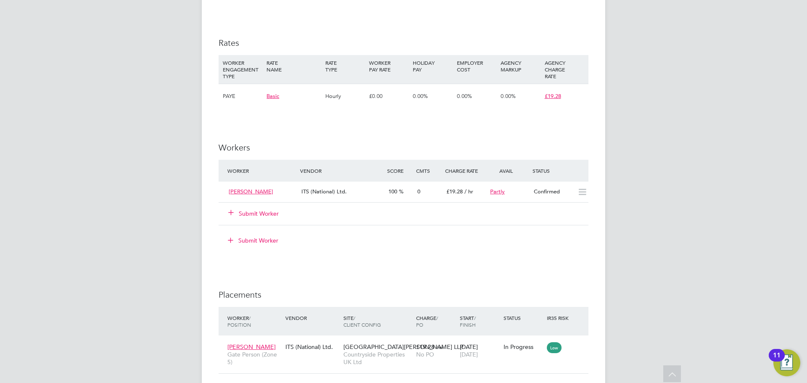
scroll to position [630, 0]
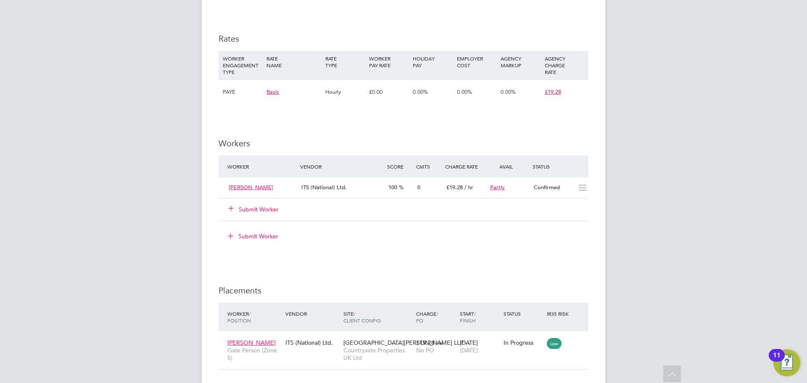
click at [263, 210] on button "Submit Worker" at bounding box center [254, 209] width 50 height 8
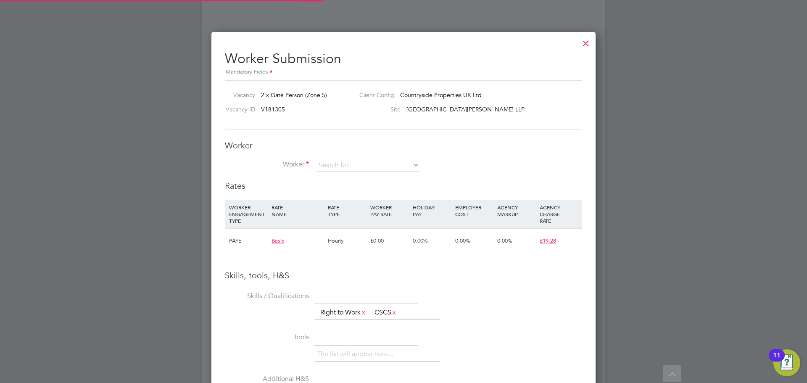
scroll to position [541, 385]
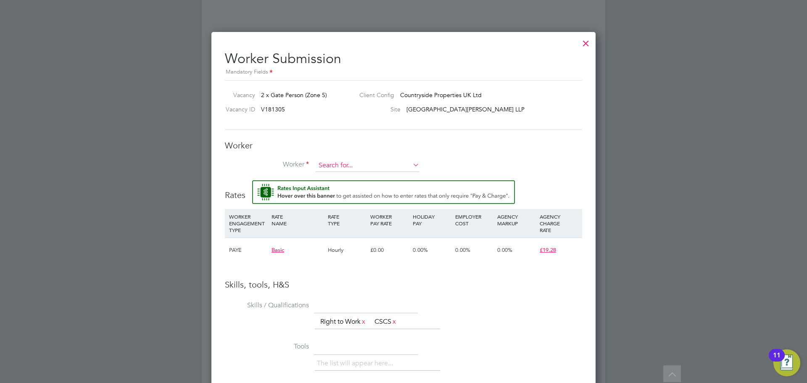
click at [340, 162] on input at bounding box center [368, 165] width 104 height 13
click at [358, 240] on li "Shaun Brown (ShaunB)" at bounding box center [386, 245] width 142 height 11
type input "Shaun Brown (ShaunB)"
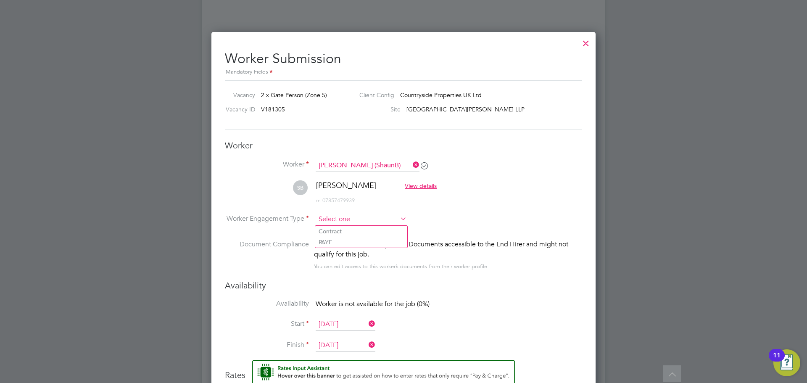
click at [338, 217] on input at bounding box center [361, 219] width 91 height 13
click at [337, 238] on li "PAYE" at bounding box center [361, 242] width 92 height 11
type input "PAYE"
click at [535, 307] on li "Availability Worker is not available for the job (0%)" at bounding box center [403, 308] width 357 height 19
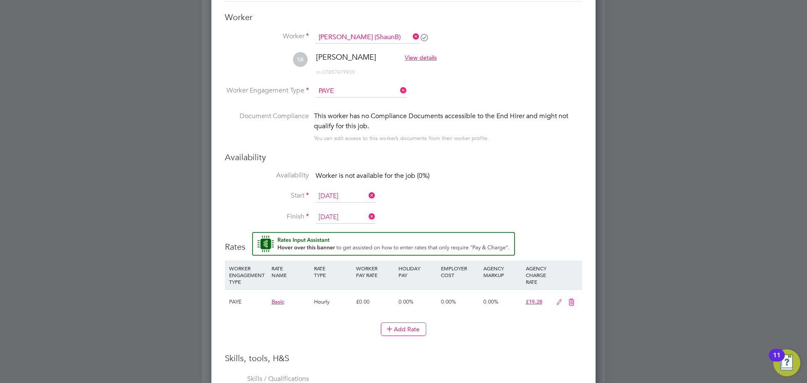
click at [331, 197] on input "[DATE]" at bounding box center [346, 196] width 60 height 13
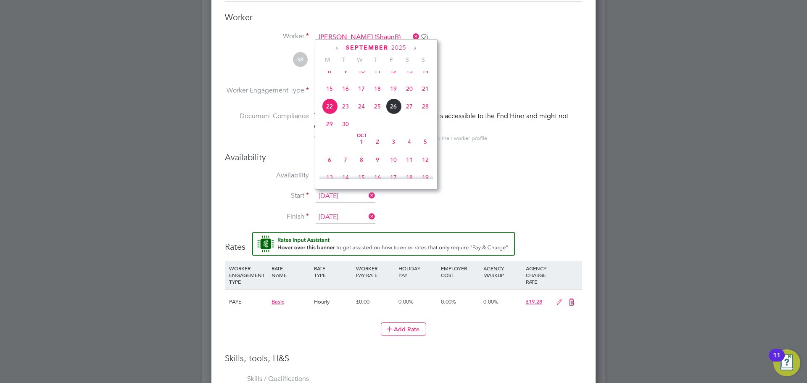
click at [346, 112] on span "23" at bounding box center [345, 106] width 16 height 16
type input "[DATE]"
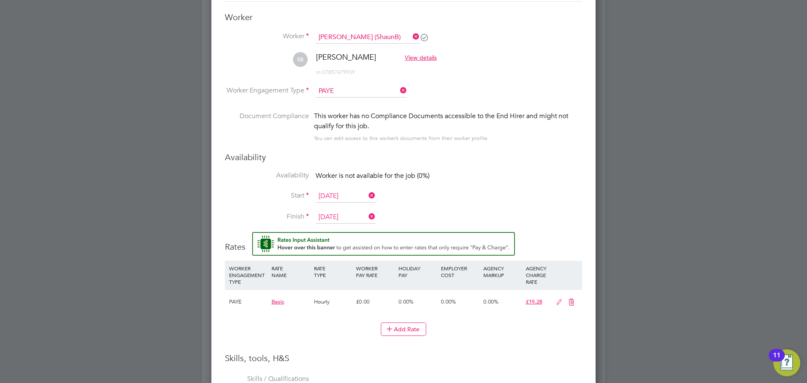
click at [329, 217] on input "[DATE]" at bounding box center [346, 217] width 60 height 13
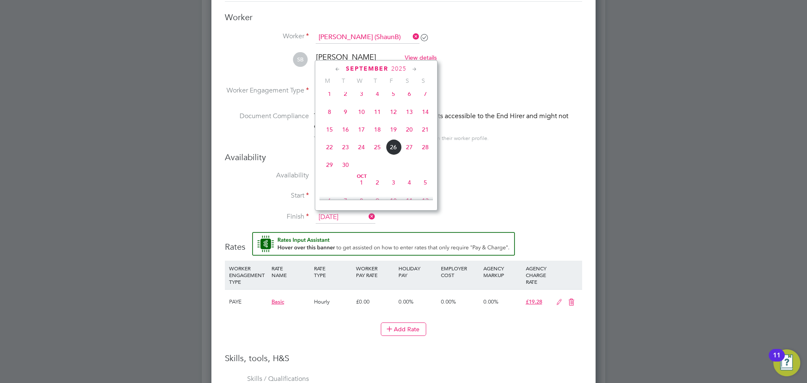
click at [363, 150] on span "24" at bounding box center [361, 147] width 16 height 16
type input "[DATE]"
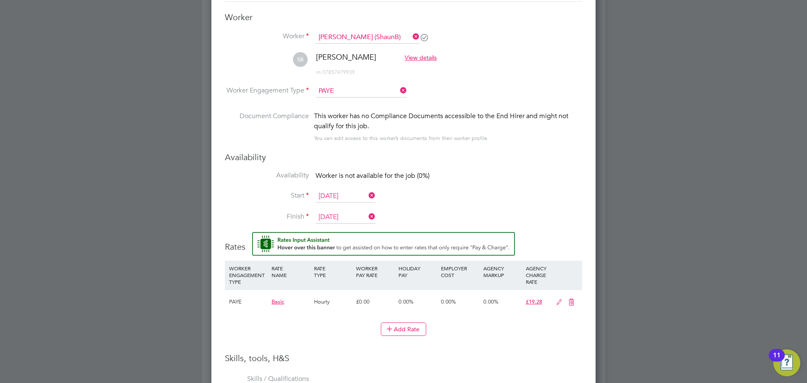
click at [520, 198] on li "Start 23 Sep 2025" at bounding box center [403, 200] width 357 height 21
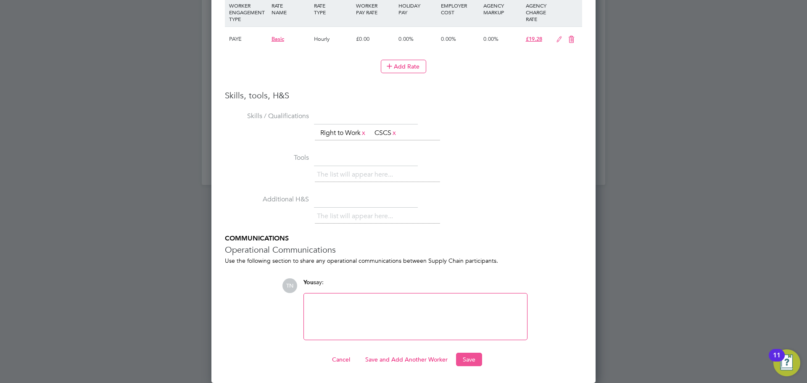
click at [470, 357] on button "Save" at bounding box center [469, 359] width 26 height 13
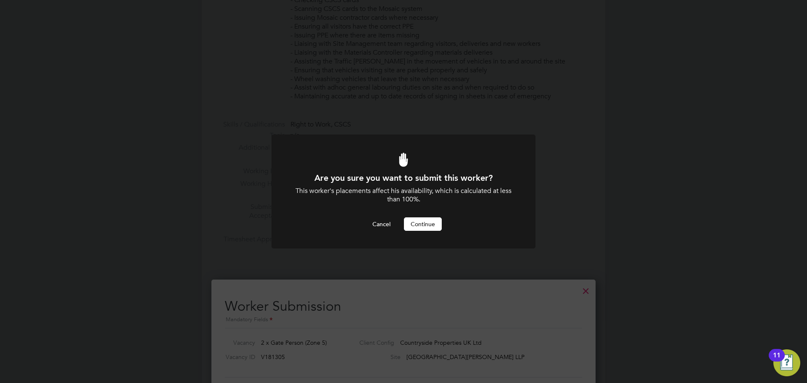
click at [428, 220] on button "Continue" at bounding box center [423, 223] width 38 height 13
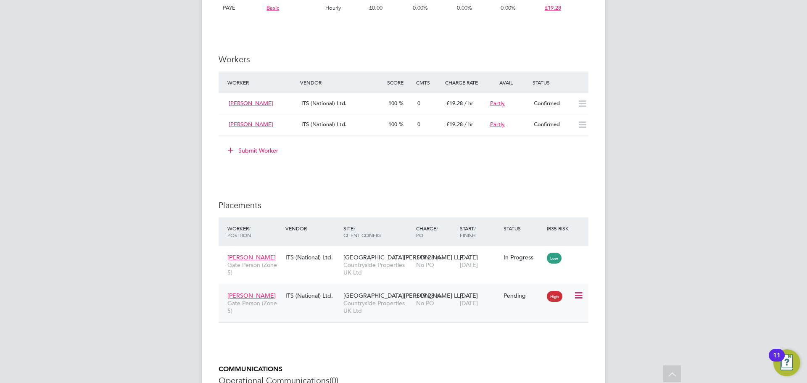
click at [577, 292] on icon at bounding box center [578, 295] width 8 height 10
click at [516, 345] on li "Start" at bounding box center [540, 347] width 86 height 12
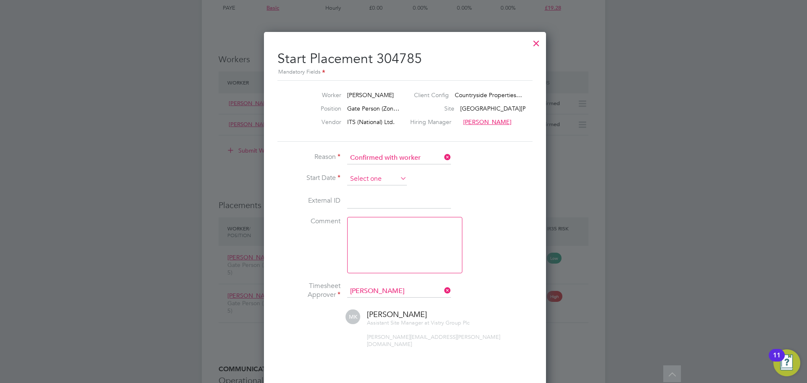
click at [375, 176] on input at bounding box center [377, 179] width 60 height 13
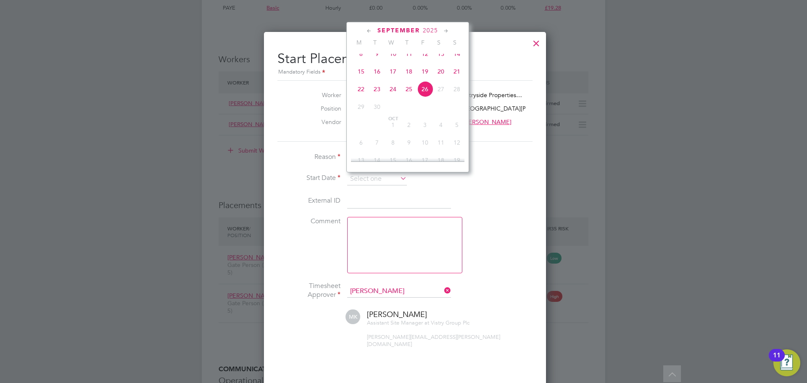
click at [377, 97] on span "23" at bounding box center [377, 89] width 16 height 16
type input "[DATE]"
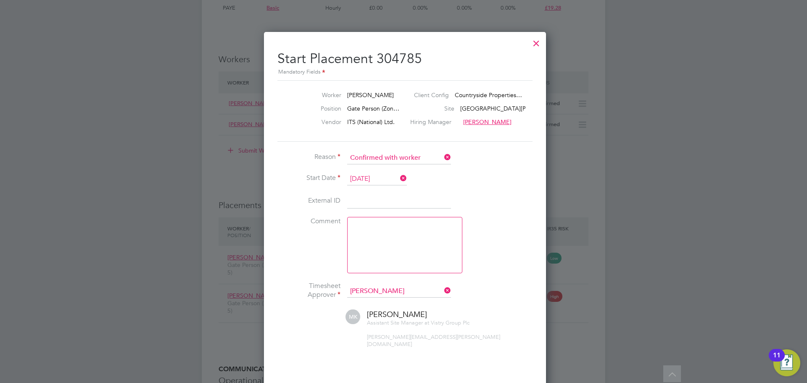
click at [516, 216] on li "External ID" at bounding box center [403, 206] width 252 height 24
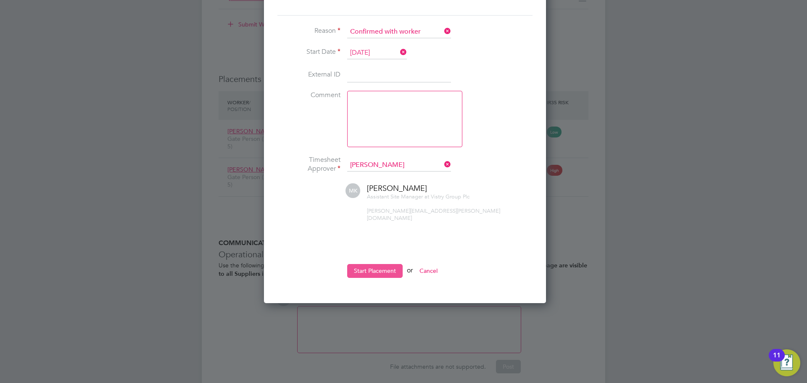
click at [358, 264] on button "Start Placement" at bounding box center [374, 270] width 55 height 13
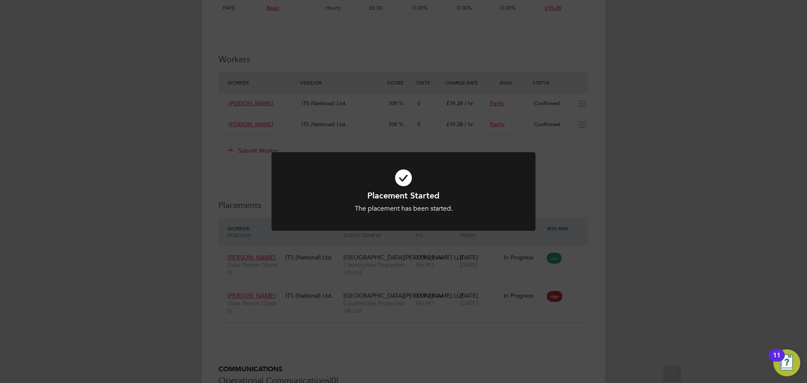
click at [250, 170] on div "Placement Started The placement has been started. Cancel Okay" at bounding box center [403, 191] width 807 height 383
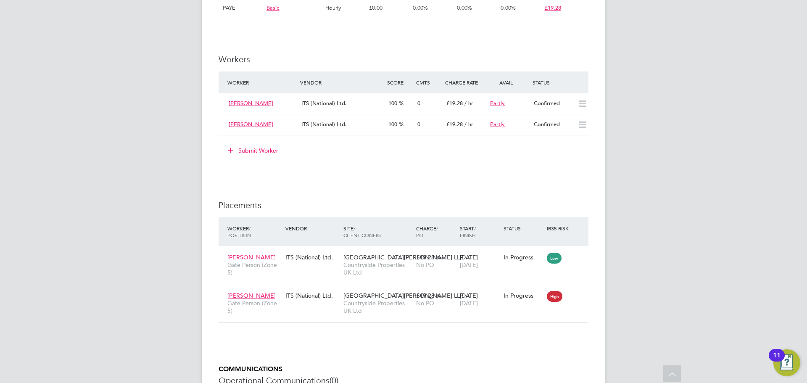
click at [247, 148] on button "Submit Worker" at bounding box center [253, 150] width 63 height 13
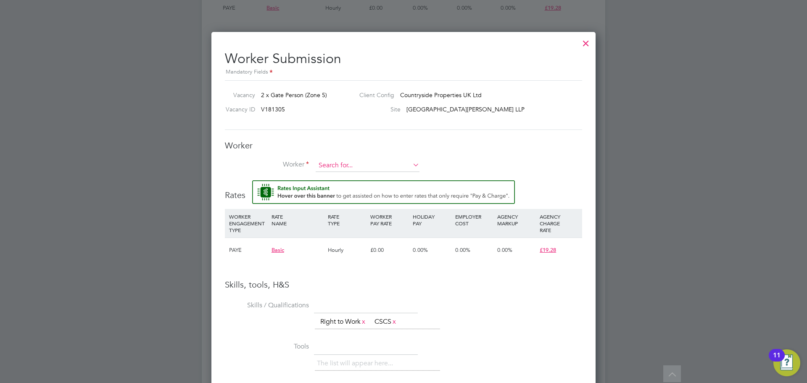
click at [339, 166] on input at bounding box center [368, 165] width 104 height 13
click at [356, 174] on li "Kasim Hussain (KasimH)" at bounding box center [367, 177] width 105 height 11
type input "Kasim Hussain (KasimH)"
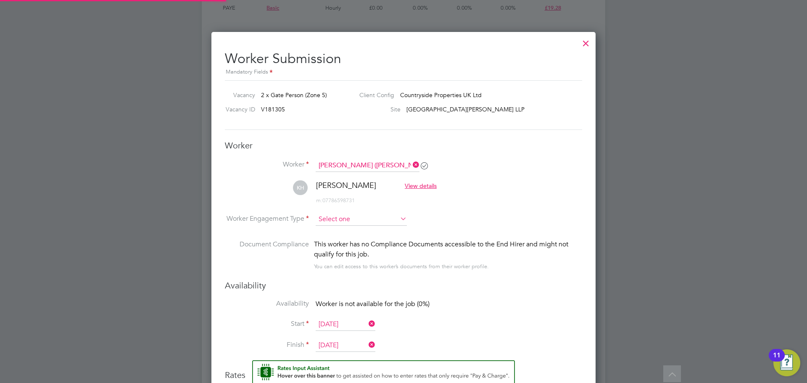
click at [339, 220] on input at bounding box center [361, 219] width 91 height 13
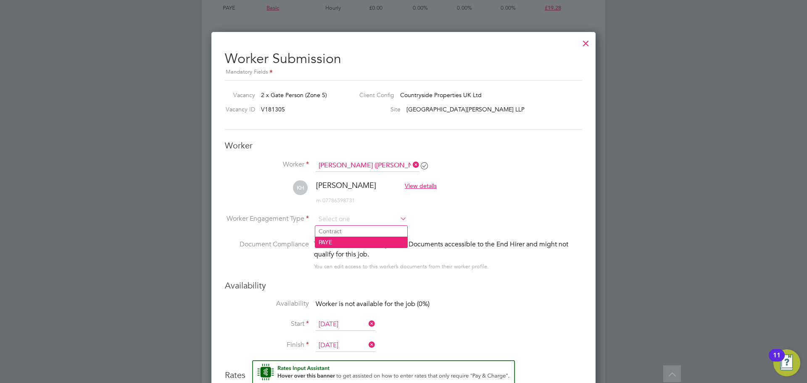
click at [336, 238] on li "PAYE" at bounding box center [361, 242] width 92 height 11
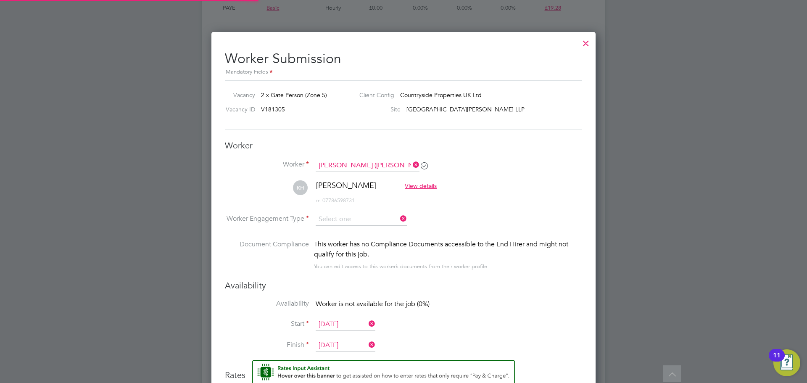
type input "PAYE"
click at [552, 292] on div "Availability Availability Worker is not available for the job (0%) Start 22 Sep…" at bounding box center [403, 320] width 357 height 80
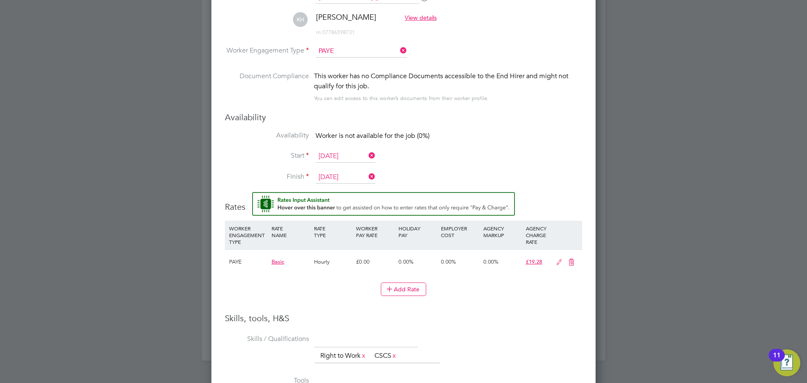
click at [333, 154] on input "[DATE]" at bounding box center [346, 156] width 60 height 13
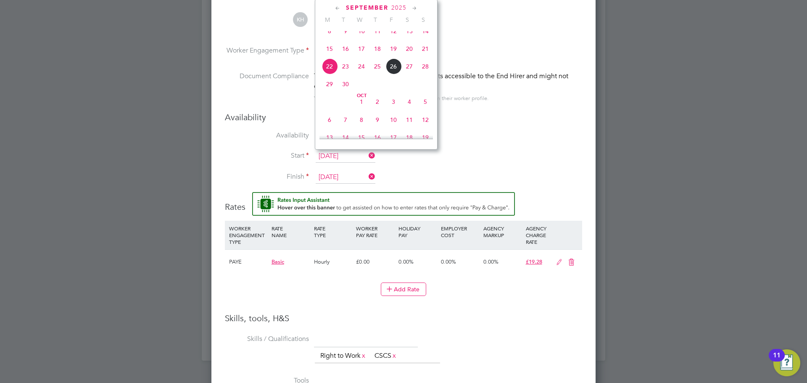
click at [359, 72] on span "24" at bounding box center [361, 66] width 16 height 16
type input "[DATE]"
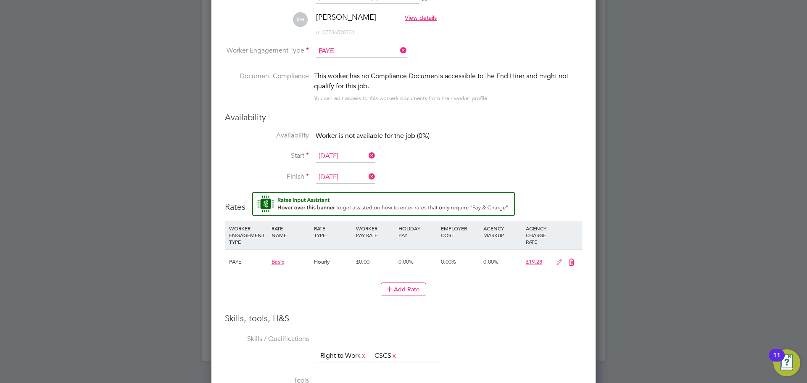
click at [334, 174] on input "[DATE]" at bounding box center [346, 177] width 60 height 13
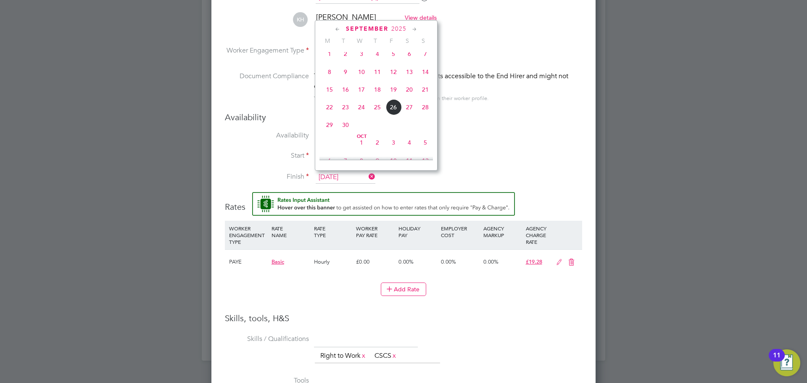
click at [364, 114] on span "24" at bounding box center [361, 107] width 16 height 16
type input "[DATE]"
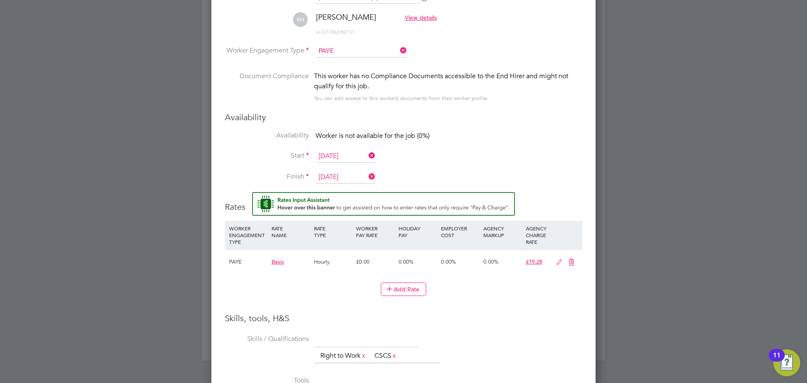
click at [545, 166] on li "Start 24 Sep 2025" at bounding box center [403, 160] width 357 height 21
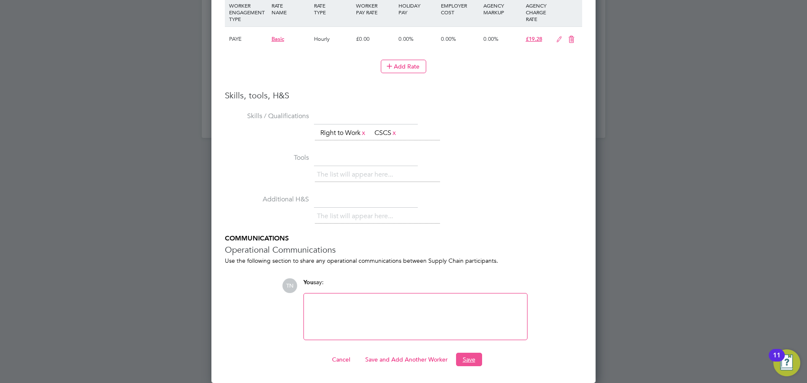
click at [464, 355] on button "Save" at bounding box center [469, 359] width 26 height 13
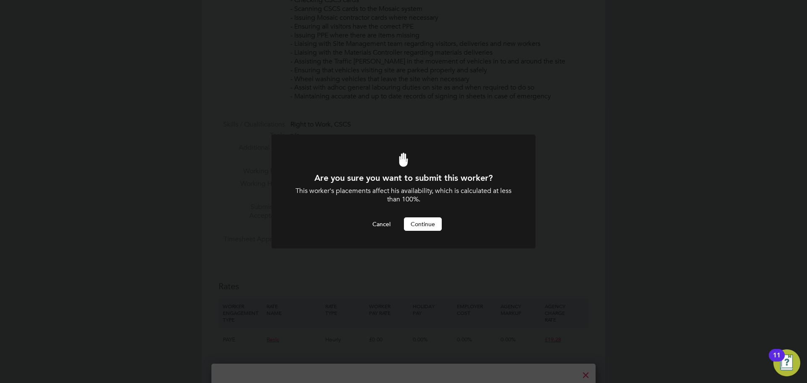
click at [420, 226] on button "Continue" at bounding box center [423, 223] width 38 height 13
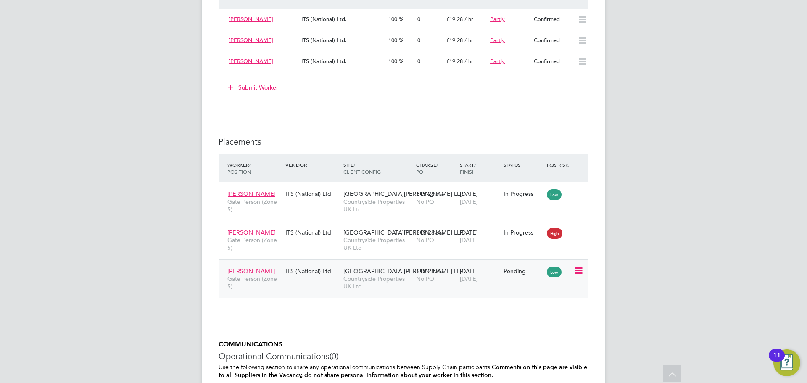
click at [580, 266] on icon at bounding box center [578, 271] width 8 height 10
click at [510, 321] on li "Start" at bounding box center [540, 323] width 86 height 12
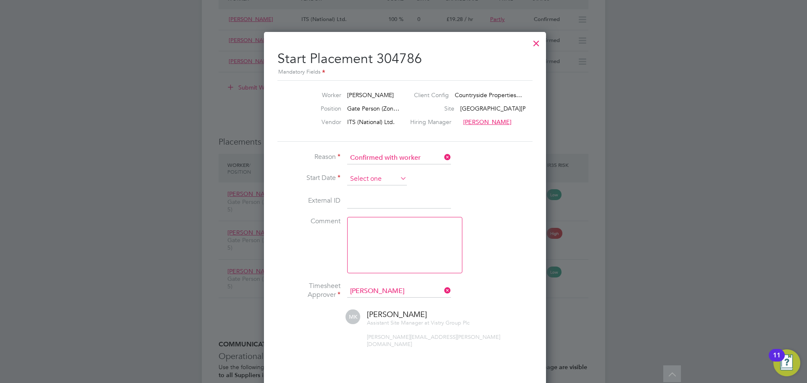
click at [369, 179] on input at bounding box center [377, 179] width 60 height 13
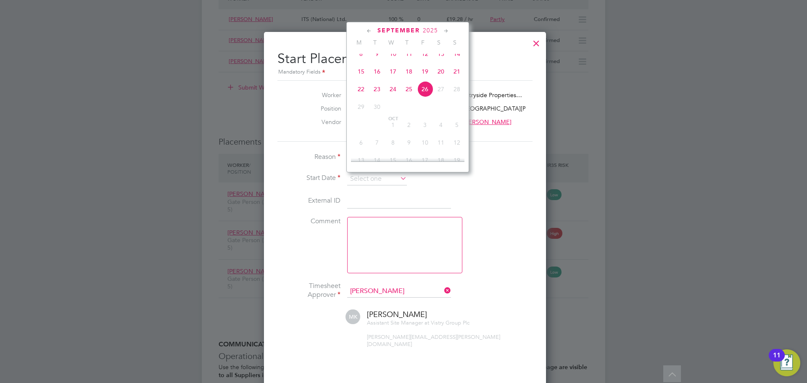
click at [395, 96] on span "24" at bounding box center [393, 89] width 16 height 16
type input "[DATE]"
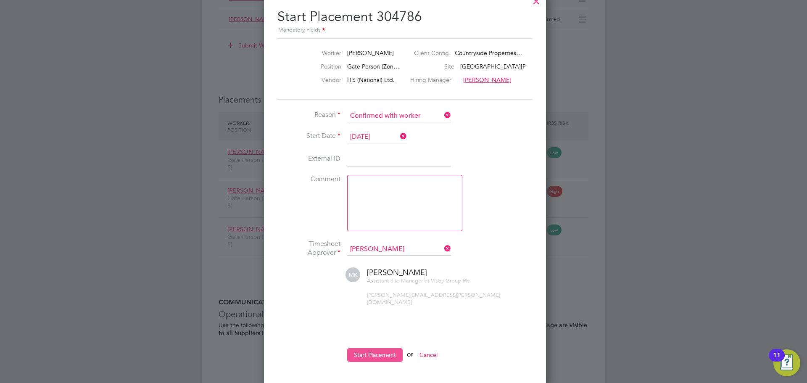
click at [381, 349] on button "Start Placement" at bounding box center [374, 354] width 55 height 13
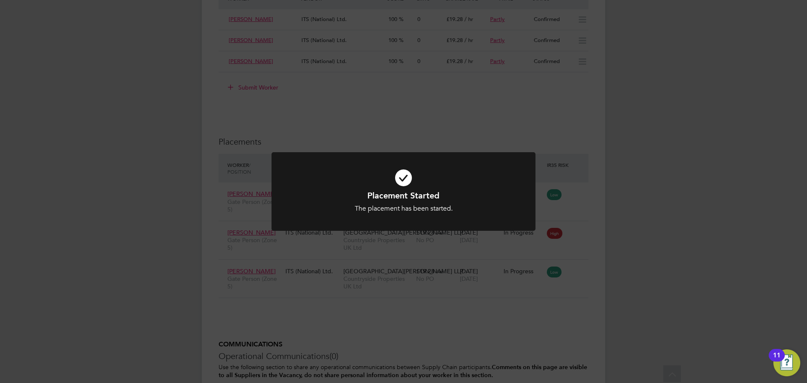
click at [261, 85] on div "Placement Started The placement has been started. Cancel Okay" at bounding box center [403, 191] width 807 height 383
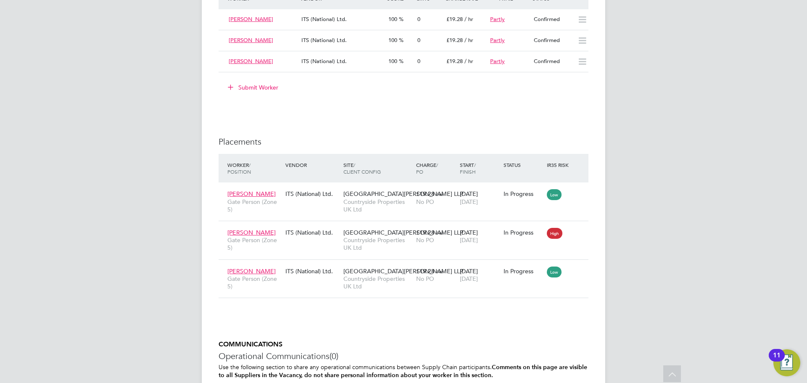
click at [259, 88] on button "Submit Worker" at bounding box center [253, 87] width 63 height 13
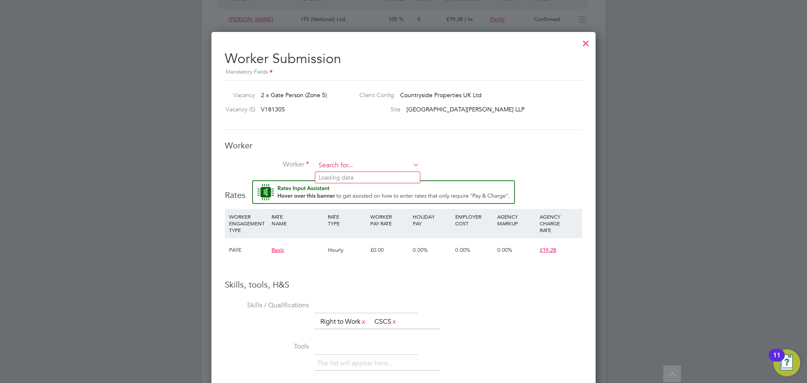
click at [354, 162] on input at bounding box center [368, 165] width 104 height 13
type input "isra"
click at [347, 190] on li "+ Add new" at bounding box center [367, 188] width 105 height 11
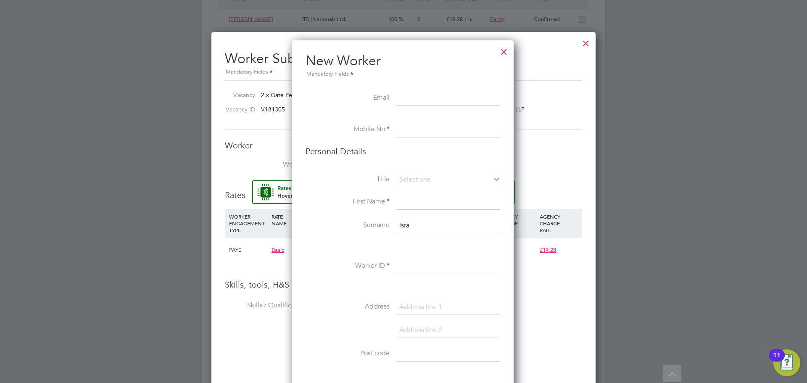
click at [431, 103] on input at bounding box center [448, 98] width 104 height 15
paste input "sanyasawe@yahoo.com"
type input "sanyasawe@yahoo.com"
click at [419, 114] on li at bounding box center [403, 118] width 195 height 8
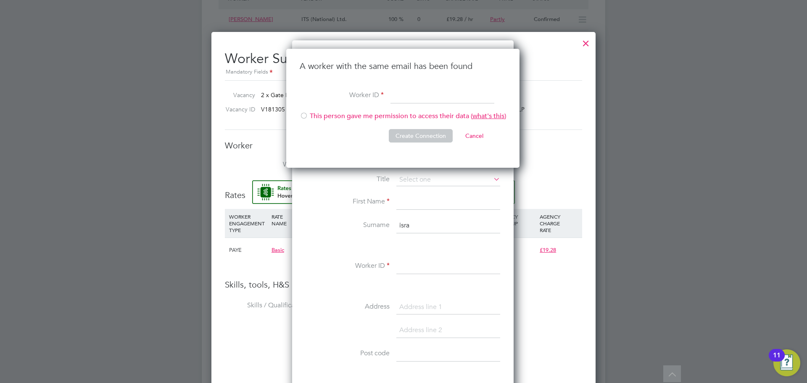
drag, startPoint x: 397, startPoint y: 100, endPoint x: 407, endPoint y: 91, distance: 13.4
click at [397, 100] on input at bounding box center [442, 95] width 104 height 15
type input "ITSMidlandsIE"
click at [304, 115] on div at bounding box center [304, 116] width 8 height 8
click at [424, 134] on button "Create Connection" at bounding box center [421, 135] width 64 height 13
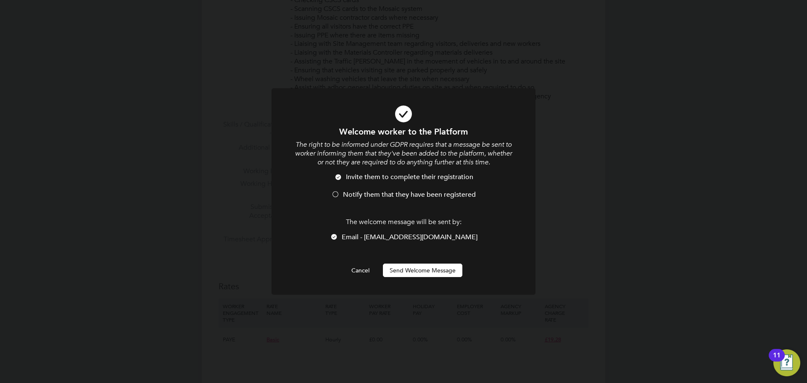
click at [419, 271] on button "Send Welcome Message" at bounding box center [422, 269] width 79 height 13
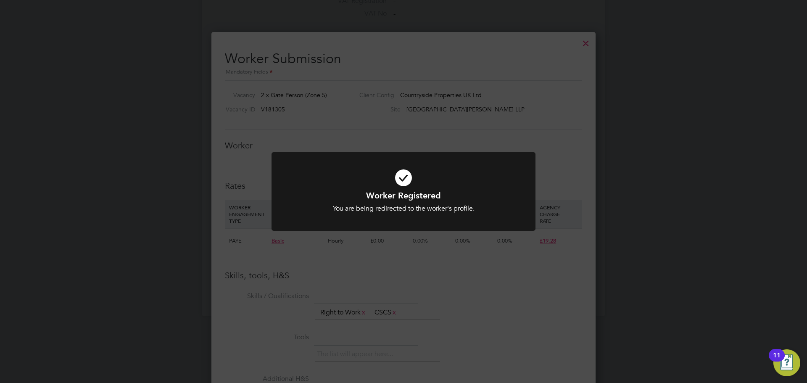
click at [400, 176] on icon at bounding box center [403, 177] width 219 height 33
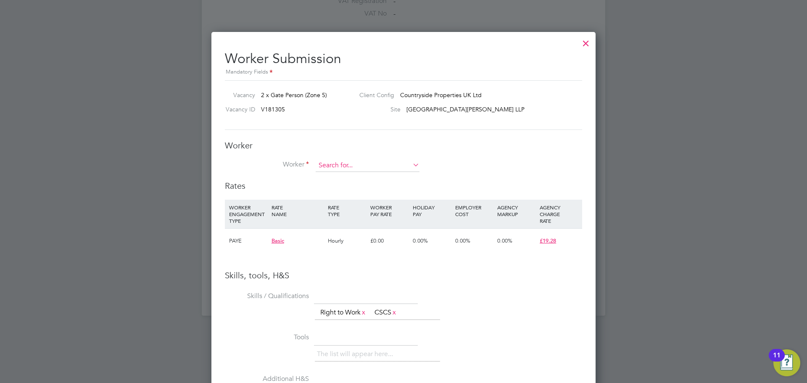
click at [337, 163] on input at bounding box center [368, 165] width 104 height 13
click at [353, 173] on li "Isr eal Richard (ITSMidlandsIE)" at bounding box center [367, 177] width 105 height 11
type input "Isreal Richard (ITSMidlandsIE)"
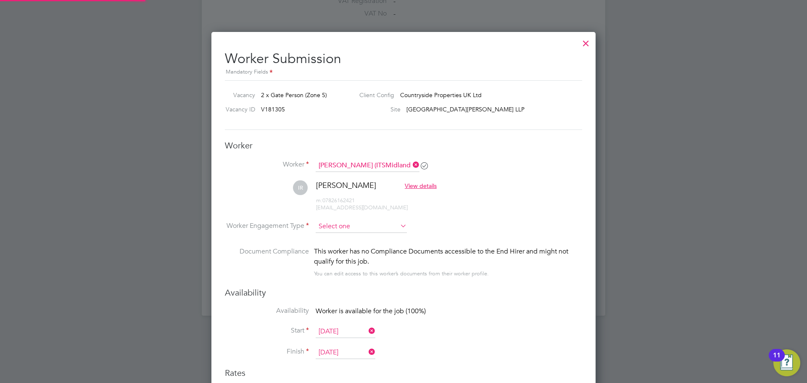
click at [352, 227] on input at bounding box center [361, 226] width 91 height 13
click at [330, 250] on li "PAYE" at bounding box center [361, 249] width 92 height 11
type input "PAYE"
click at [532, 213] on li "IR Isreal Richard View details m: 07826162421 sanyasawe@yahoo.com" at bounding box center [403, 200] width 357 height 40
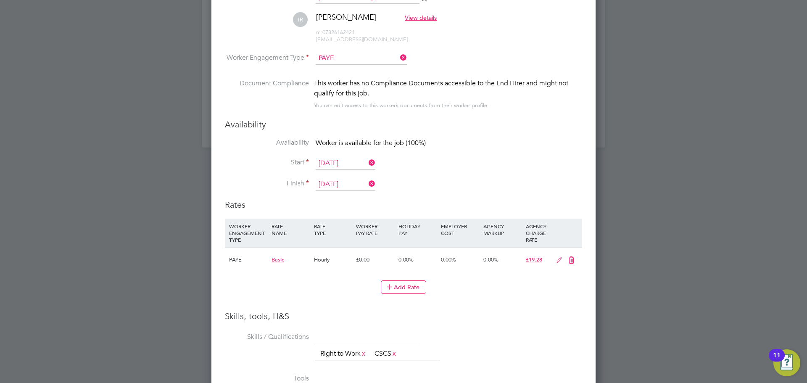
click at [340, 160] on input "[DATE]" at bounding box center [346, 163] width 60 height 13
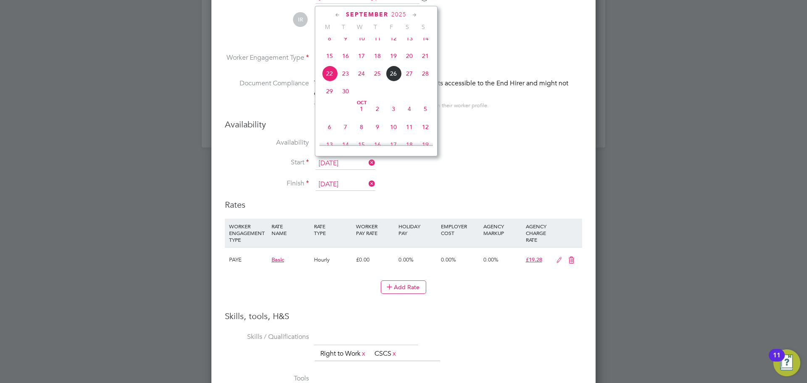
click at [345, 79] on span "23" at bounding box center [345, 74] width 16 height 16
type input "[DATE]"
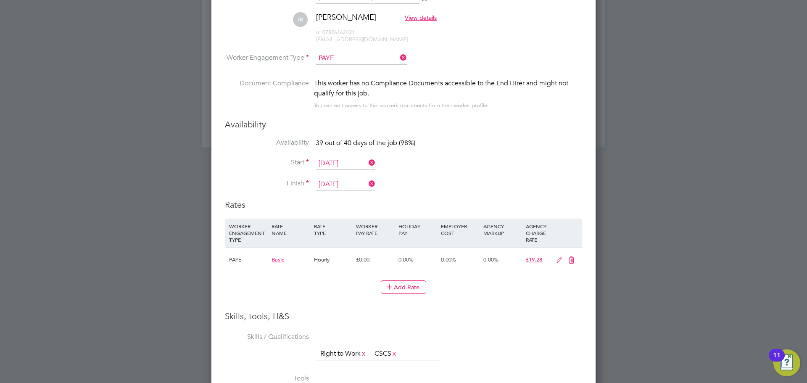
click at [334, 182] on input "[DATE]" at bounding box center [346, 184] width 60 height 13
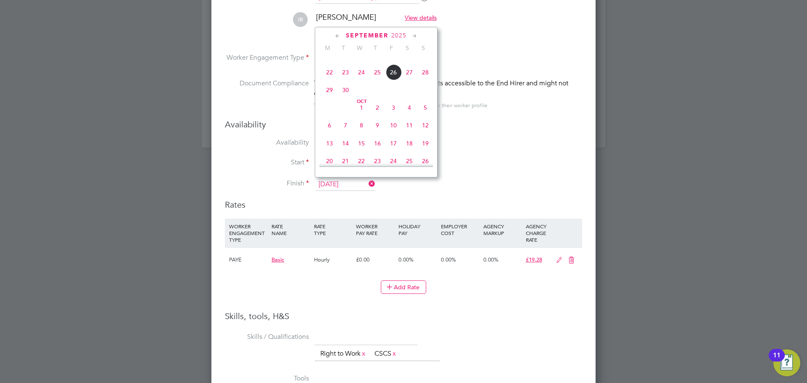
click at [345, 78] on span "23" at bounding box center [345, 72] width 16 height 16
type input "[DATE]"
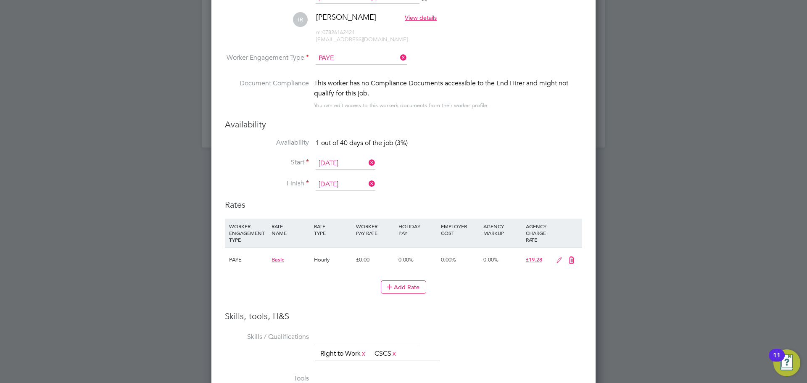
click at [518, 164] on li "Start 23 Sep 2025" at bounding box center [403, 167] width 357 height 21
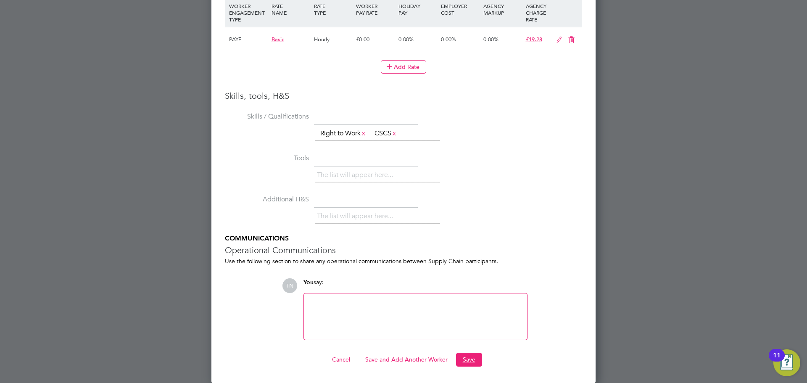
click at [463, 361] on button "Save" at bounding box center [469, 359] width 26 height 13
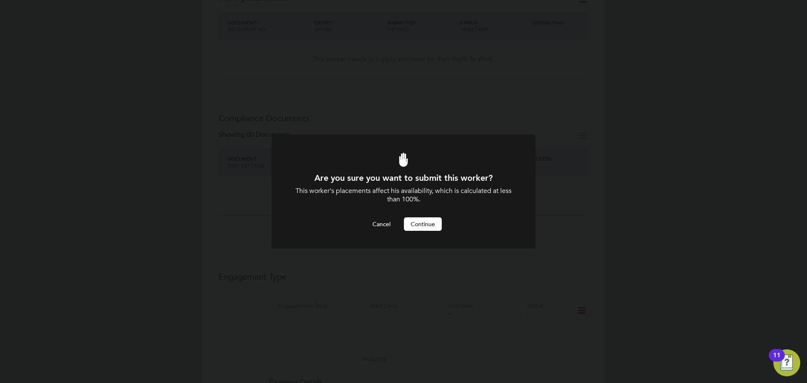
click at [423, 225] on button "Continue" at bounding box center [423, 223] width 38 height 13
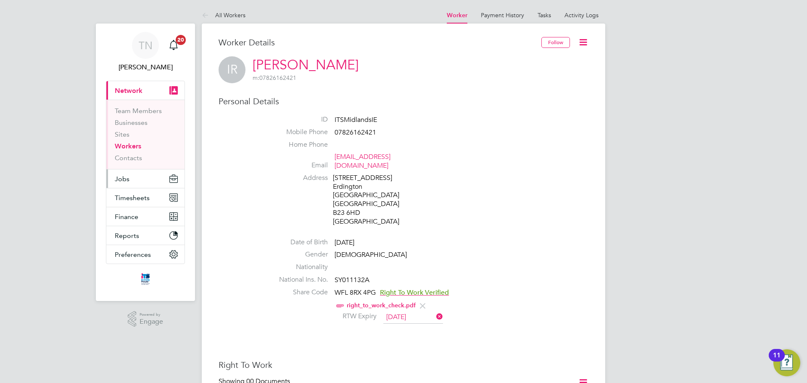
click at [125, 180] on span "Jobs" at bounding box center [122, 179] width 15 height 8
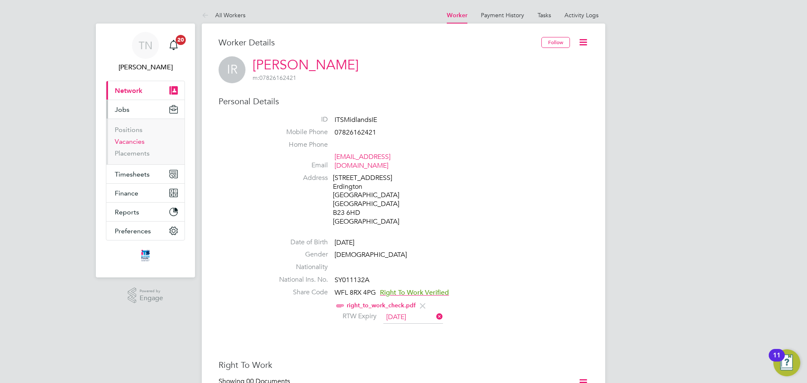
click at [137, 142] on link "Vacancies" at bounding box center [130, 141] width 30 height 8
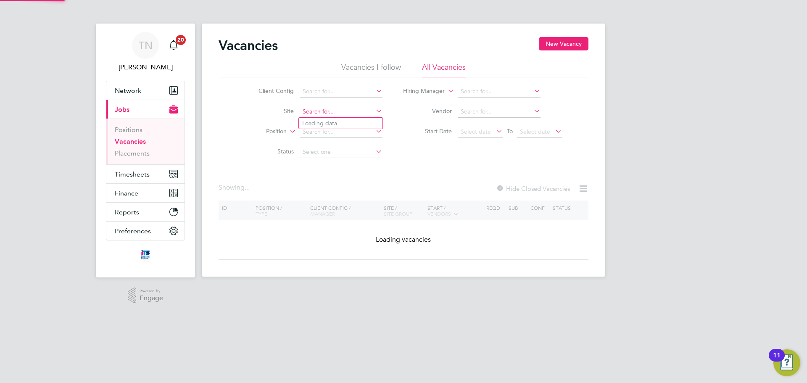
click at [325, 111] on input at bounding box center [341, 112] width 83 height 12
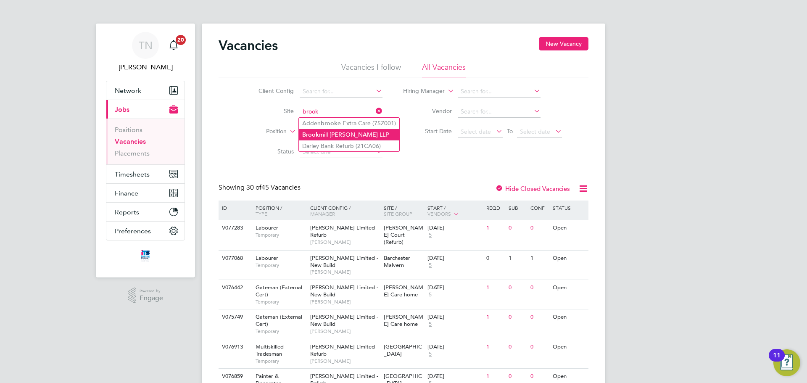
click at [332, 131] on li "Brook mill Meadows LLP" at bounding box center [349, 134] width 100 height 11
type input "[GEOGRAPHIC_DATA][PERSON_NAME] LLP"
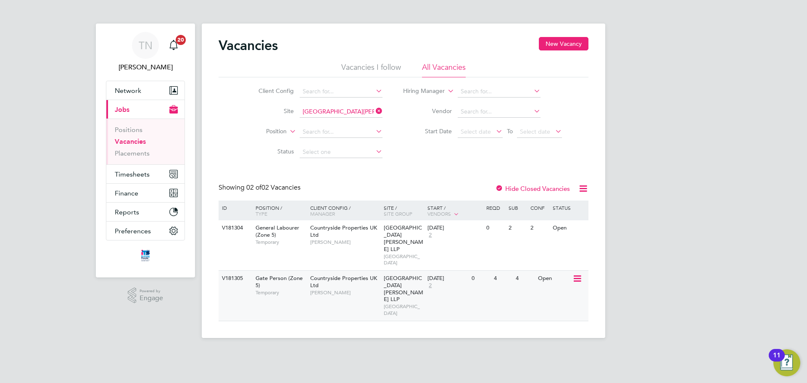
click at [452, 271] on div "22 Sep 2025 2" at bounding box center [447, 282] width 44 height 23
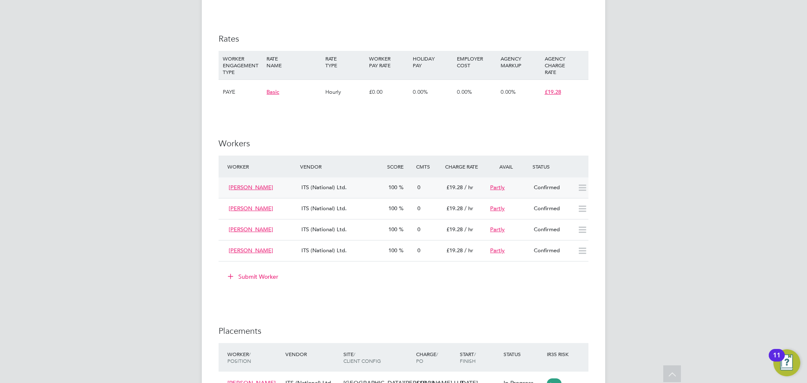
click at [585, 187] on icon at bounding box center [582, 187] width 11 height 7
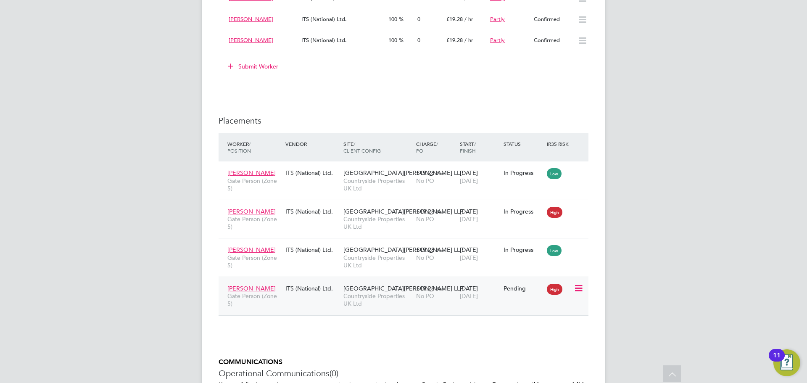
click at [579, 288] on icon at bounding box center [578, 288] width 8 height 10
click at [518, 337] on li "Start" at bounding box center [540, 340] width 86 height 12
type input "[PERSON_NAME]"
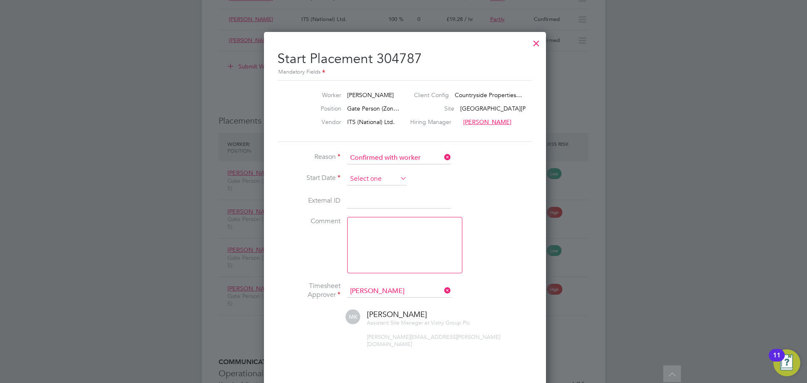
click at [376, 181] on input at bounding box center [377, 179] width 60 height 13
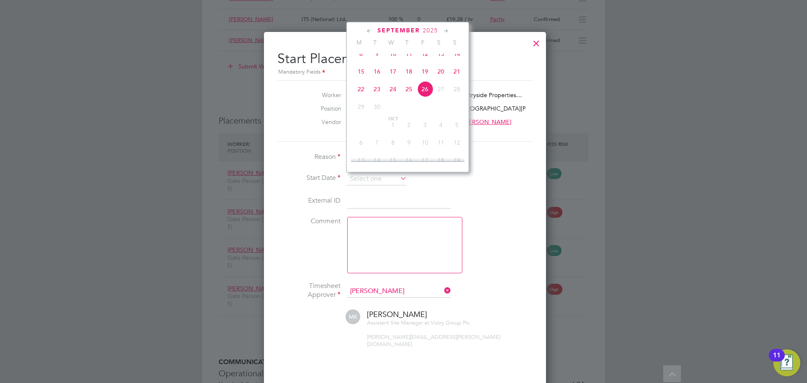
click at [379, 97] on span "23" at bounding box center [377, 89] width 16 height 16
type input "[DATE]"
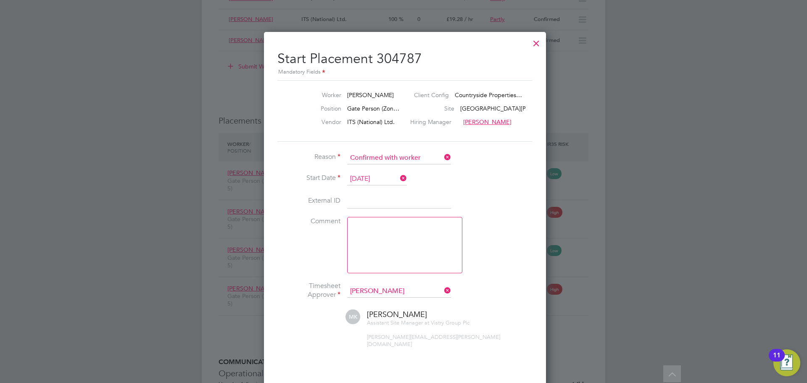
click at [487, 240] on li "Comment" at bounding box center [403, 249] width 252 height 65
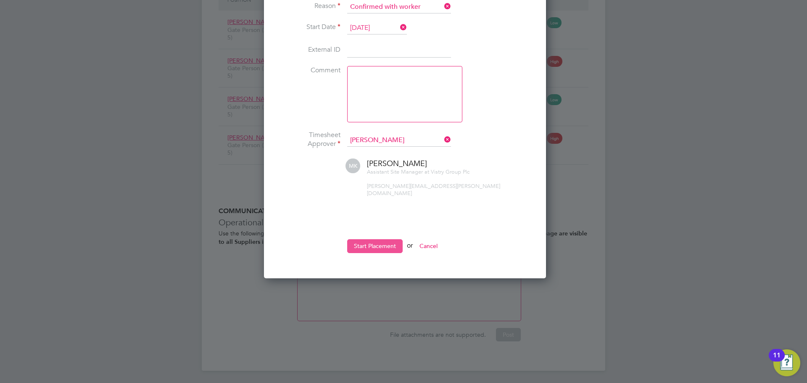
click at [370, 244] on button "Start Placement" at bounding box center [374, 245] width 55 height 13
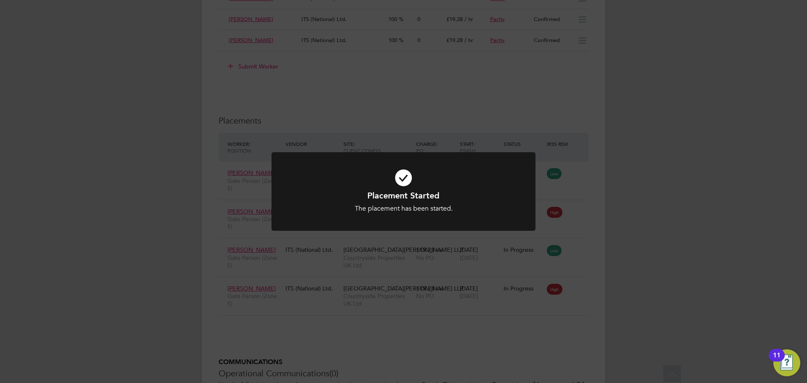
click at [411, 145] on div "Placement Started The placement has been started. Cancel Okay" at bounding box center [403, 191] width 807 height 383
